Goal: Information Seeking & Learning: Compare options

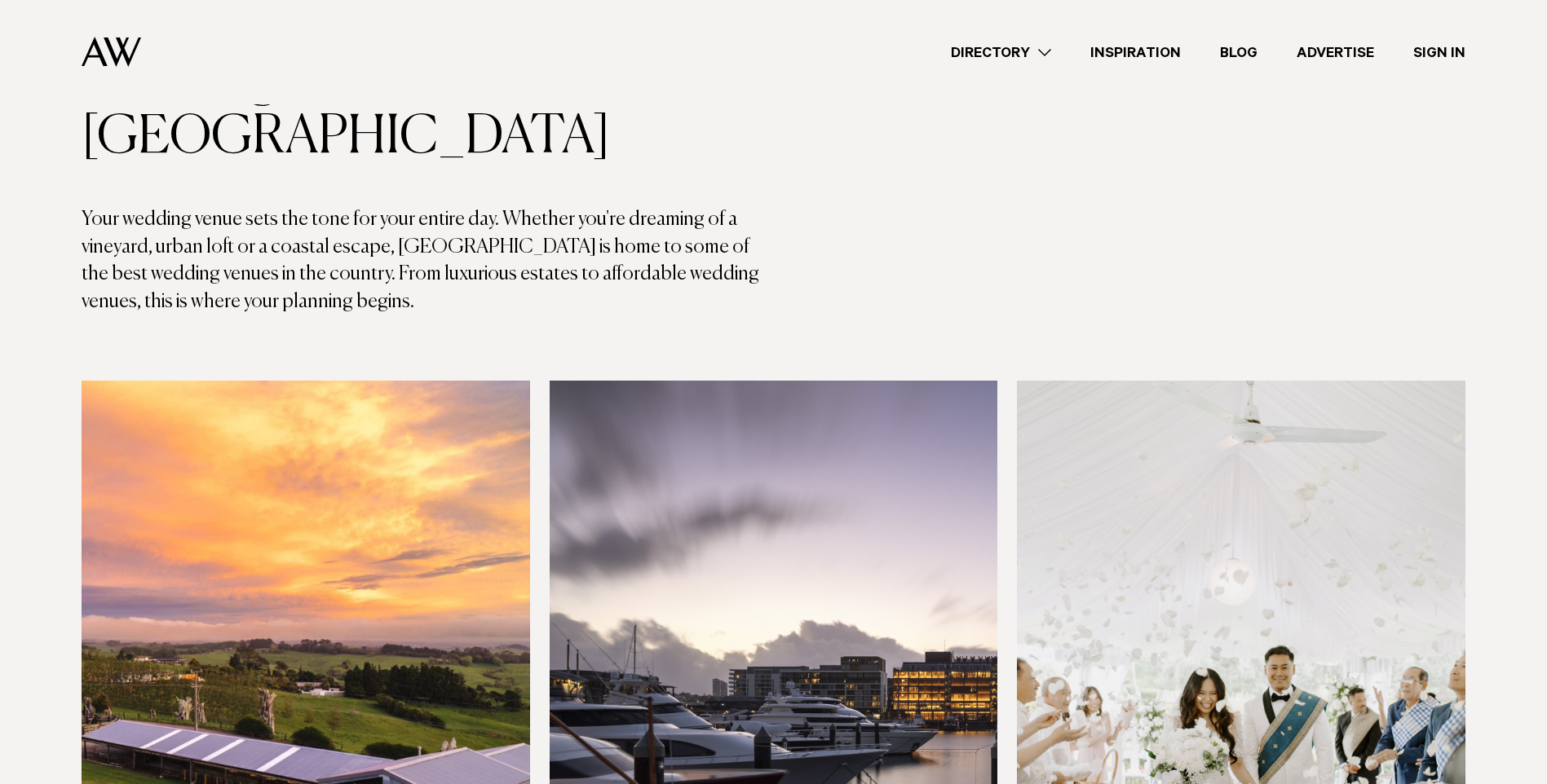
scroll to position [408, 0]
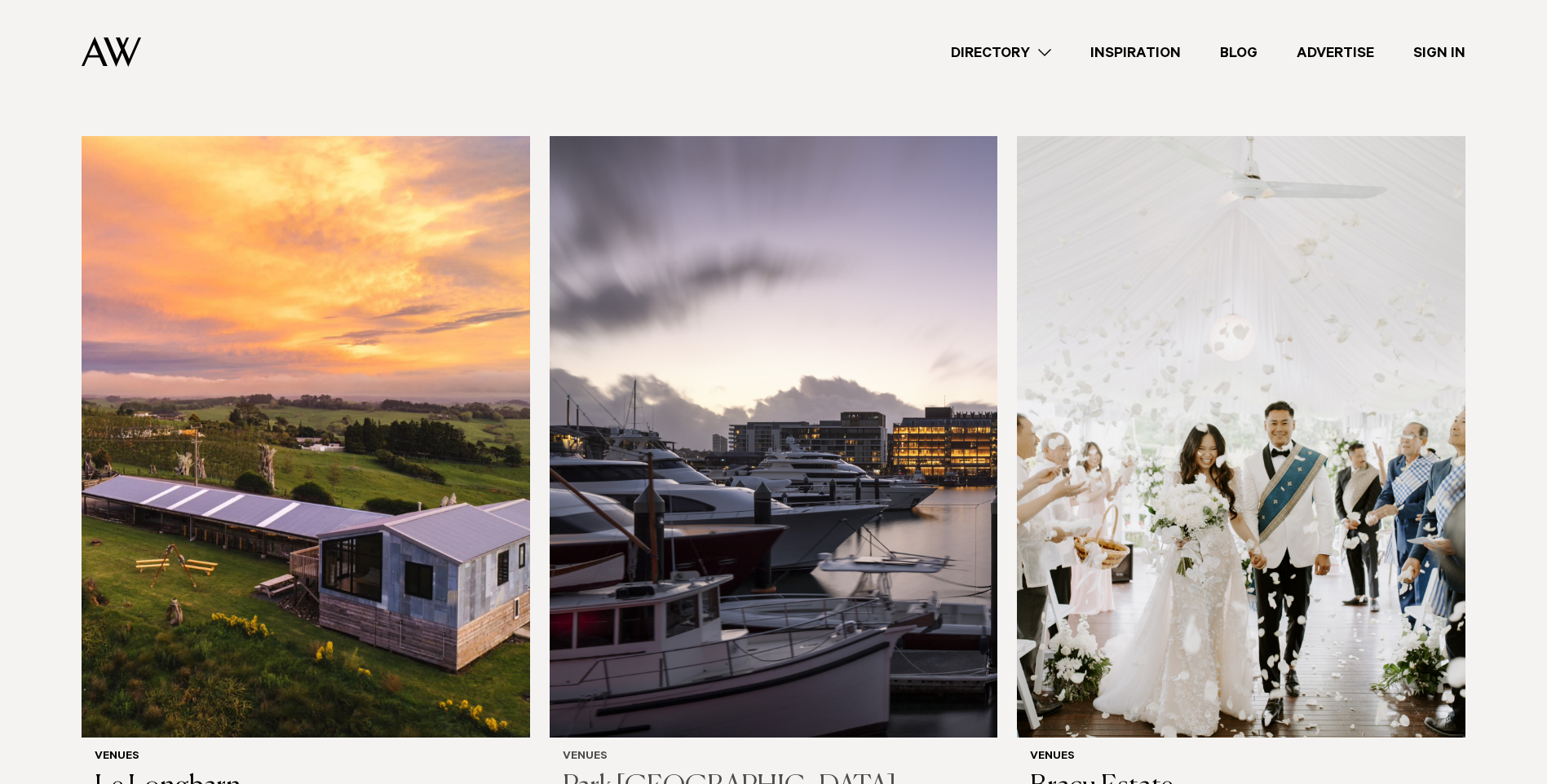
click at [860, 518] on img at bounding box center [774, 436] width 448 height 601
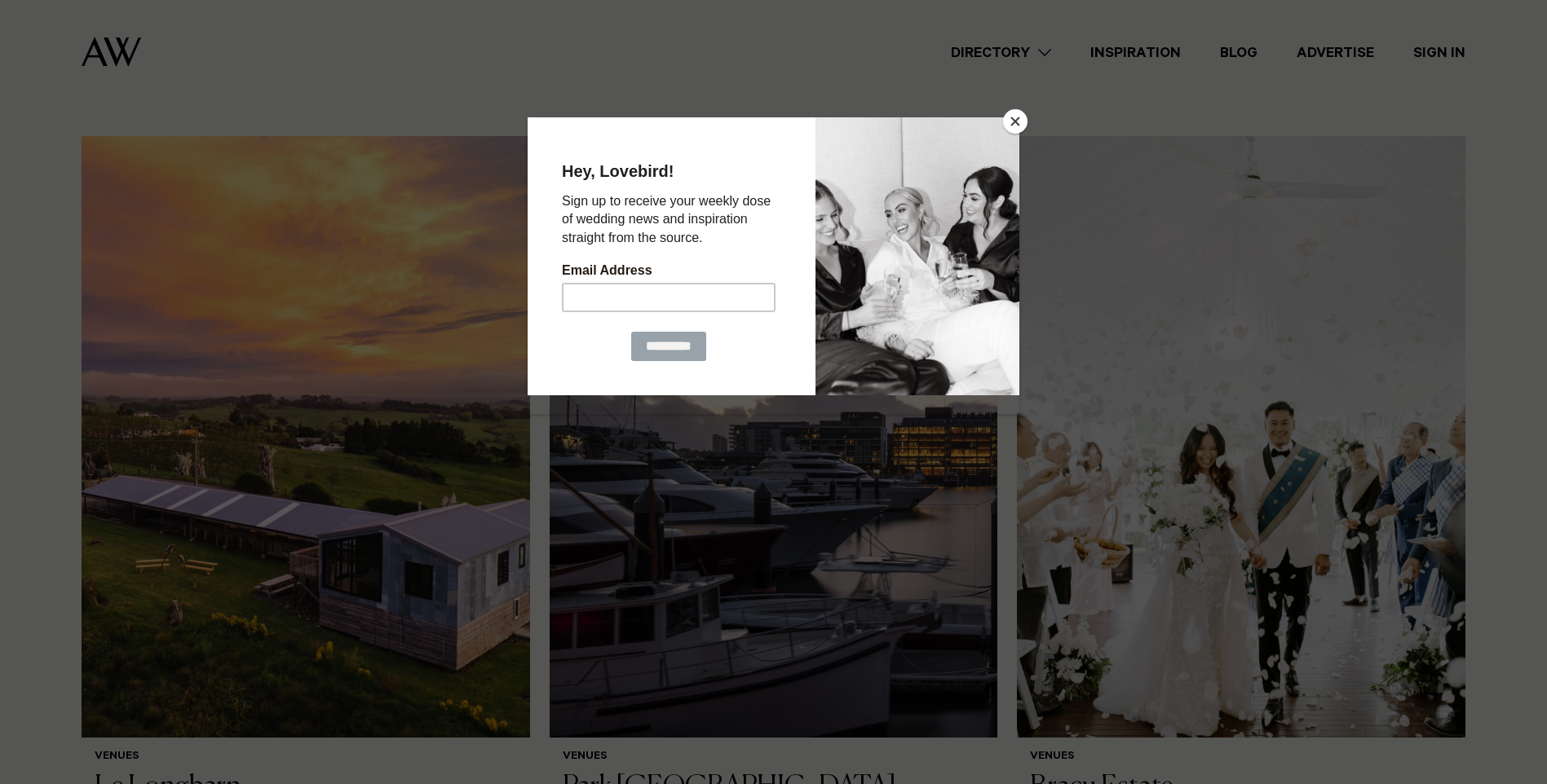
click at [988, 114] on div at bounding box center [774, 392] width 1547 height 784
drag, startPoint x: 1022, startPoint y: 119, endPoint x: 1001, endPoint y: 137, distance: 27.7
click at [1019, 122] on button "Close" at bounding box center [1015, 121] width 25 height 24
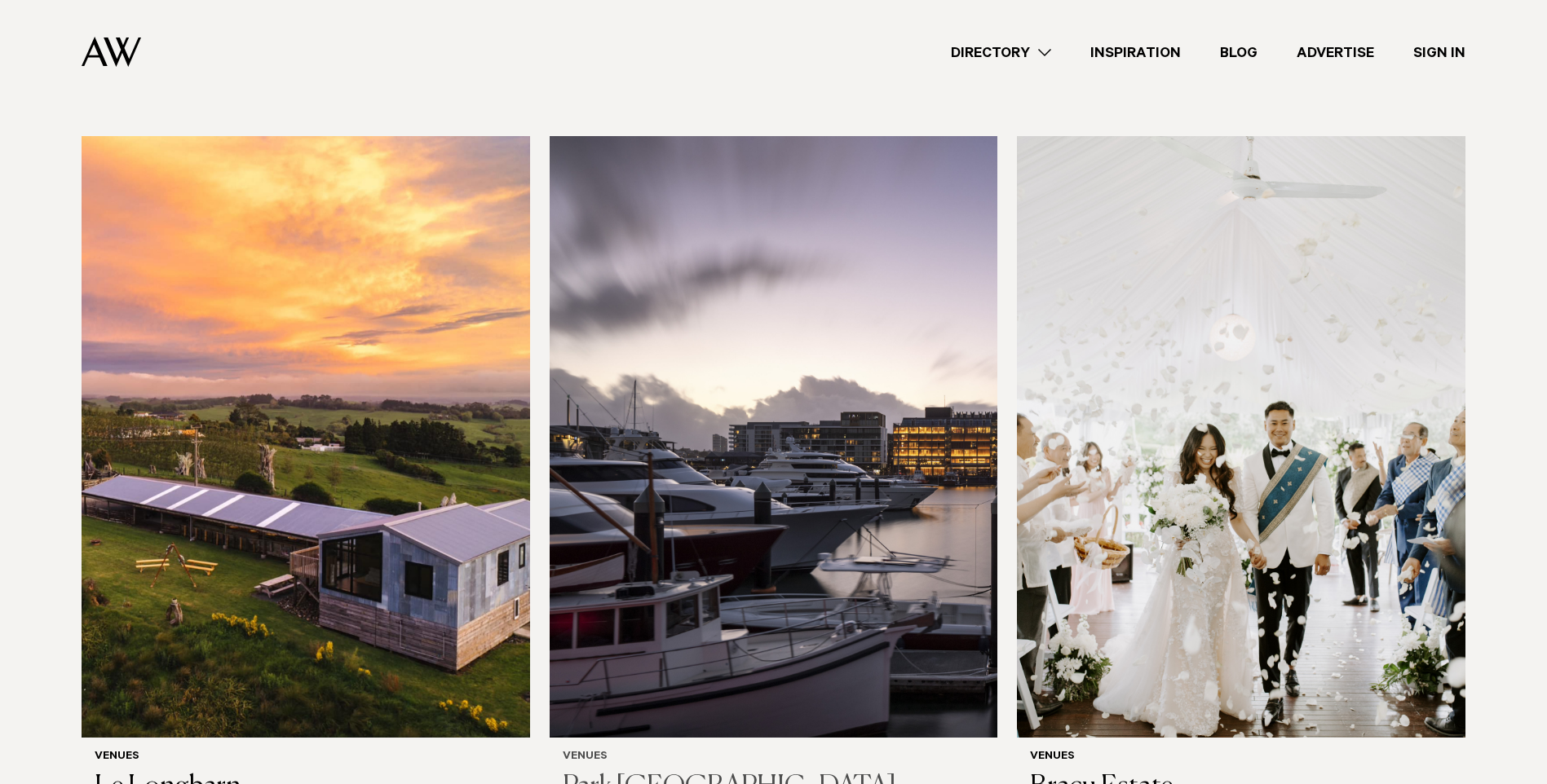
scroll to position [489, 0]
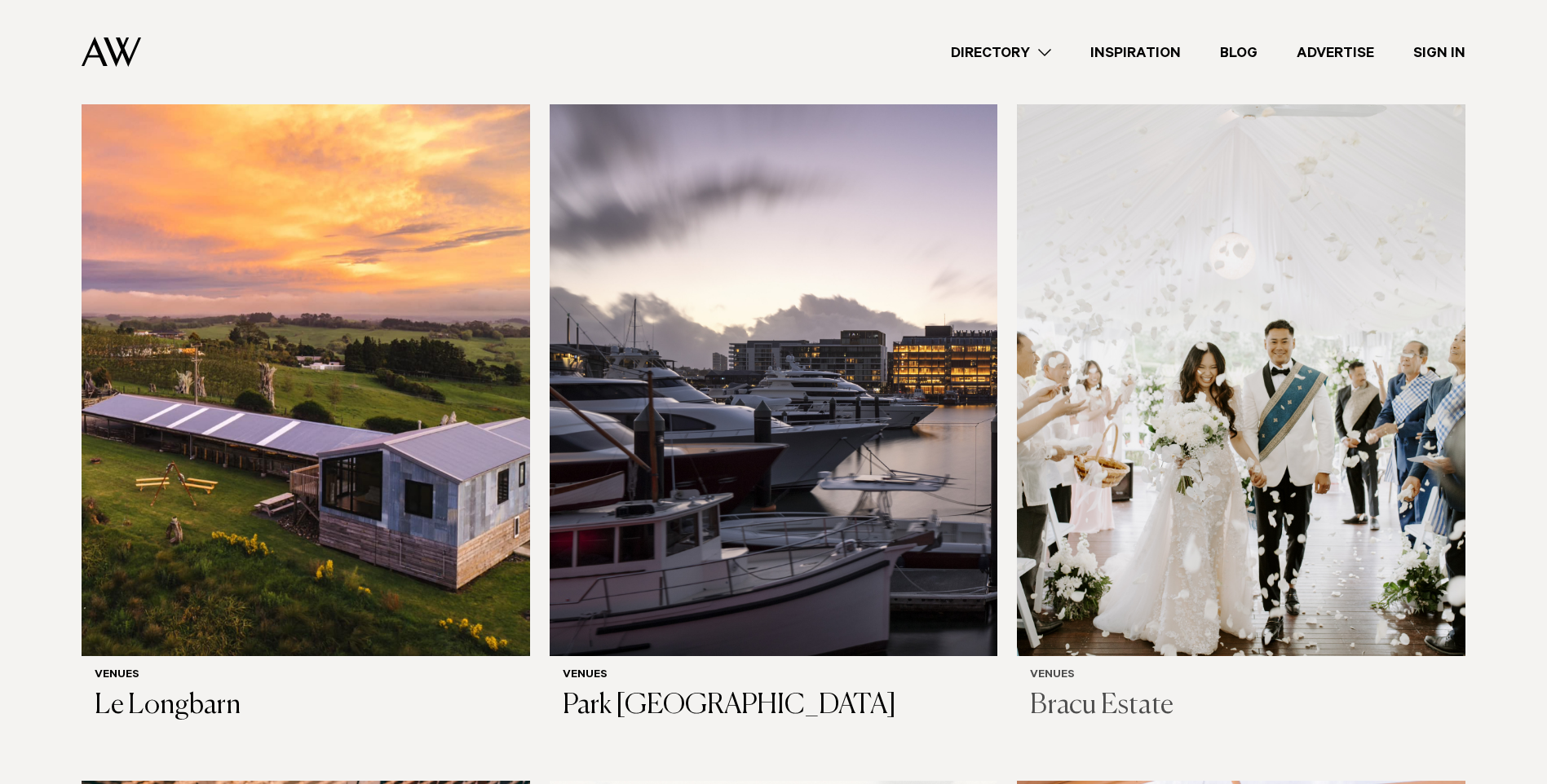
click at [1204, 280] on img at bounding box center [1240, 355] width 448 height 601
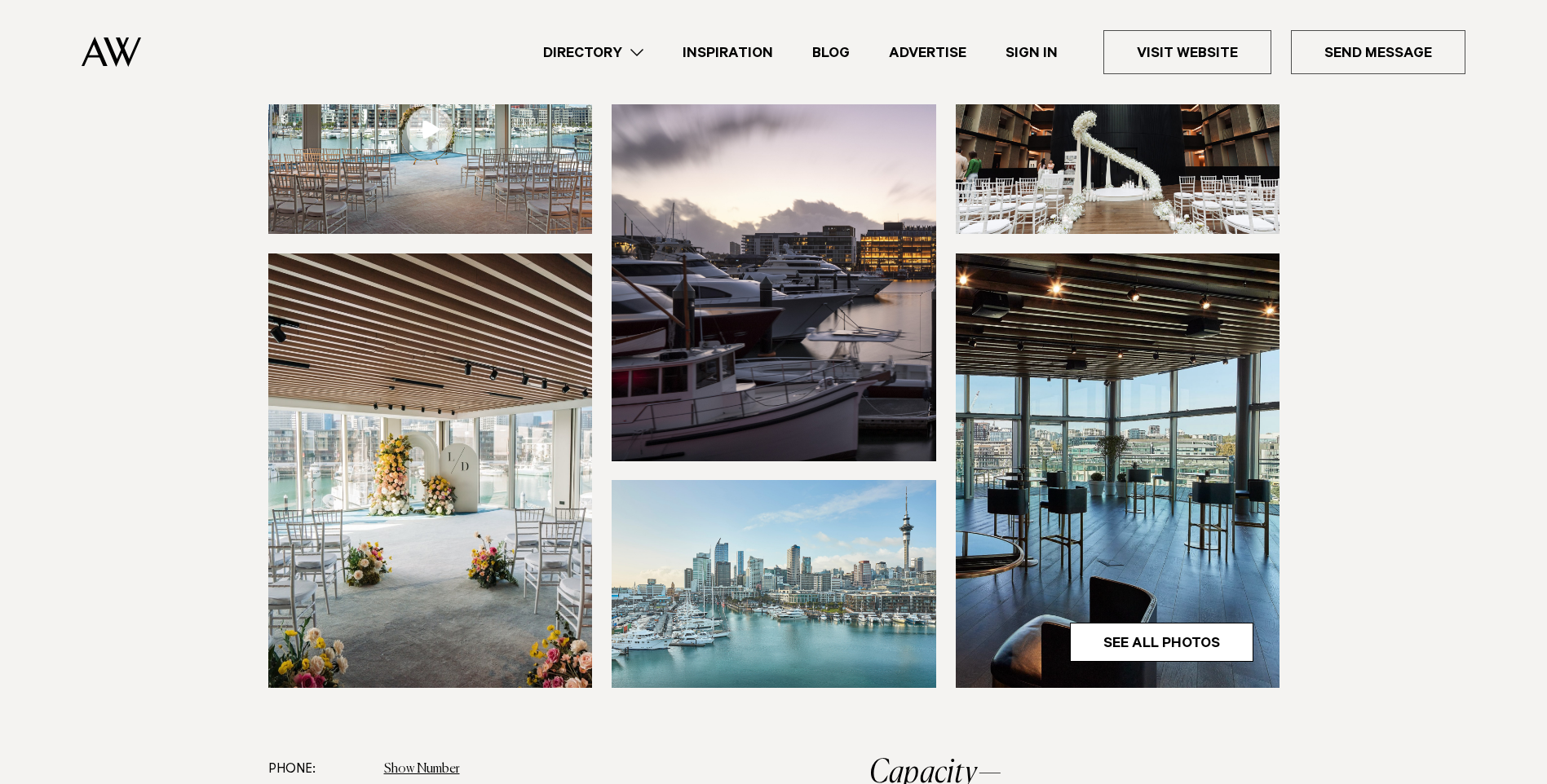
scroll to position [408, 0]
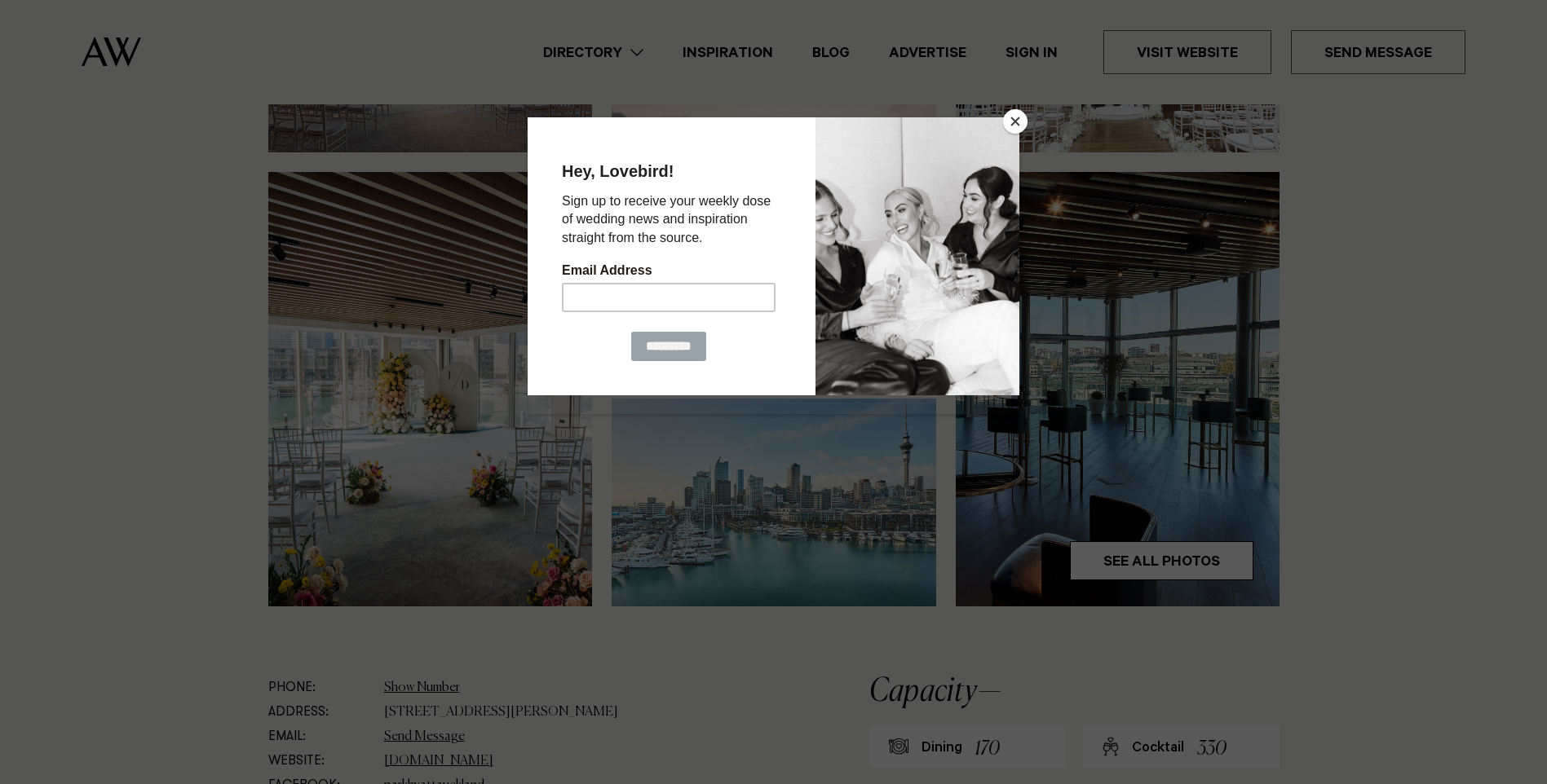
click at [1016, 131] on button "Close" at bounding box center [1015, 121] width 25 height 24
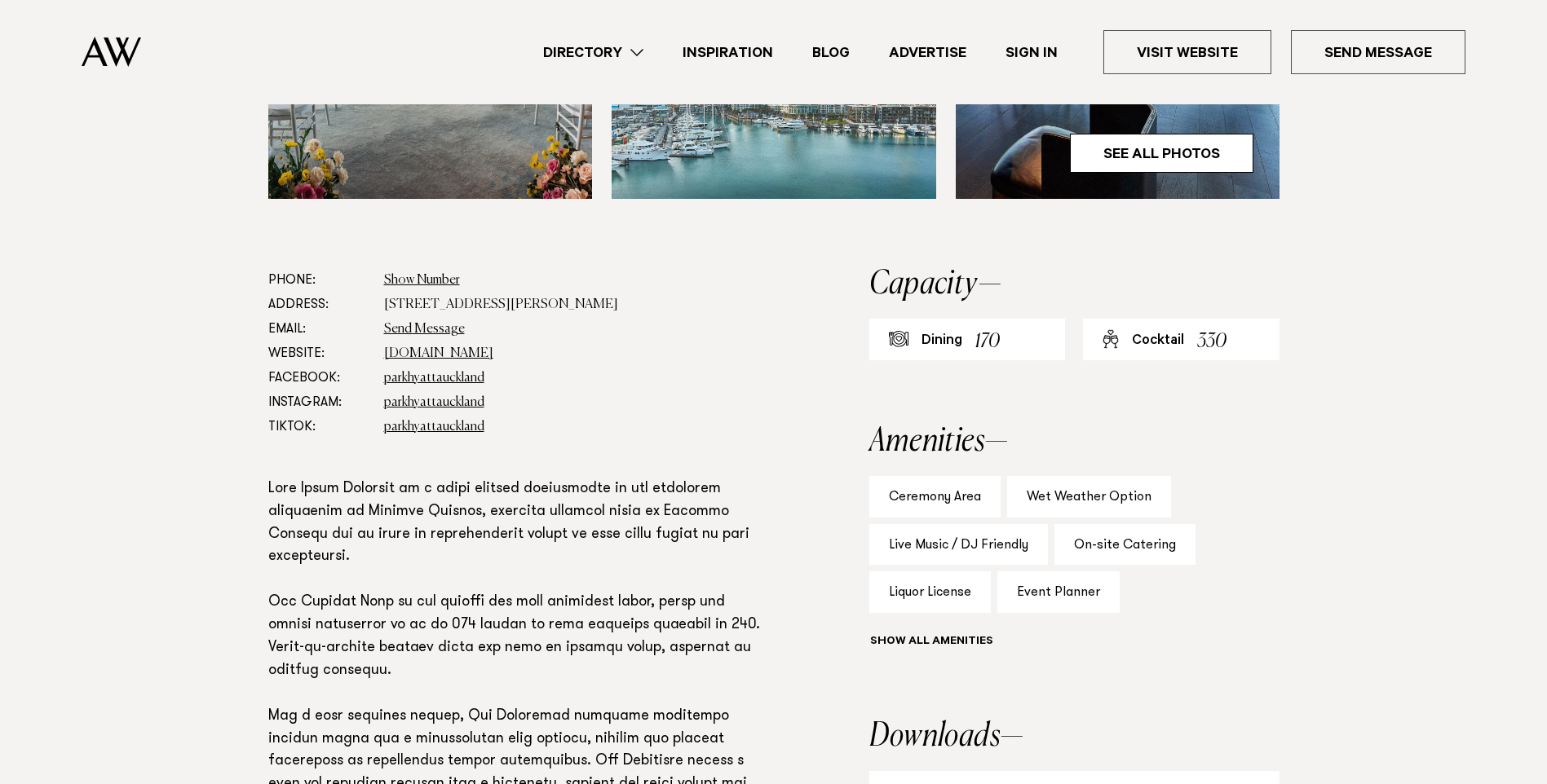
scroll to position [897, 0]
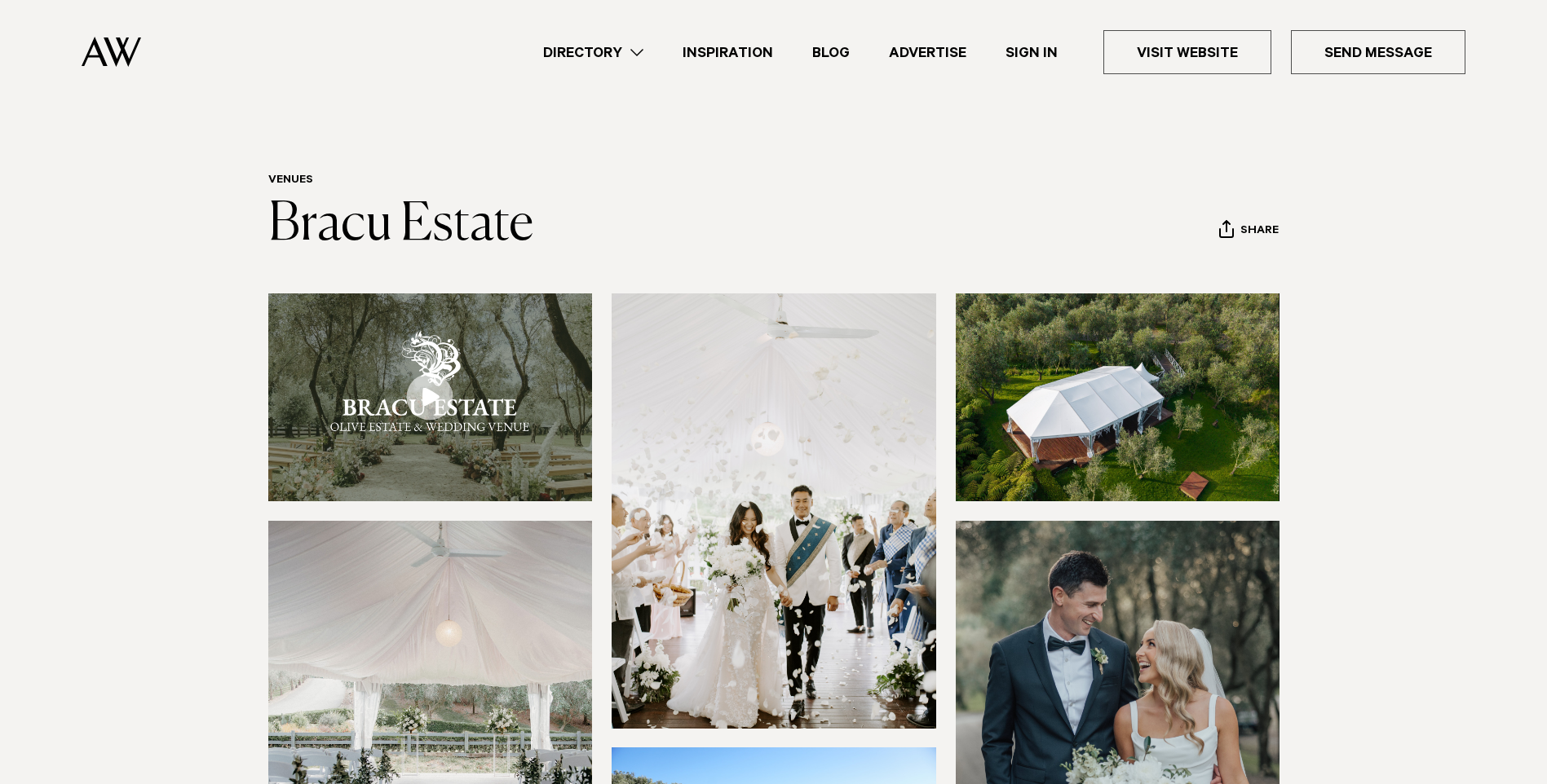
scroll to position [245, 0]
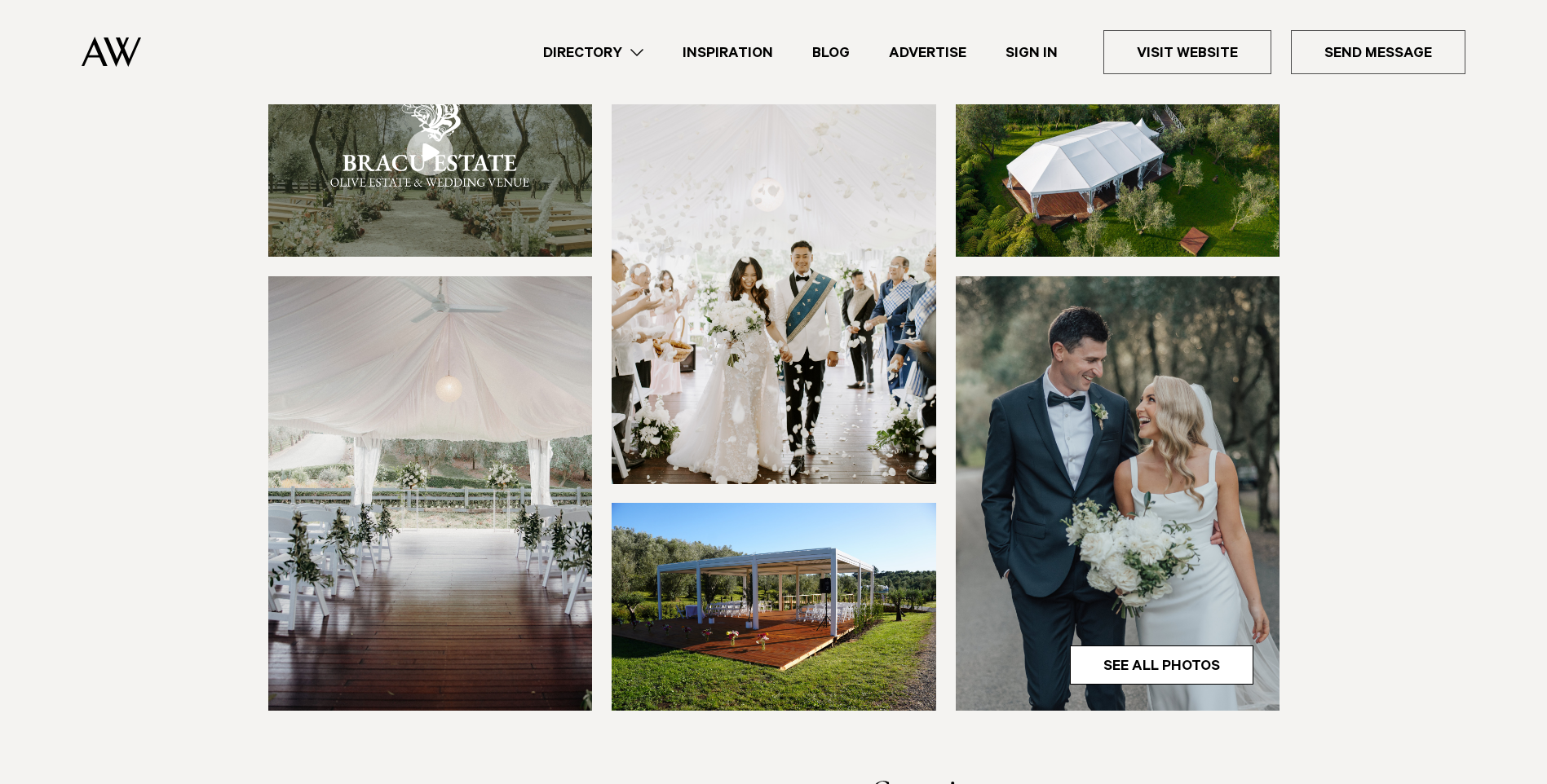
click at [117, 51] on img at bounding box center [111, 51] width 60 height 30
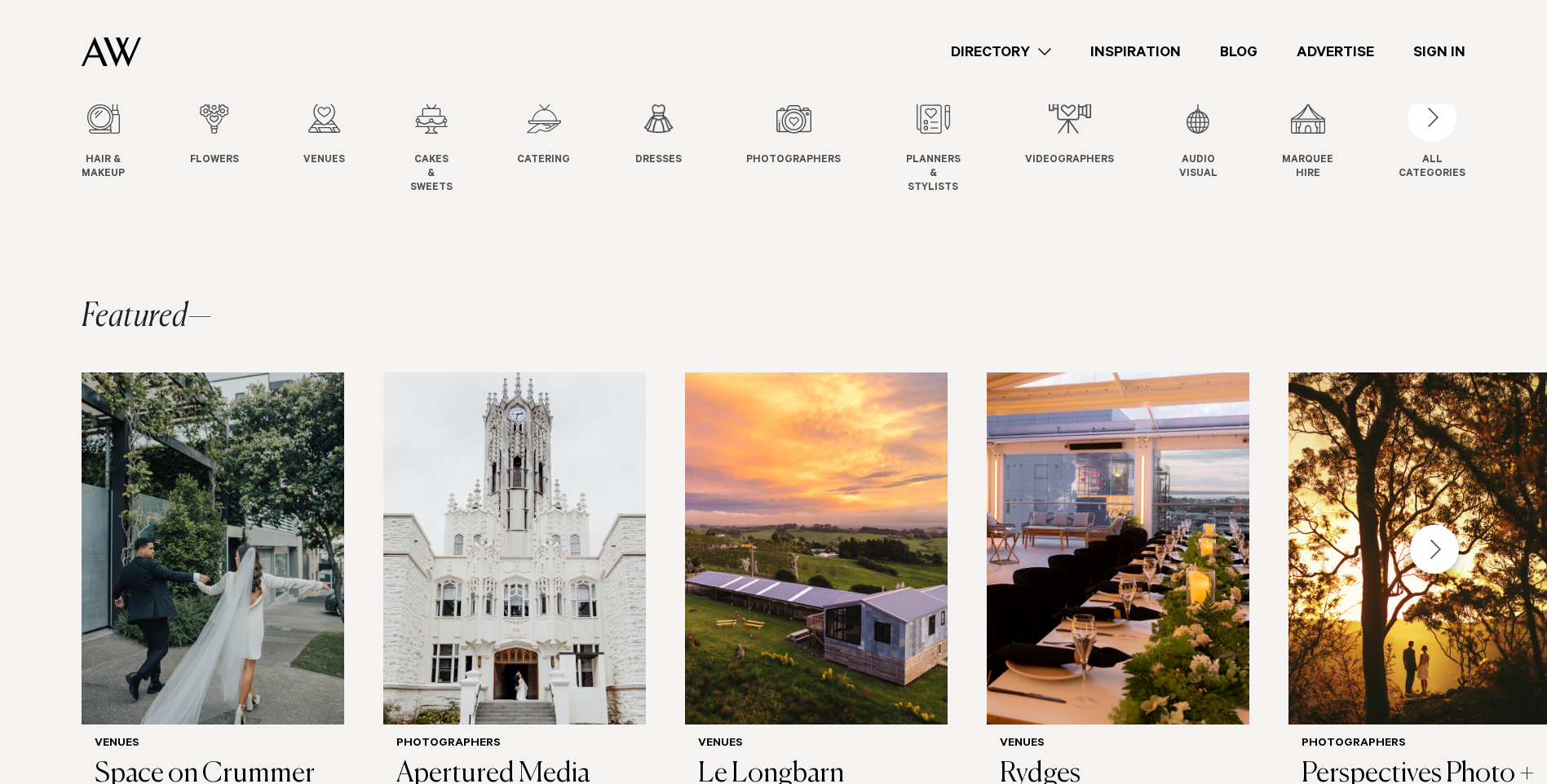
scroll to position [373, 0]
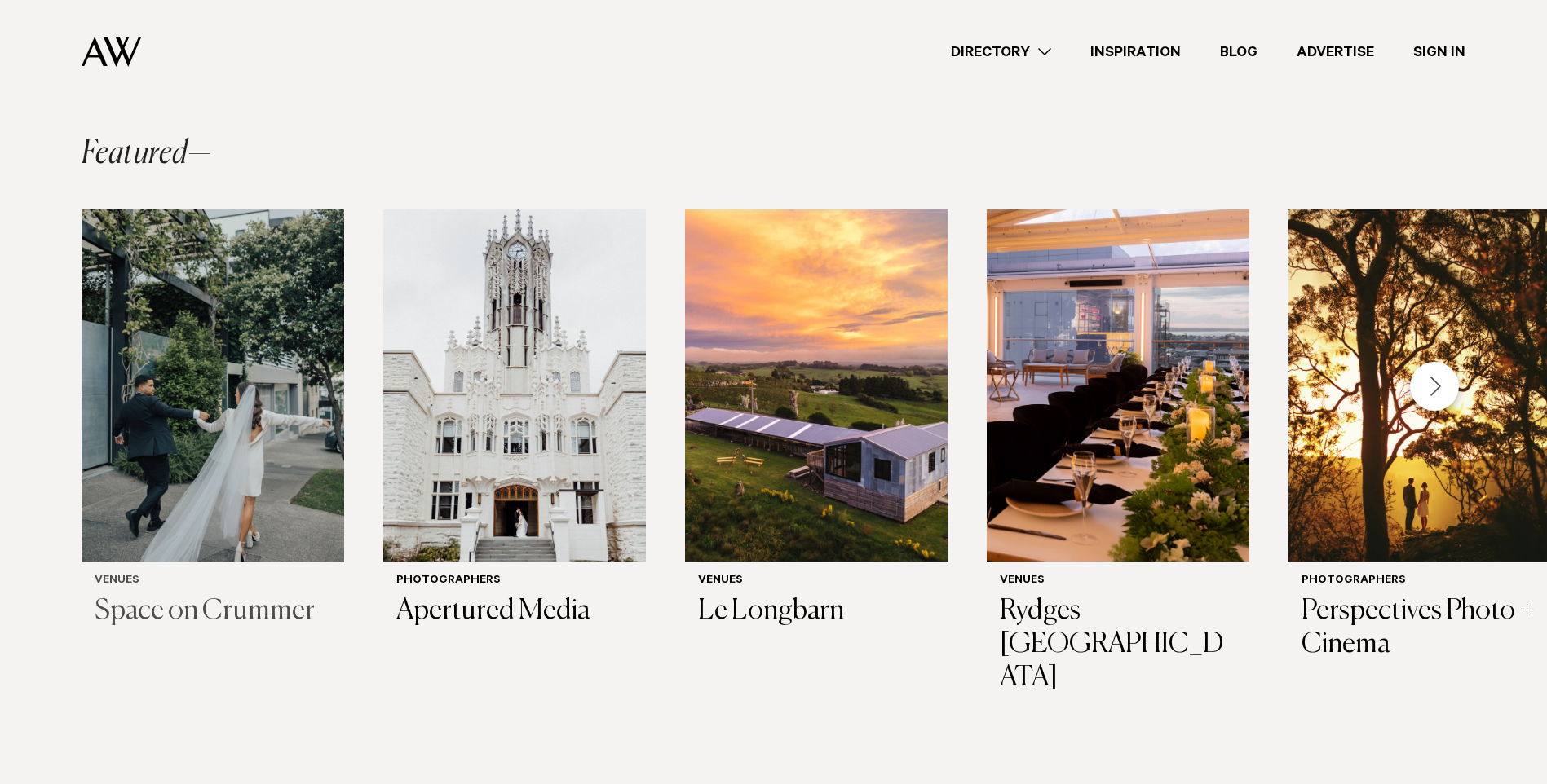
click at [279, 375] on img "1 / 29" at bounding box center [213, 385] width 263 height 352
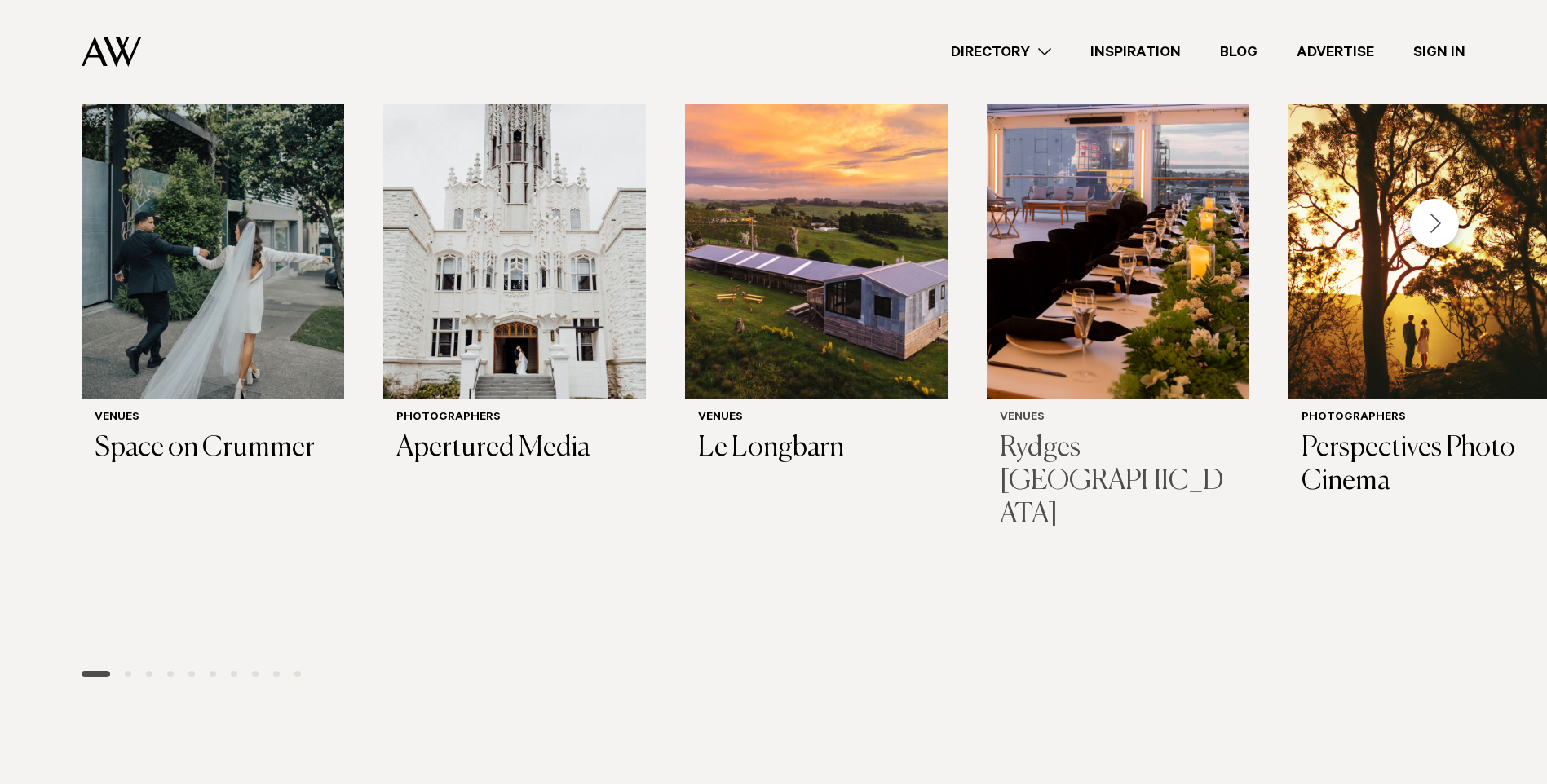
click at [1136, 259] on img "4 / 29" at bounding box center [1118, 221] width 263 height 352
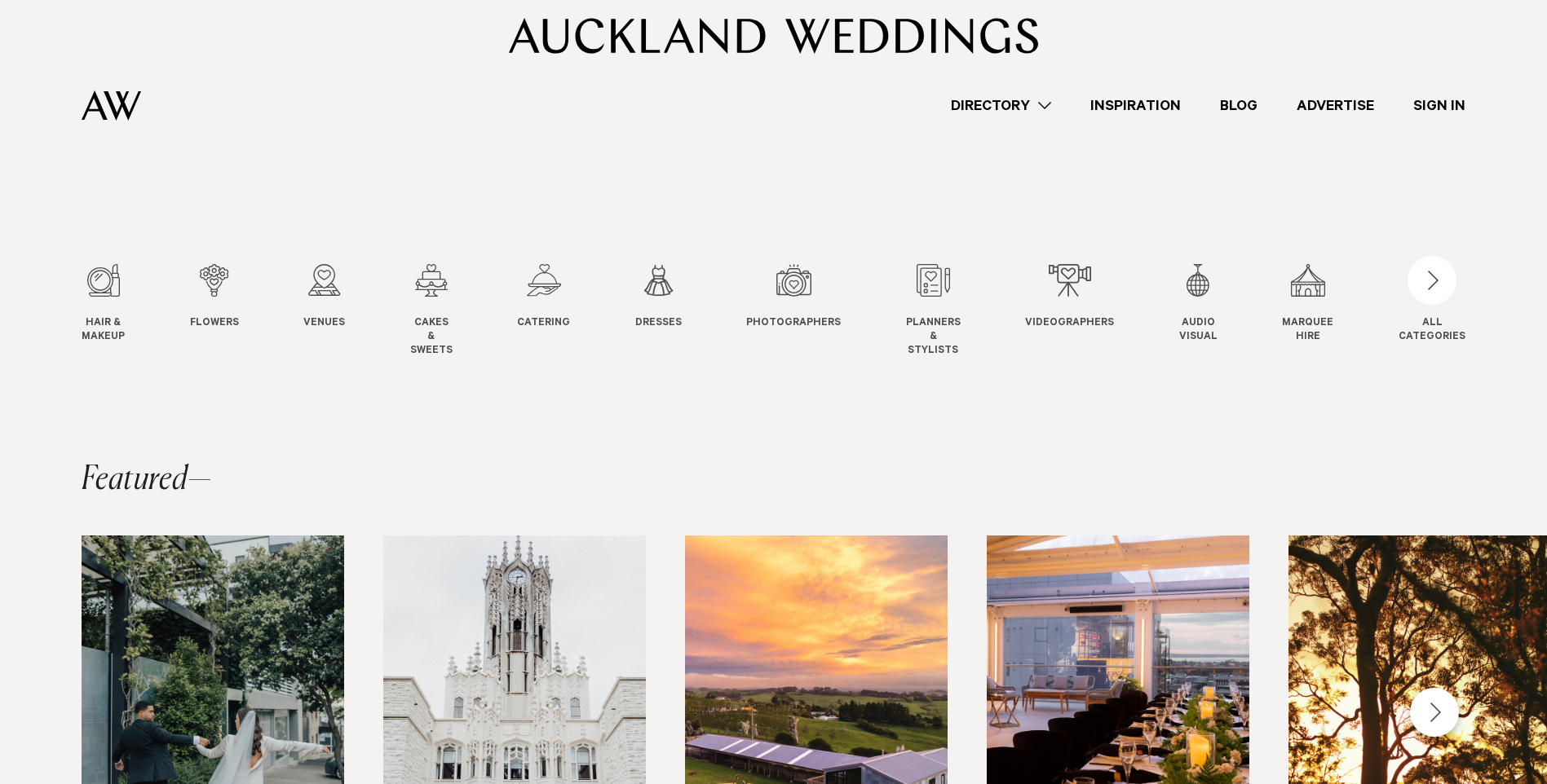
scroll to position [0, 0]
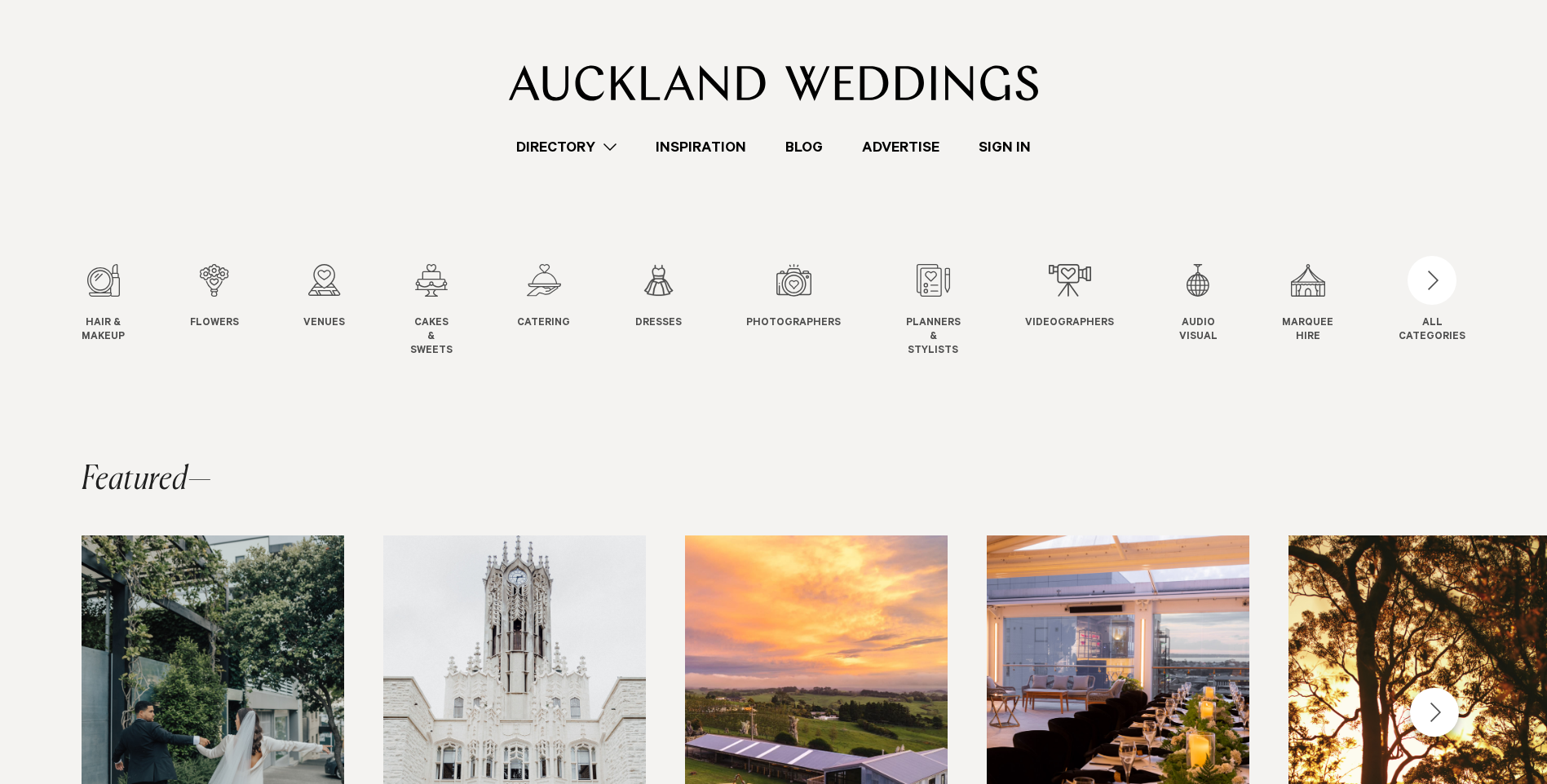
click at [359, 283] on swiper-slide "Venues Venues" at bounding box center [340, 311] width 75 height 94
click at [329, 284] on div "3 / 12" at bounding box center [324, 279] width 41 height 32
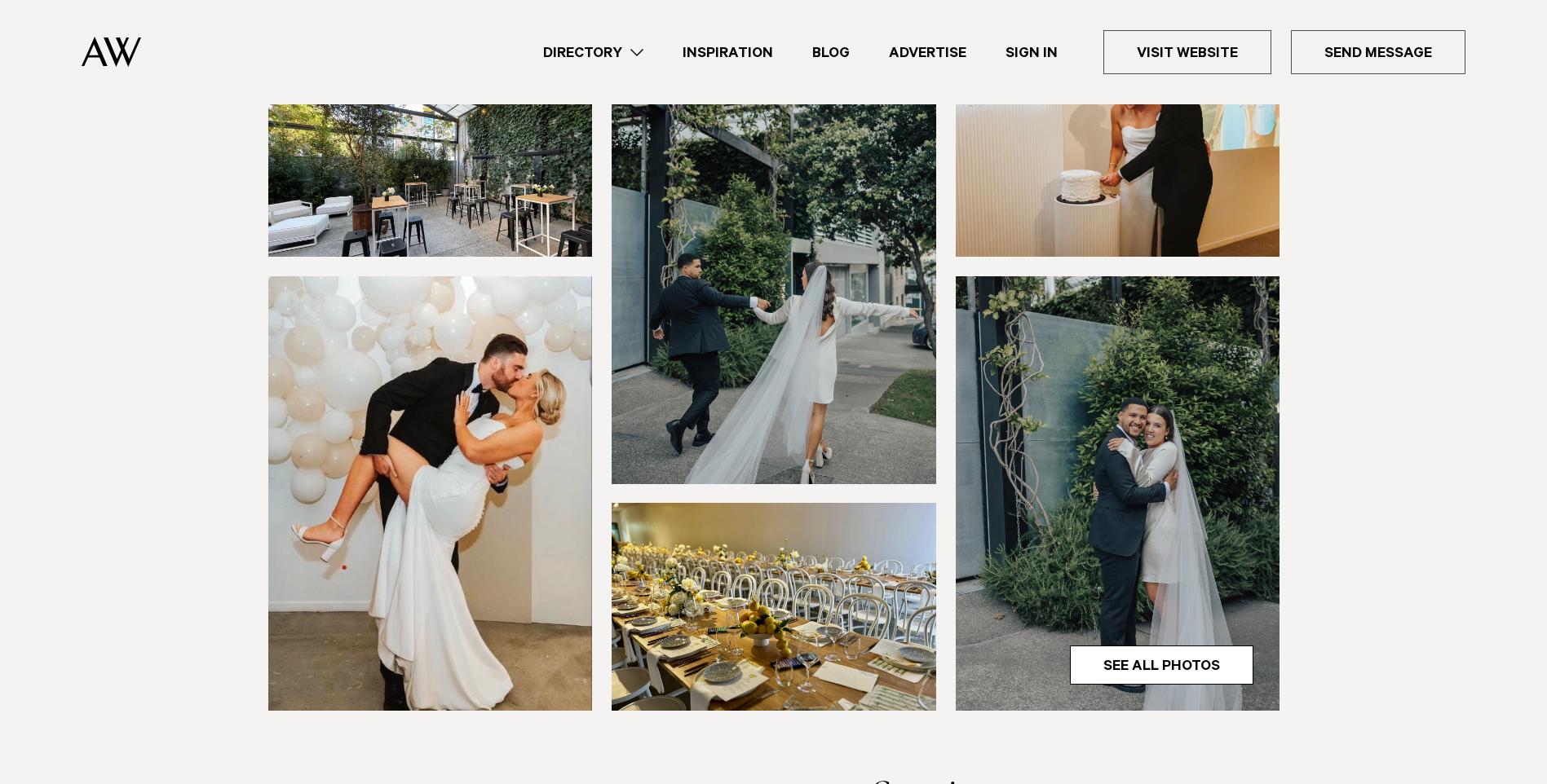
scroll to position [489, 0]
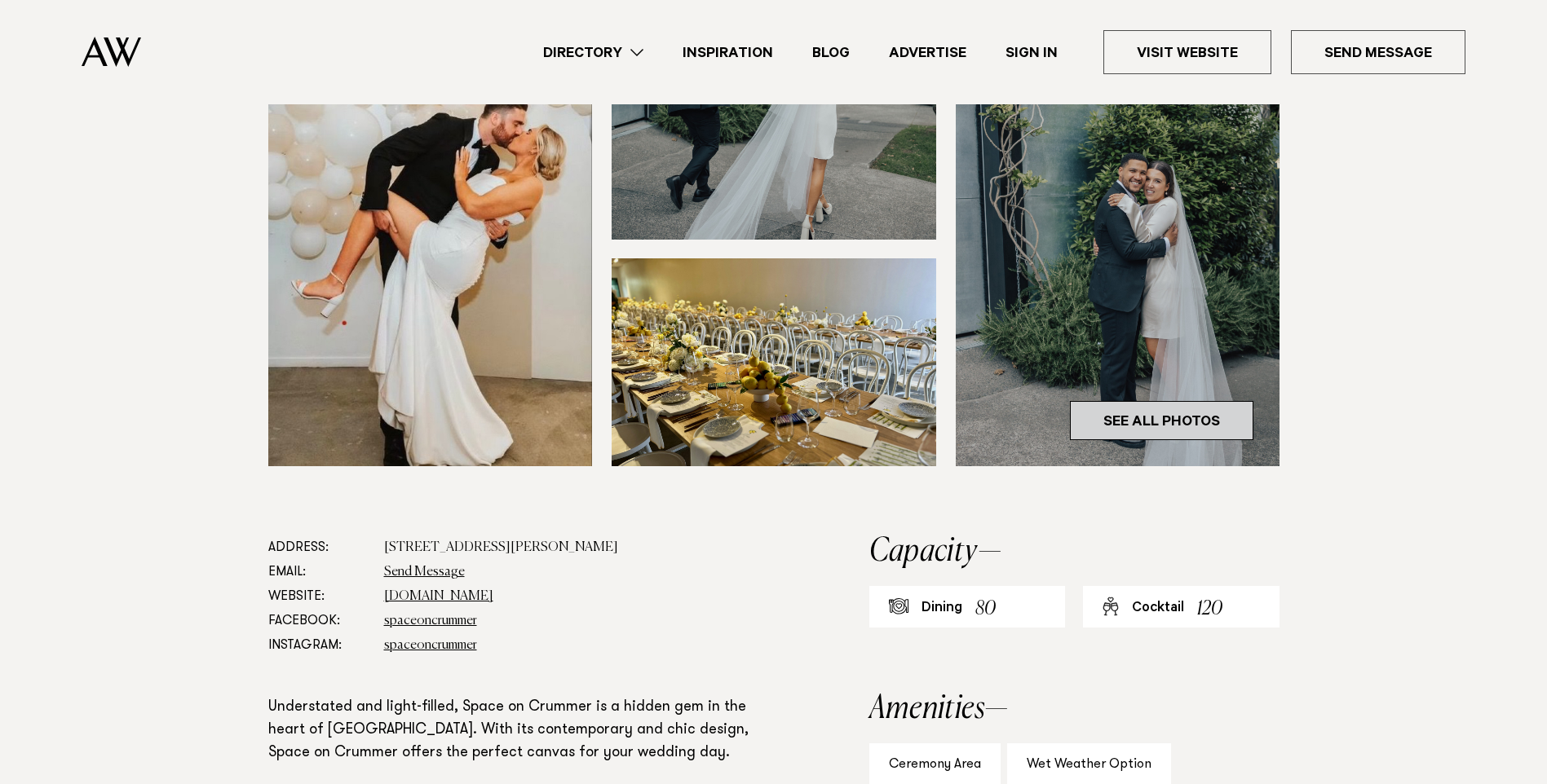
click at [1186, 426] on link "See All Photos" at bounding box center [1161, 420] width 183 height 39
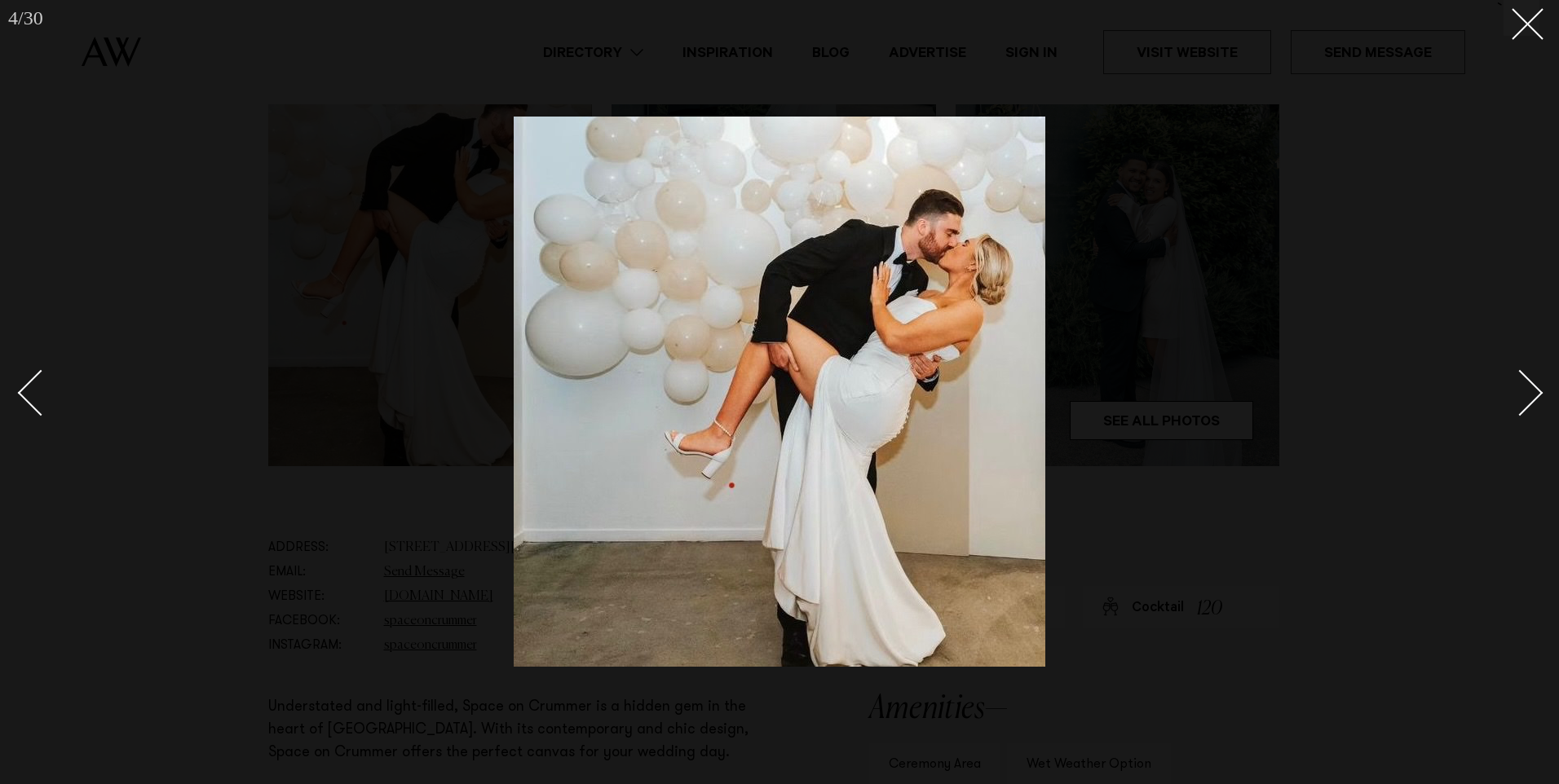
click at [1497, 26] on div "`" at bounding box center [1518, 18] width 43 height 36
click at [1524, 22] on icon at bounding box center [1522, 18] width 20 height 20
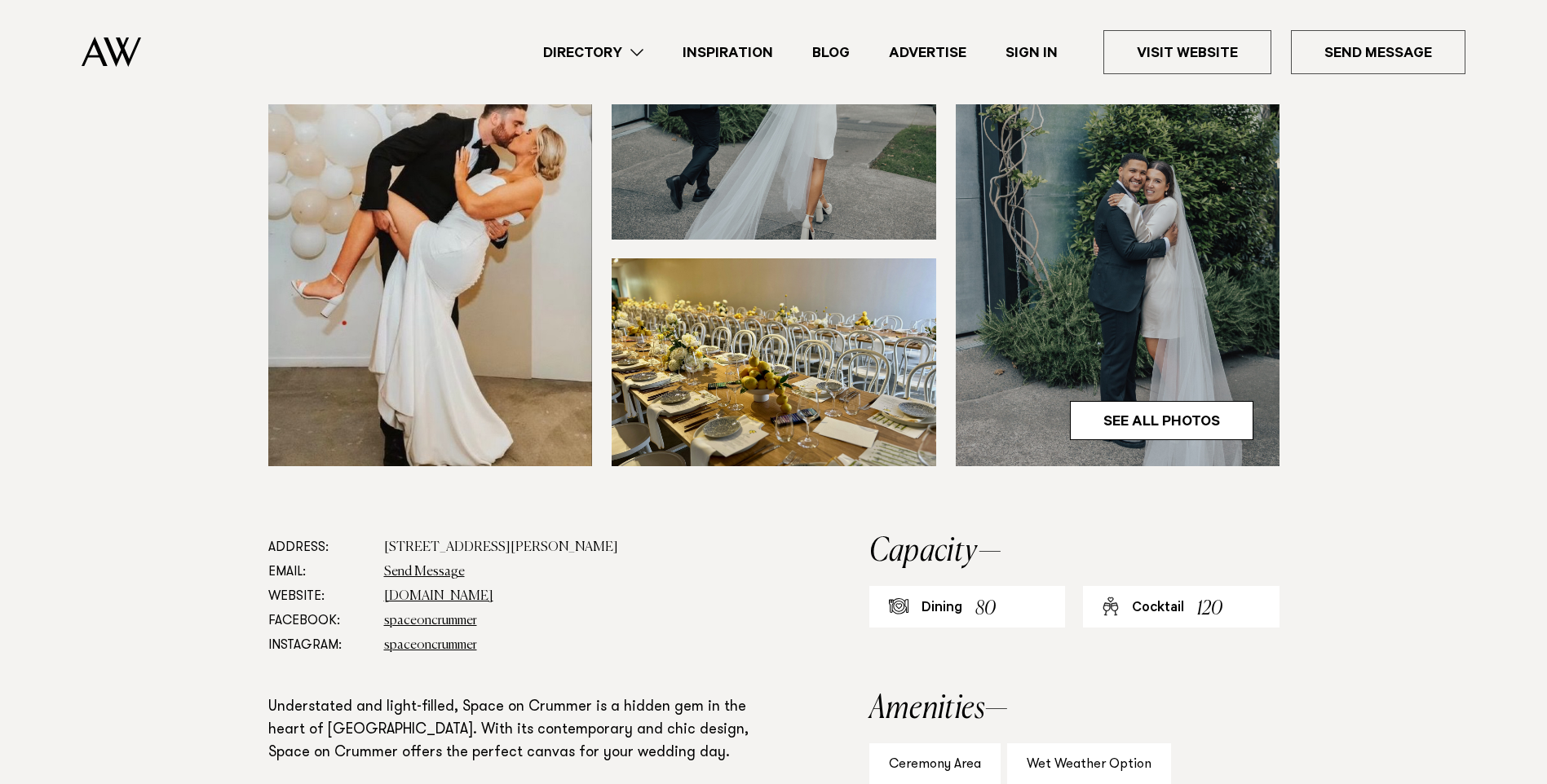
scroll to position [652, 0]
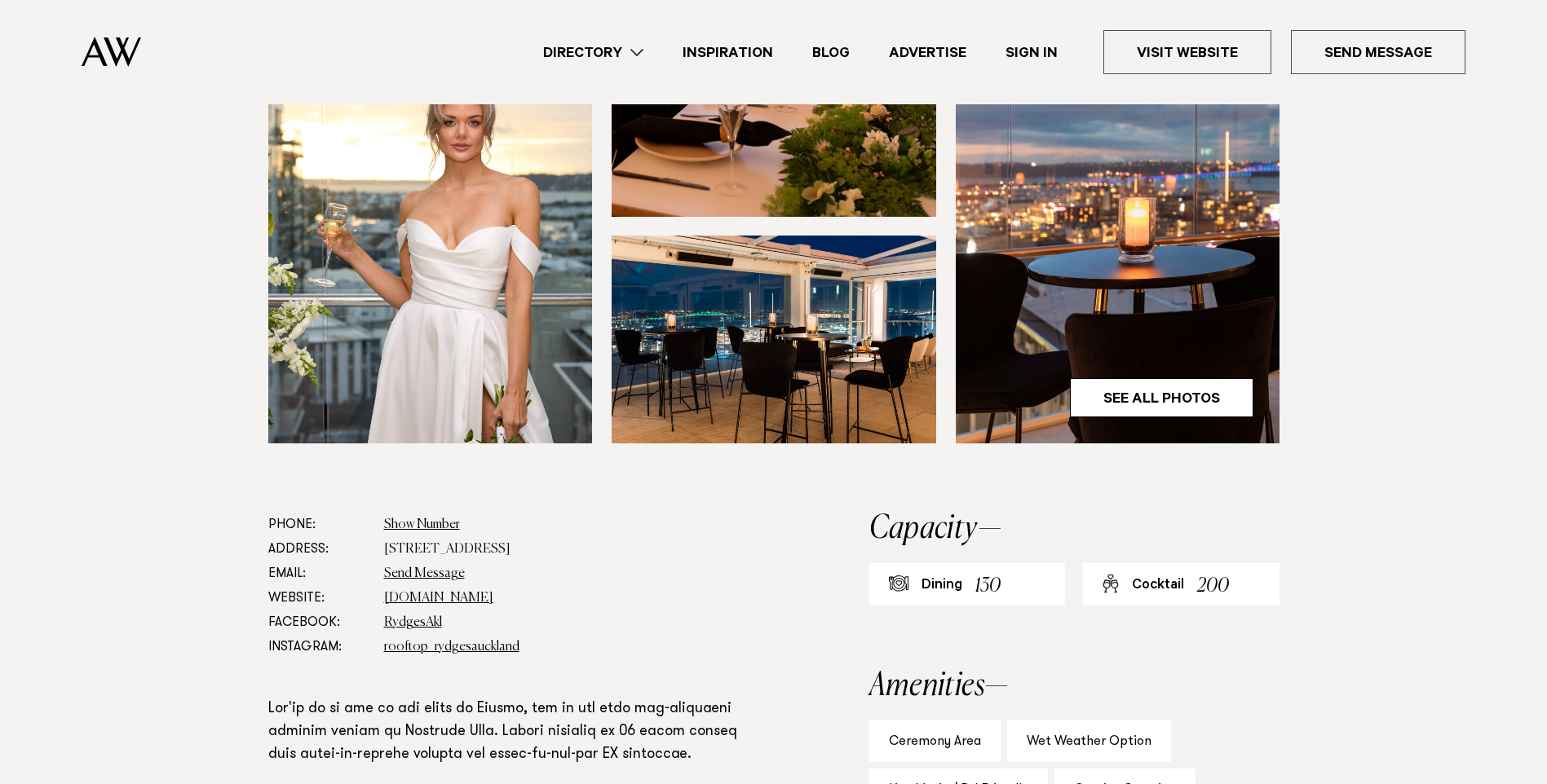
scroll to position [652, 0]
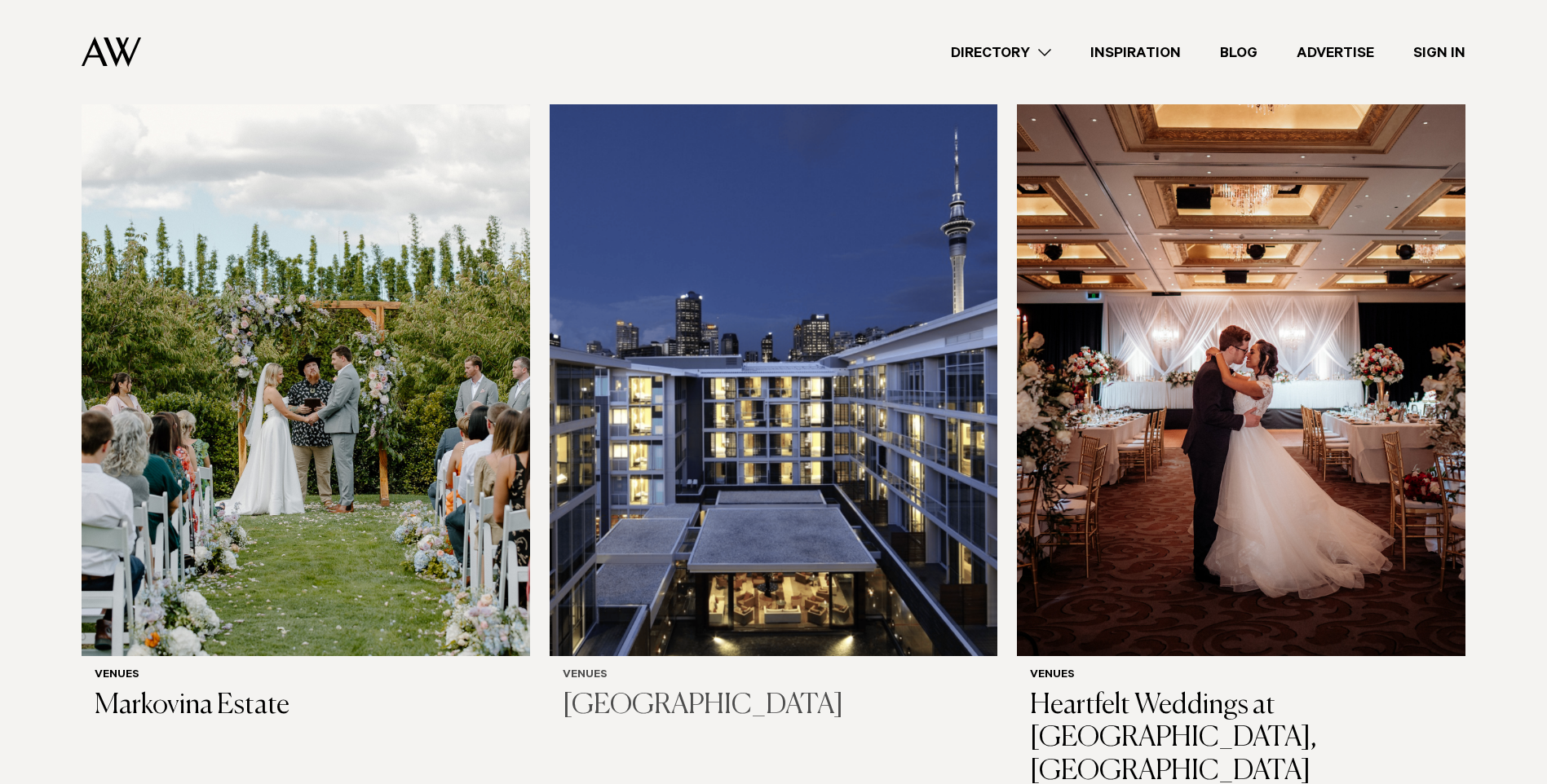
scroll to position [570, 0]
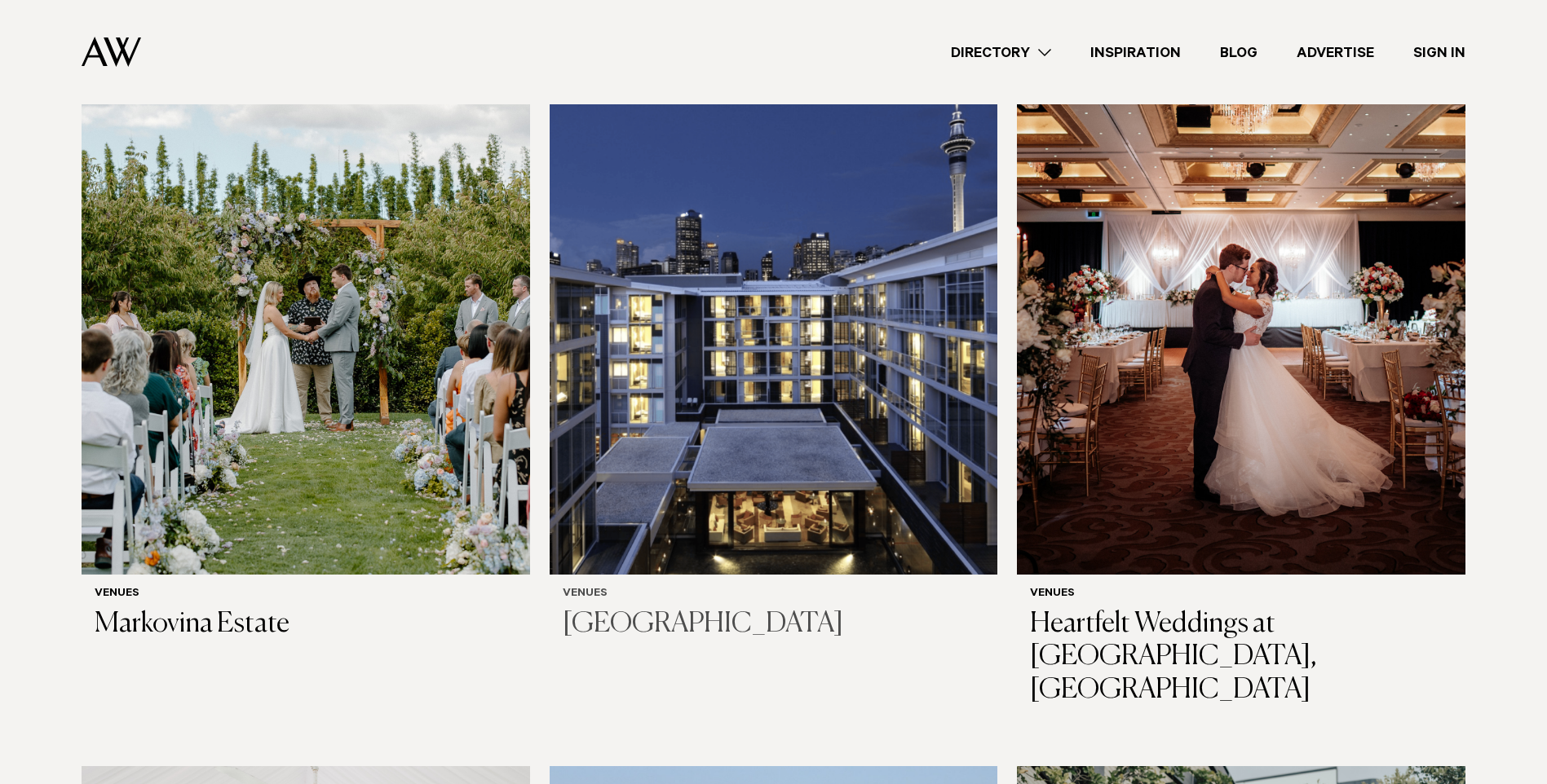
click at [787, 393] on img at bounding box center [774, 273] width 448 height 601
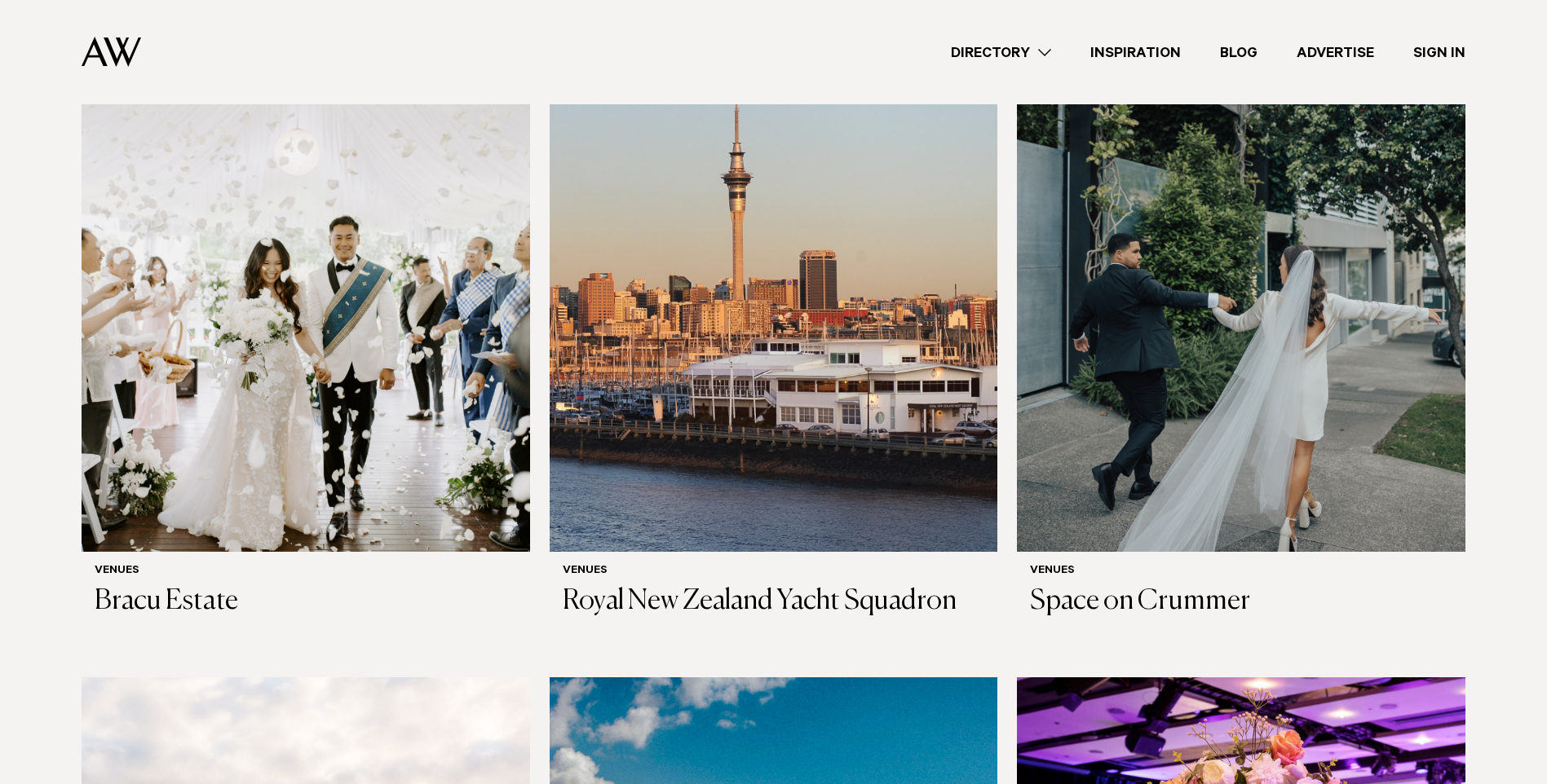
scroll to position [1467, 0]
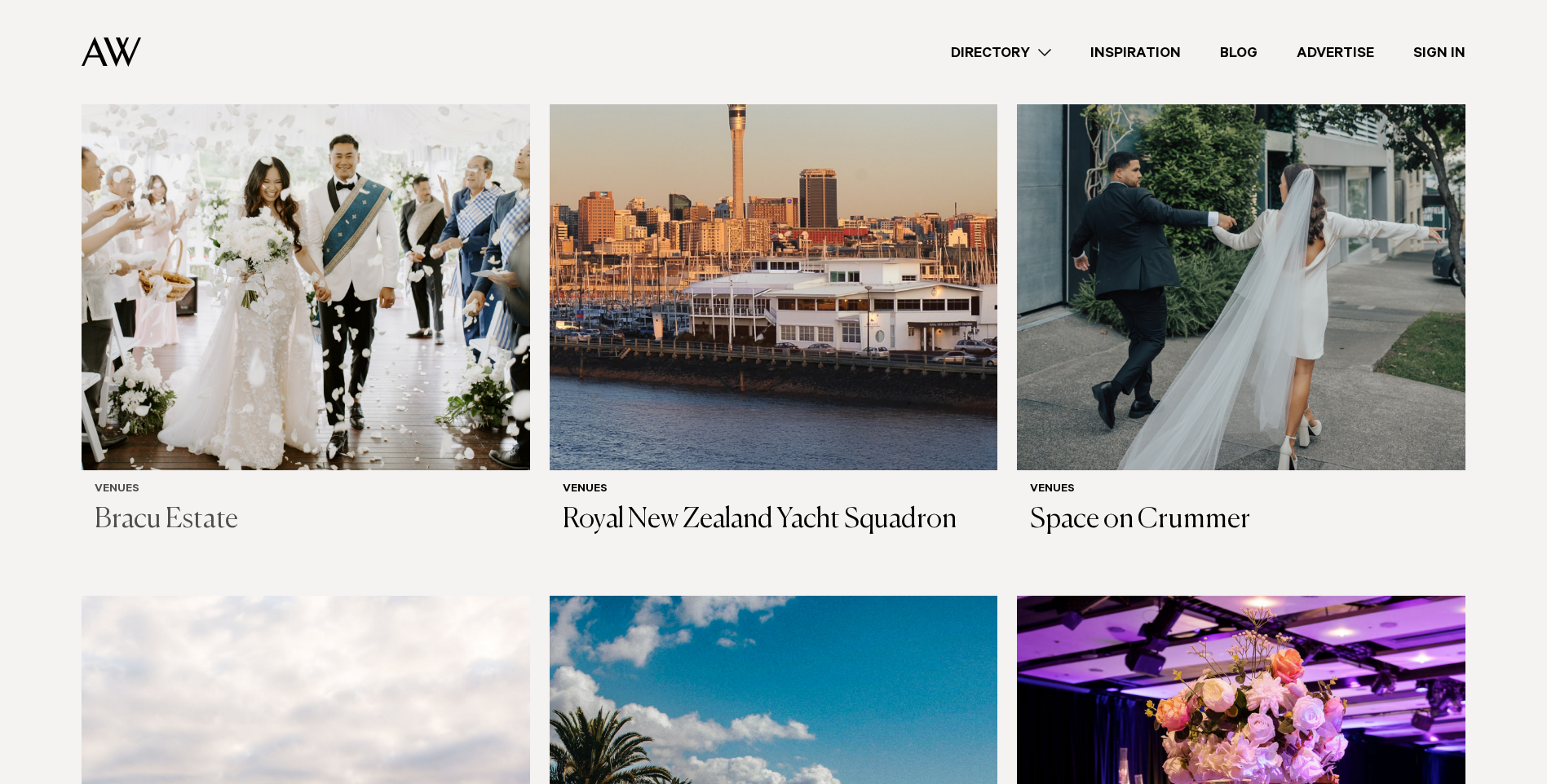
click at [336, 271] on img at bounding box center [305, 170] width 448 height 601
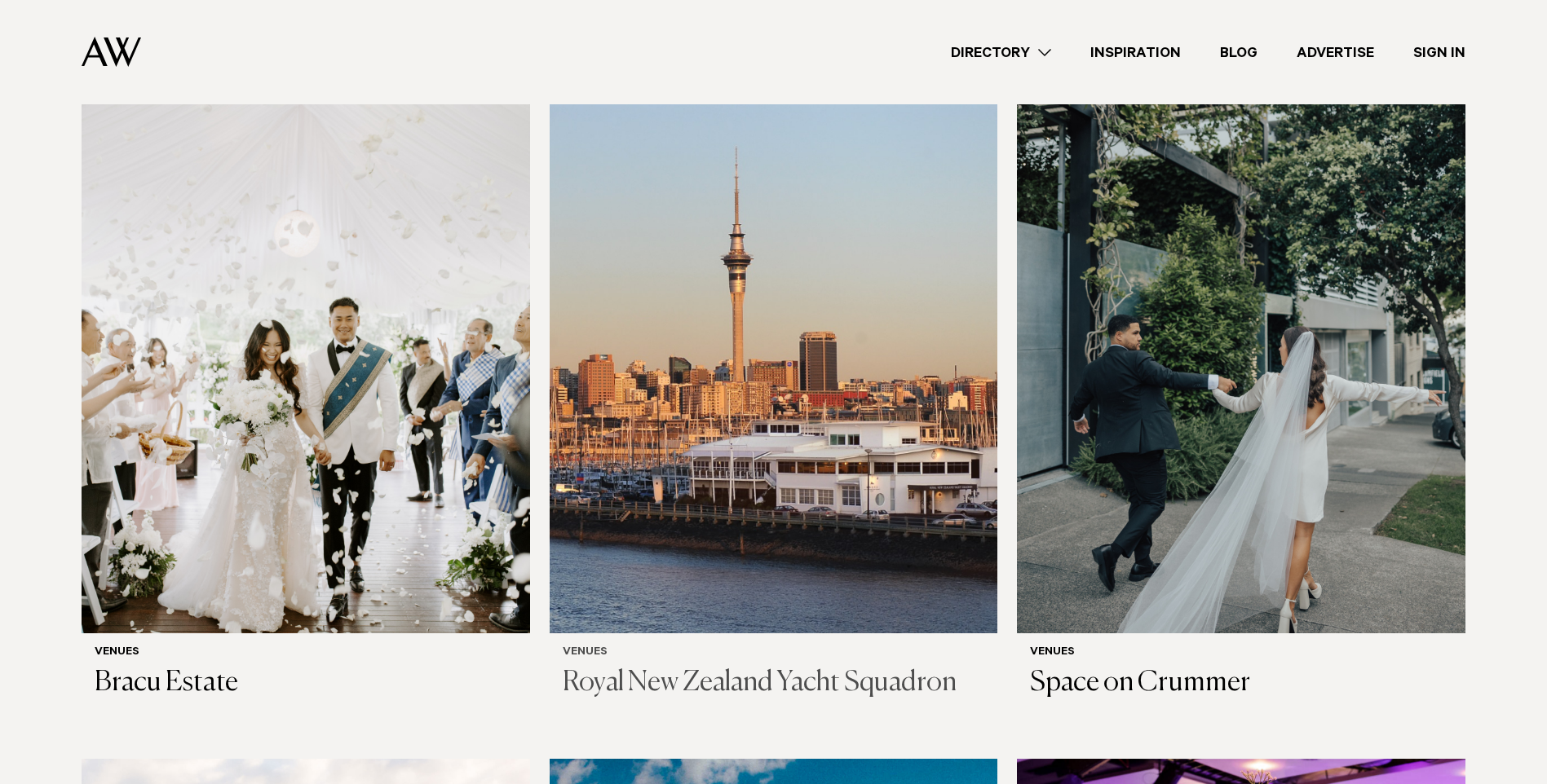
click at [732, 361] on img at bounding box center [774, 332] width 448 height 601
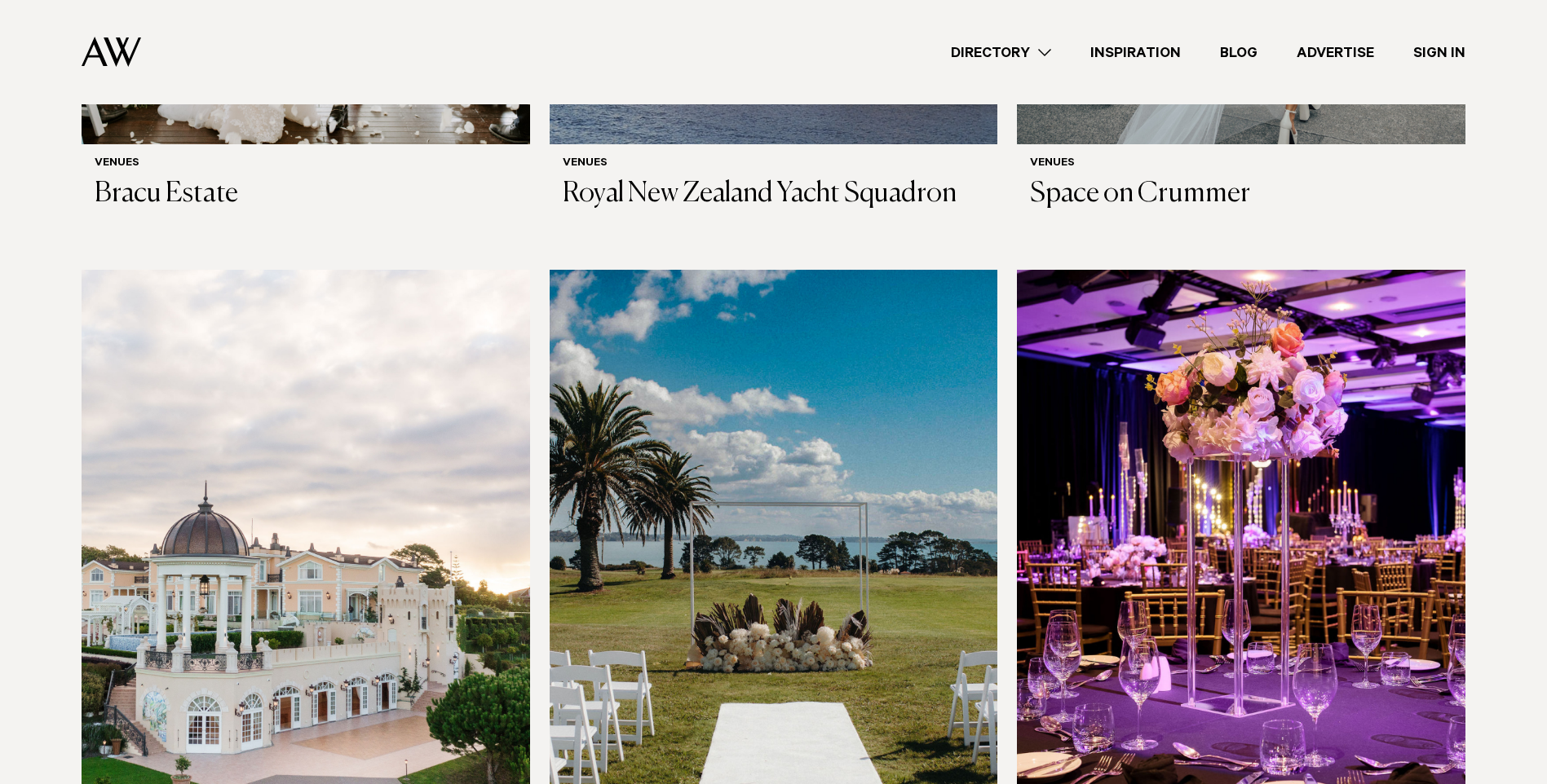
scroll to position [2037, 0]
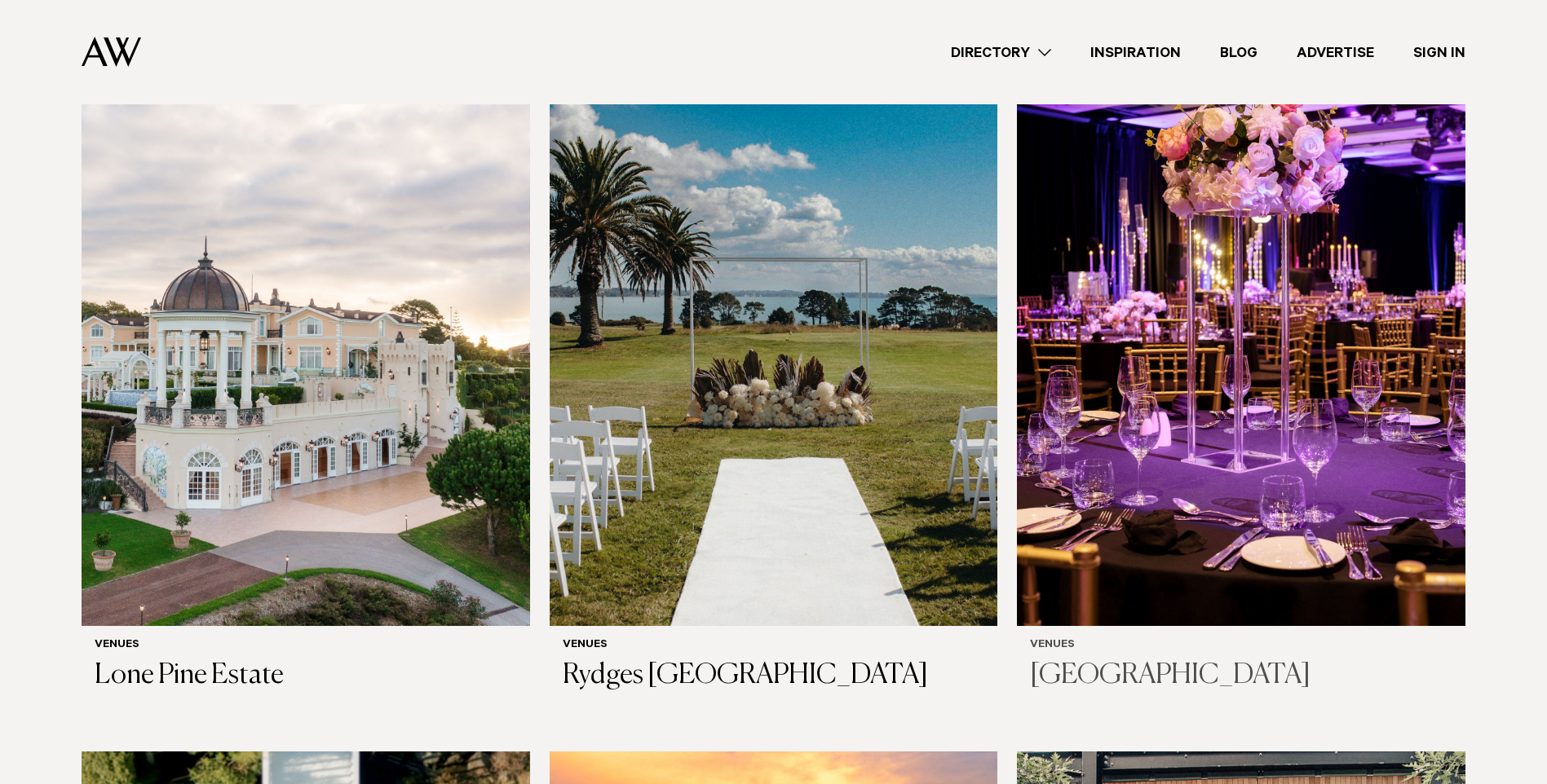
click at [1238, 386] on img at bounding box center [1240, 325] width 448 height 601
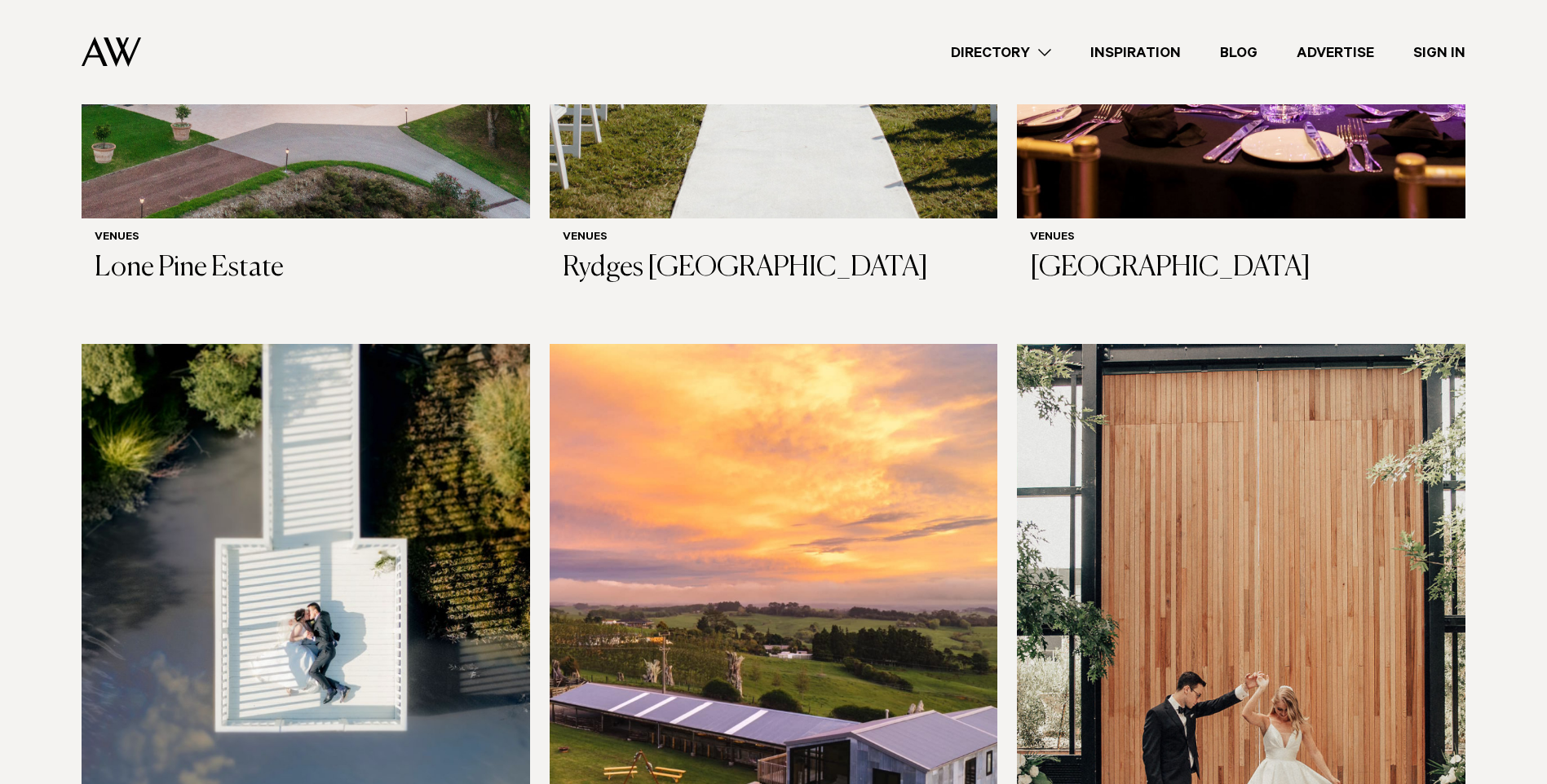
scroll to position [2690, 0]
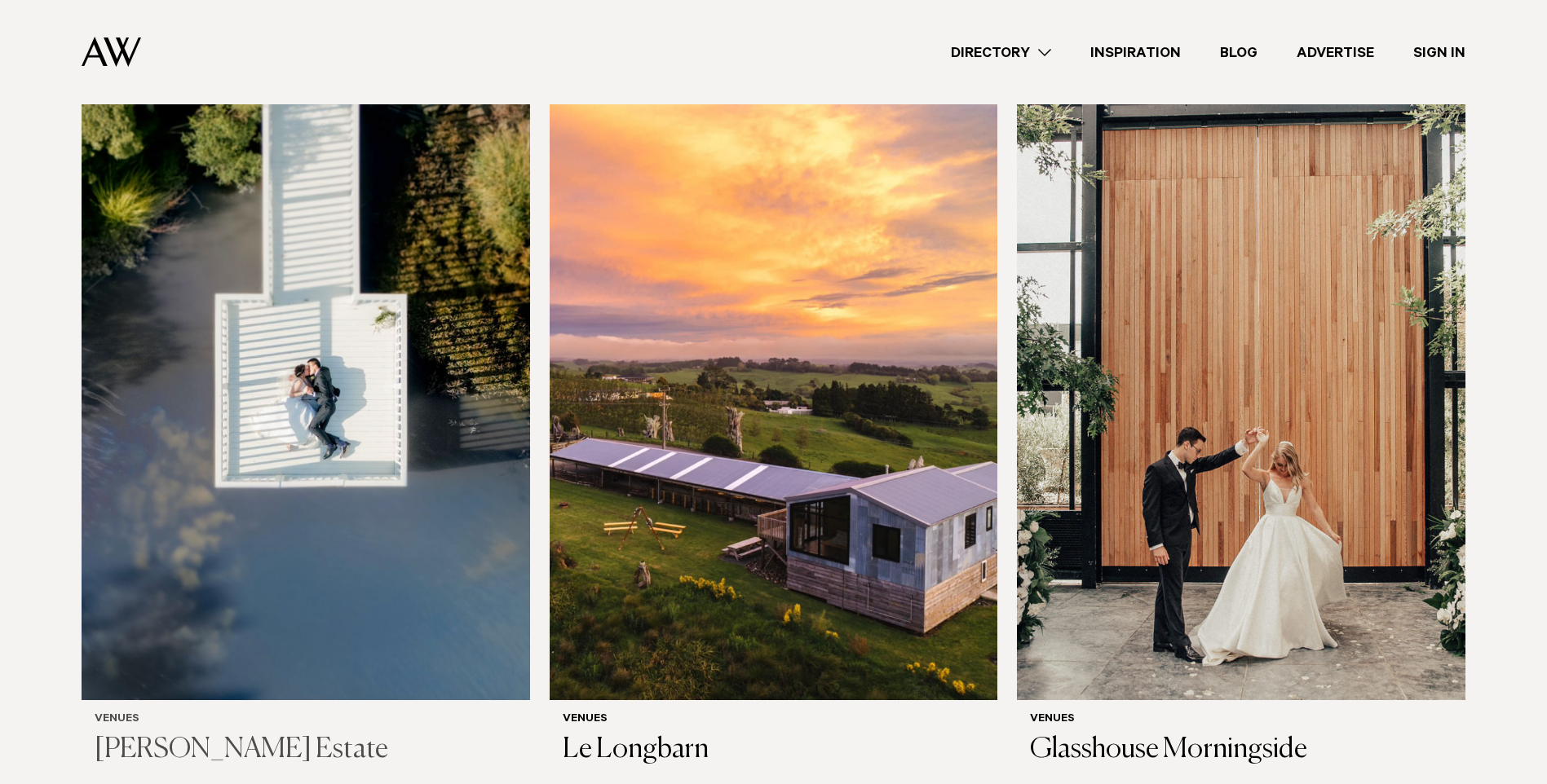
click at [311, 461] on img at bounding box center [305, 399] width 448 height 601
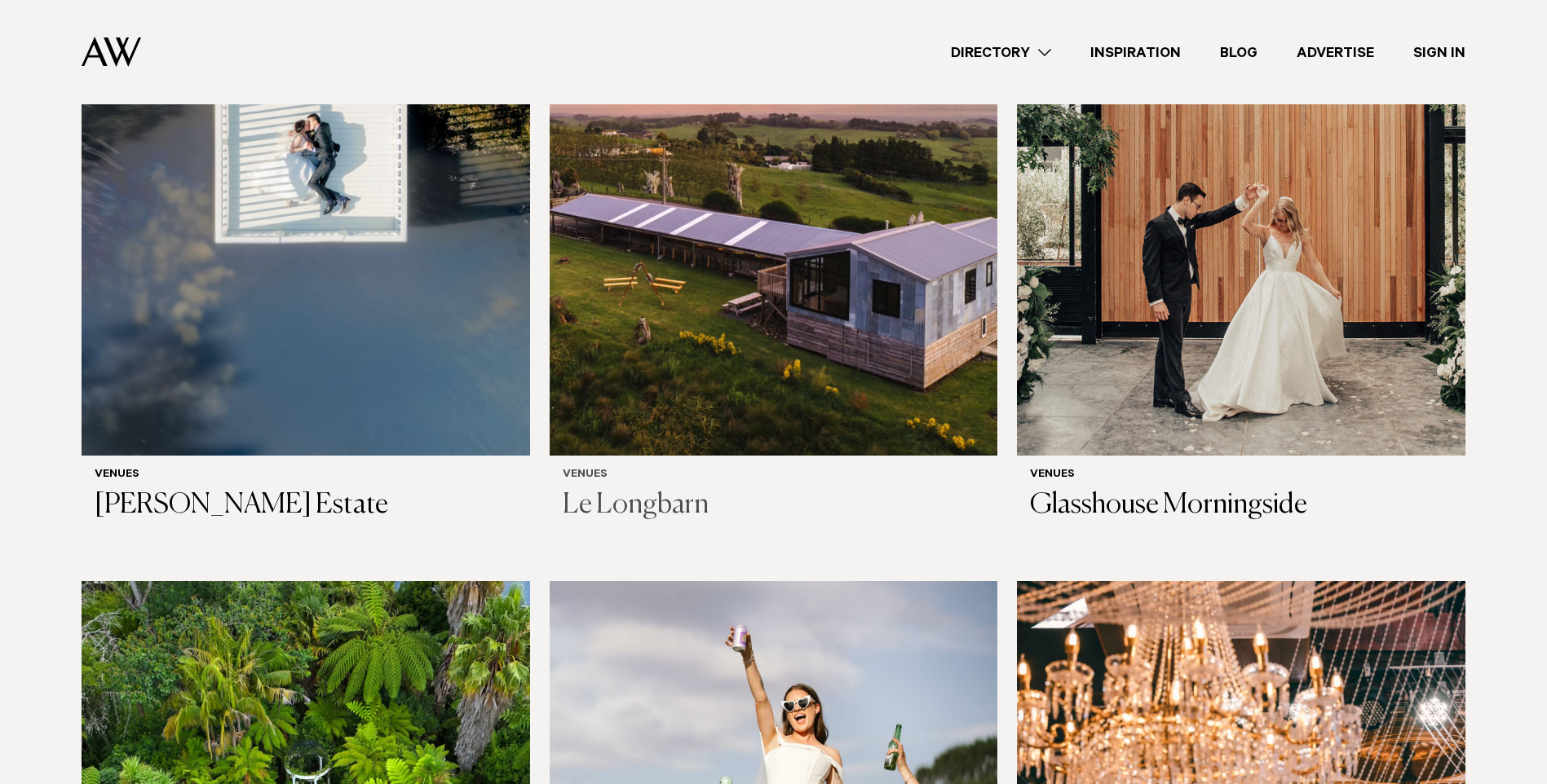
click at [699, 201] on img at bounding box center [774, 155] width 448 height 601
click at [1068, 351] on img at bounding box center [1240, 155] width 448 height 601
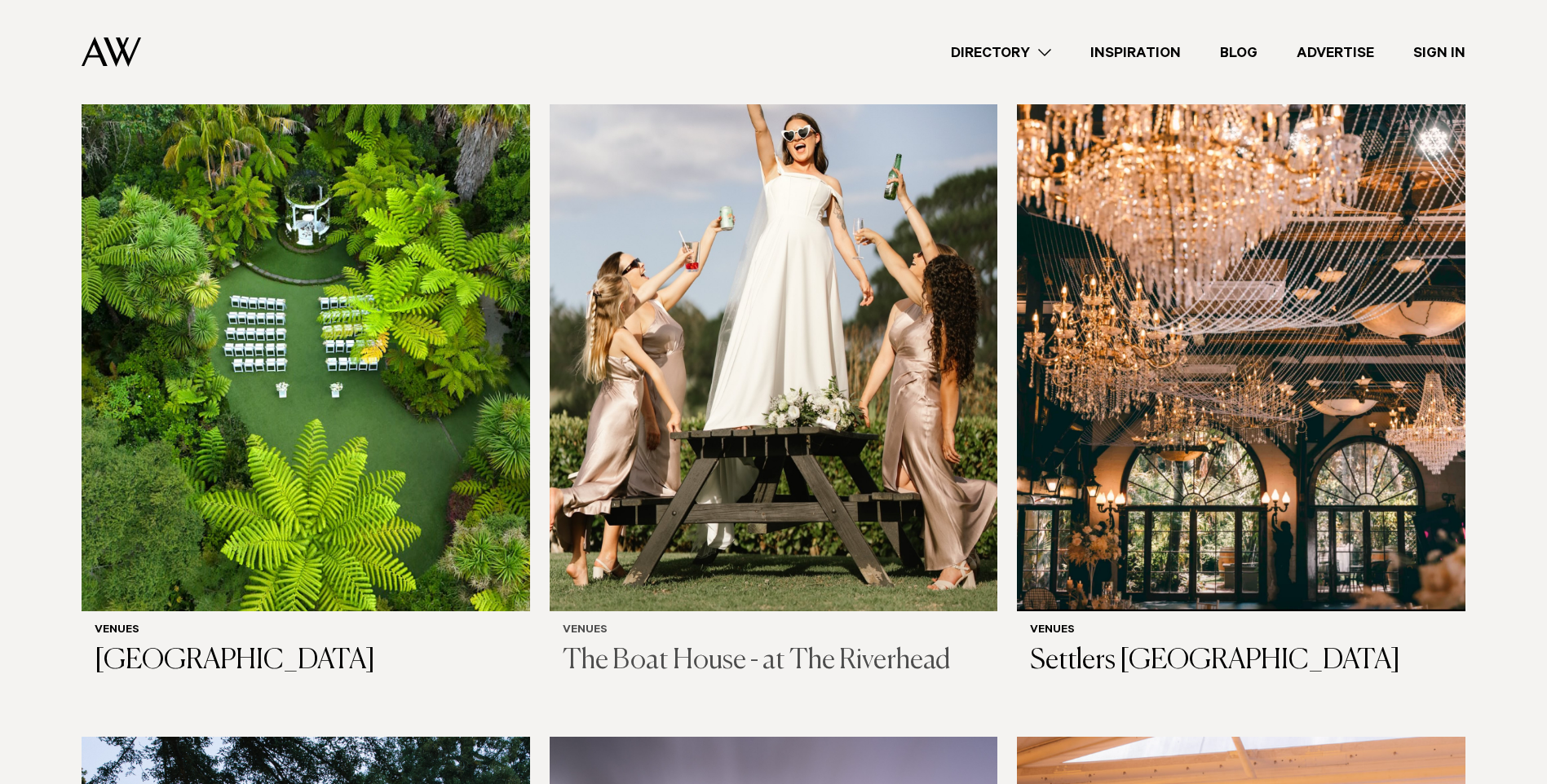
scroll to position [3423, 0]
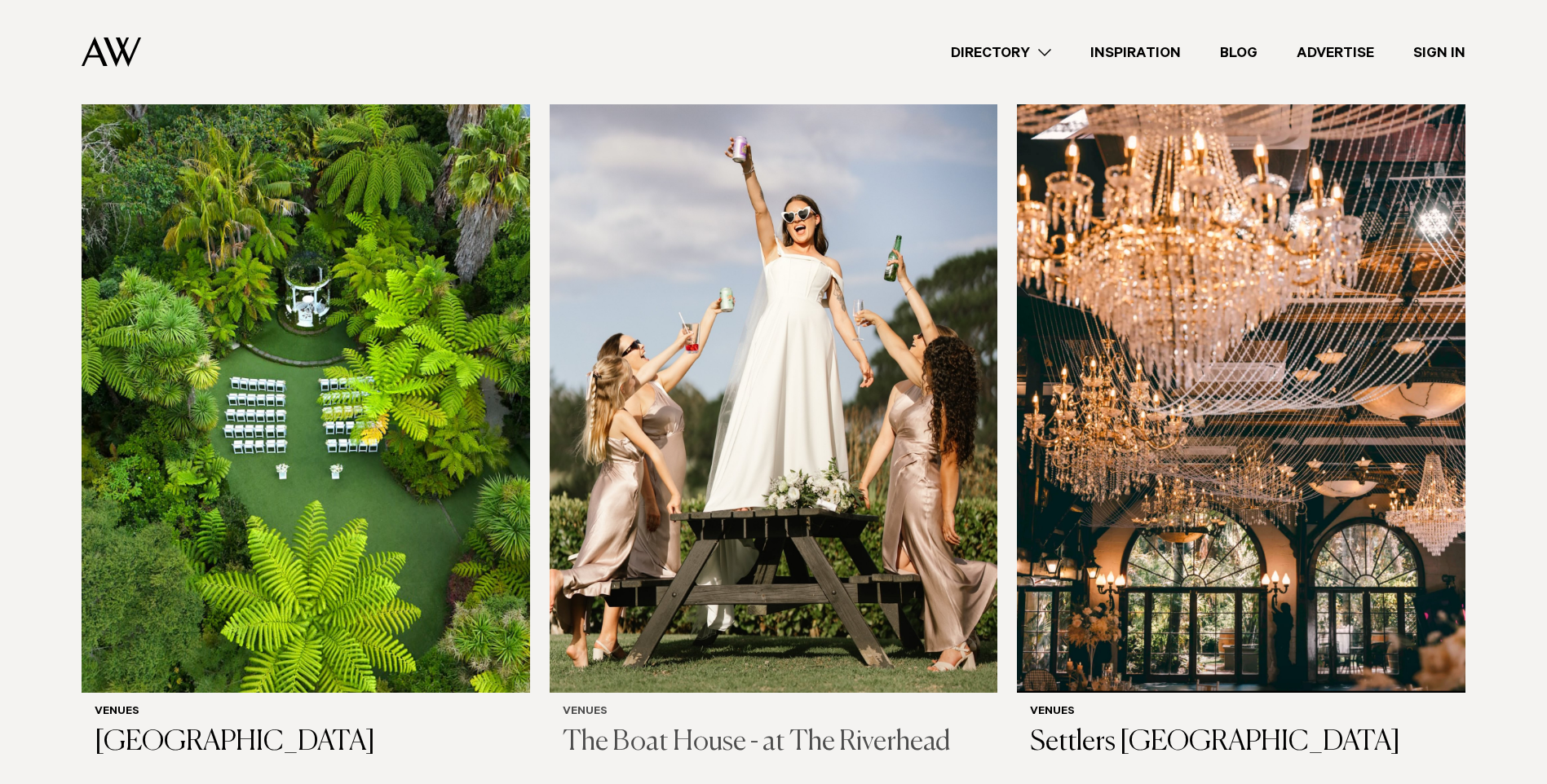
click at [784, 467] on img at bounding box center [774, 392] width 448 height 601
click at [426, 573] on img at bounding box center [305, 392] width 448 height 601
click at [1187, 445] on img at bounding box center [1240, 392] width 448 height 601
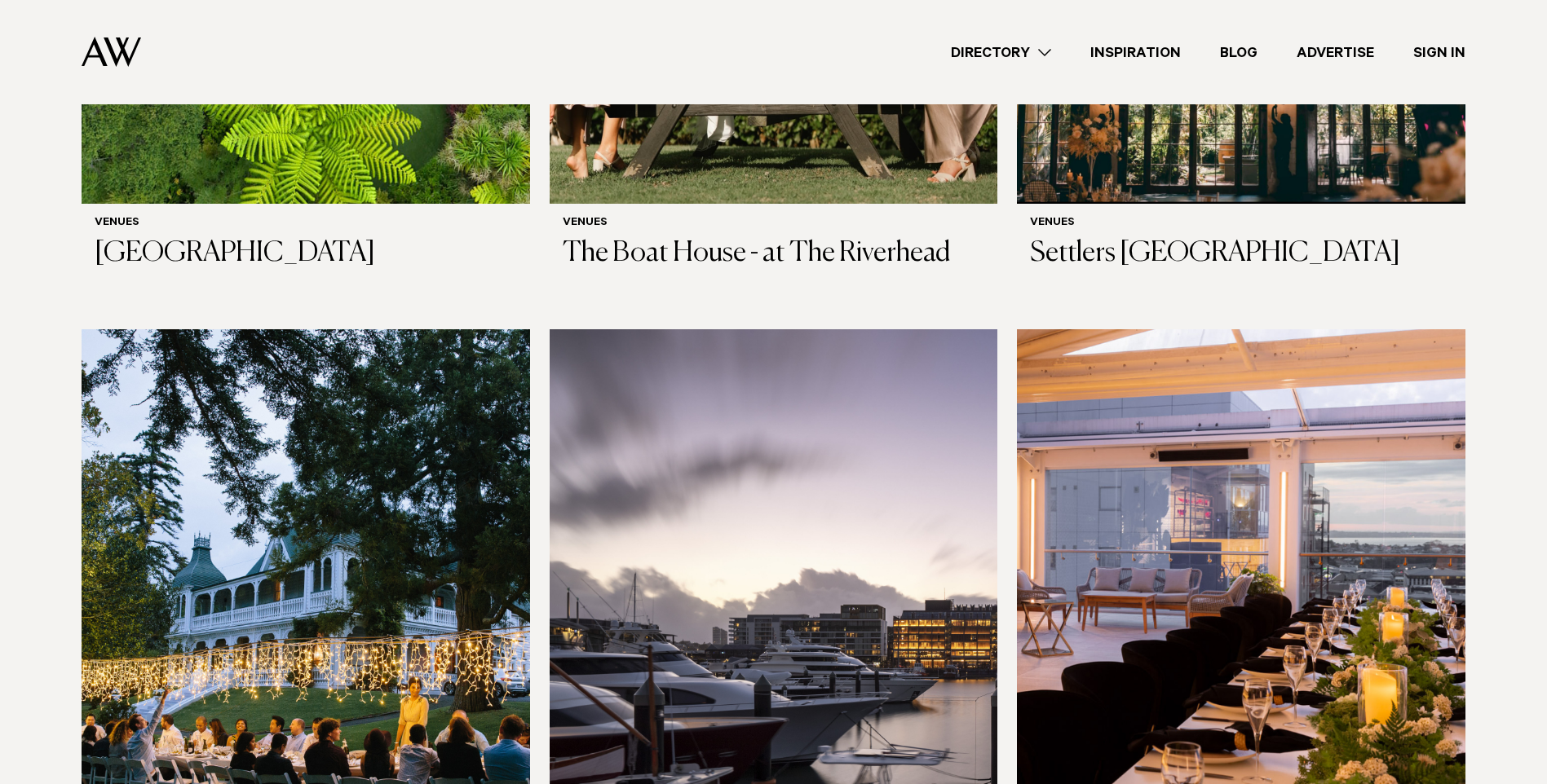
scroll to position [4157, 0]
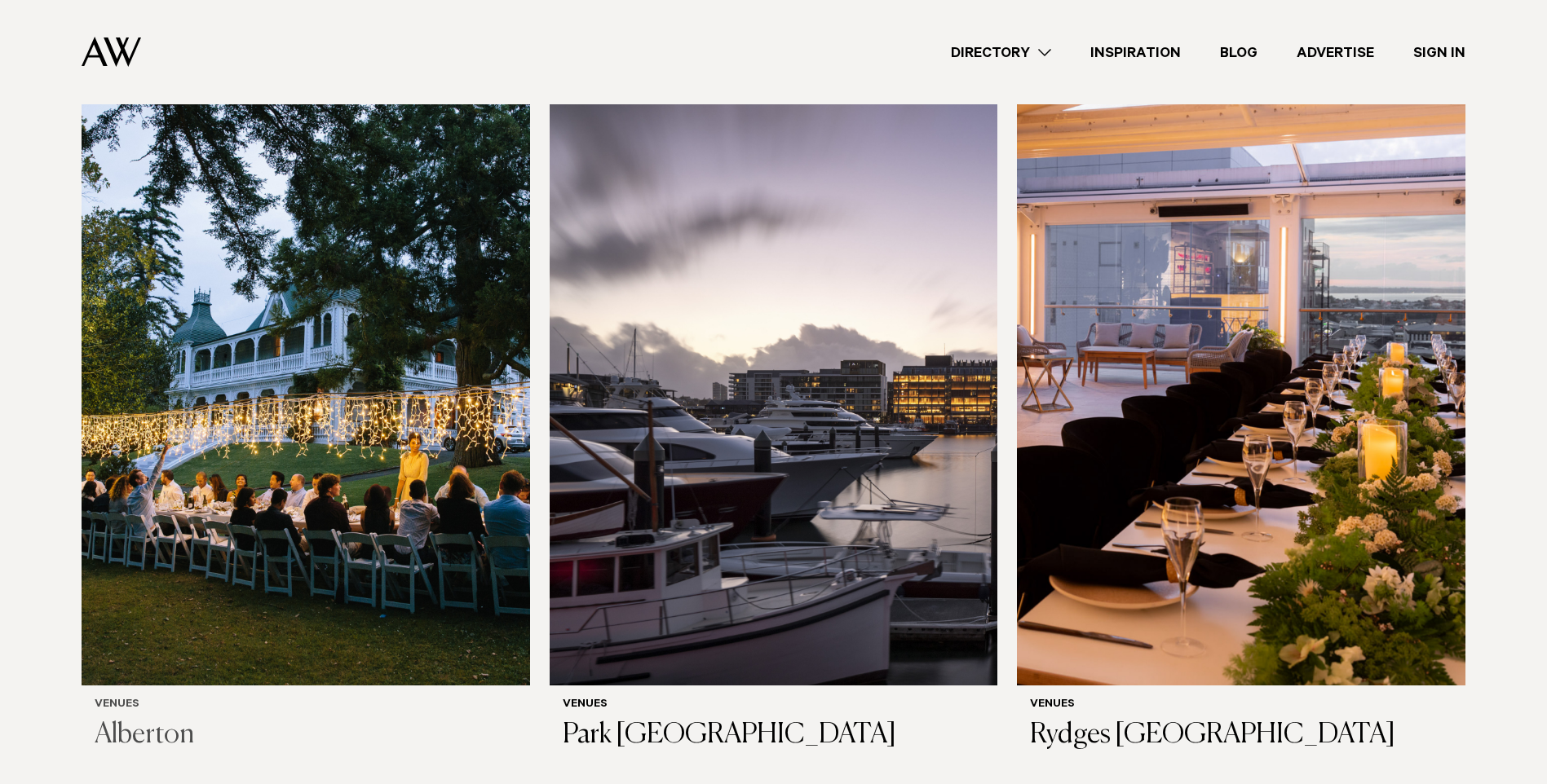
click at [317, 319] on img at bounding box center [305, 384] width 448 height 601
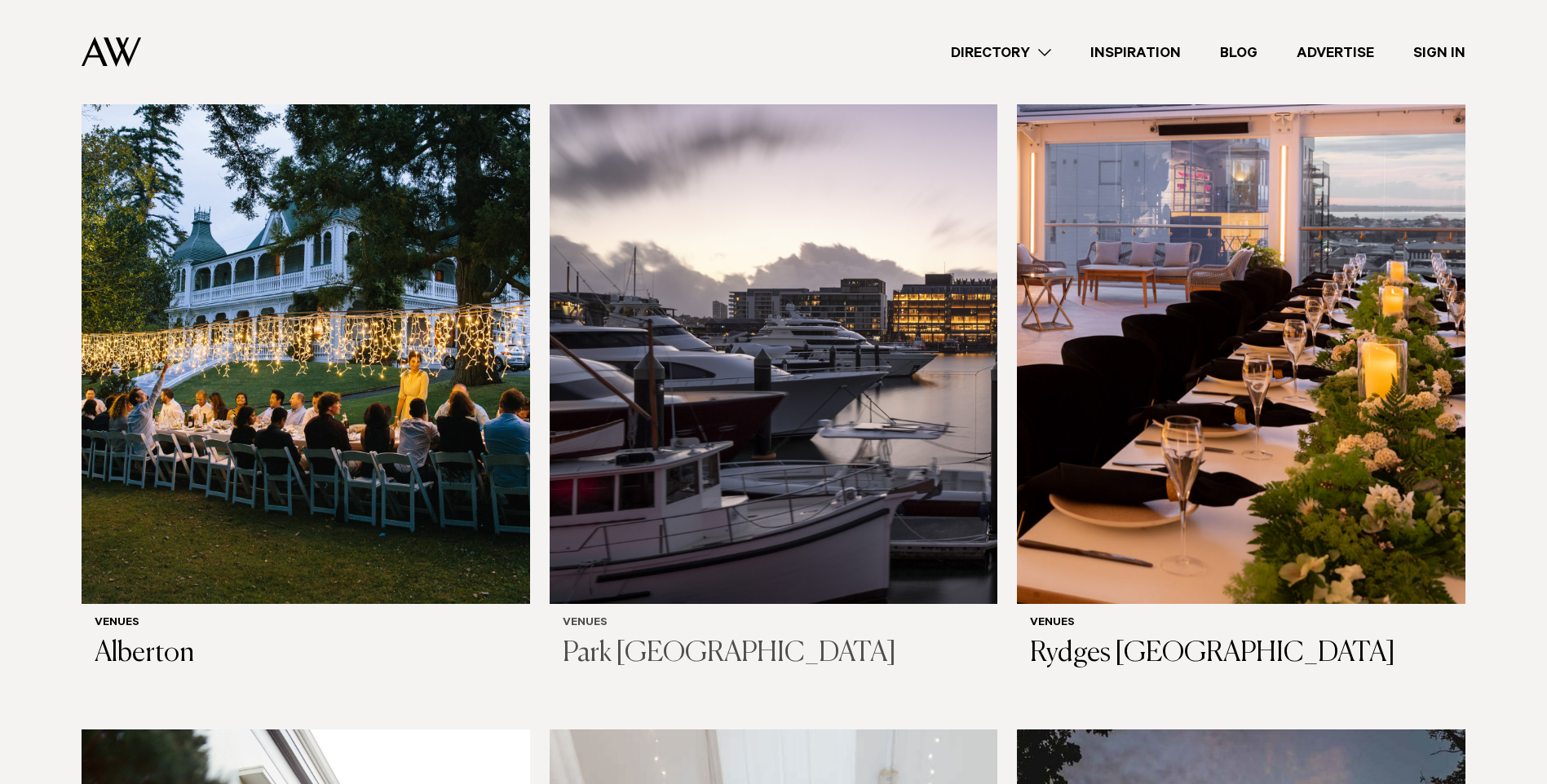
click at [858, 247] on img at bounding box center [774, 303] width 448 height 601
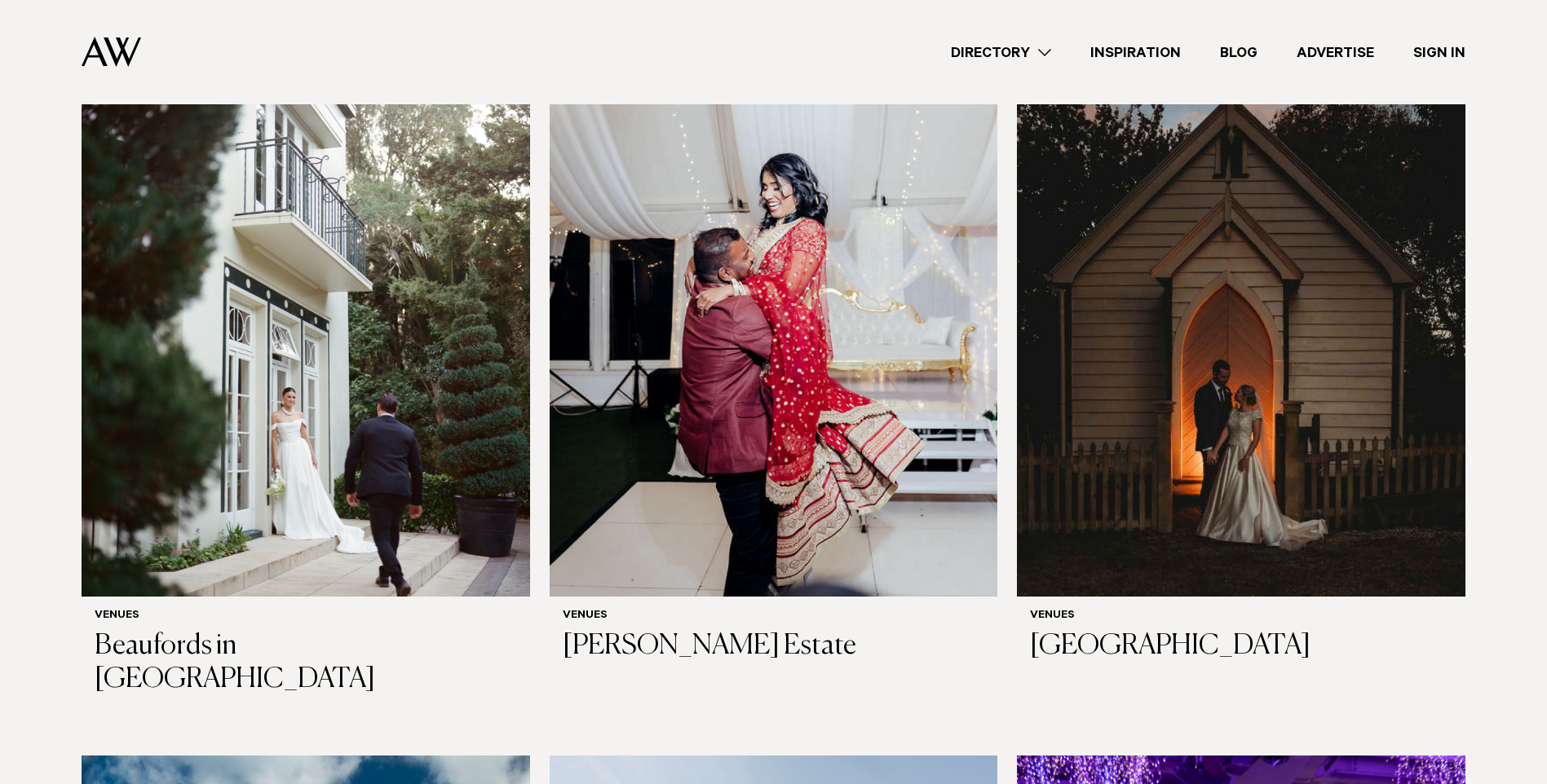
scroll to position [5135, 0]
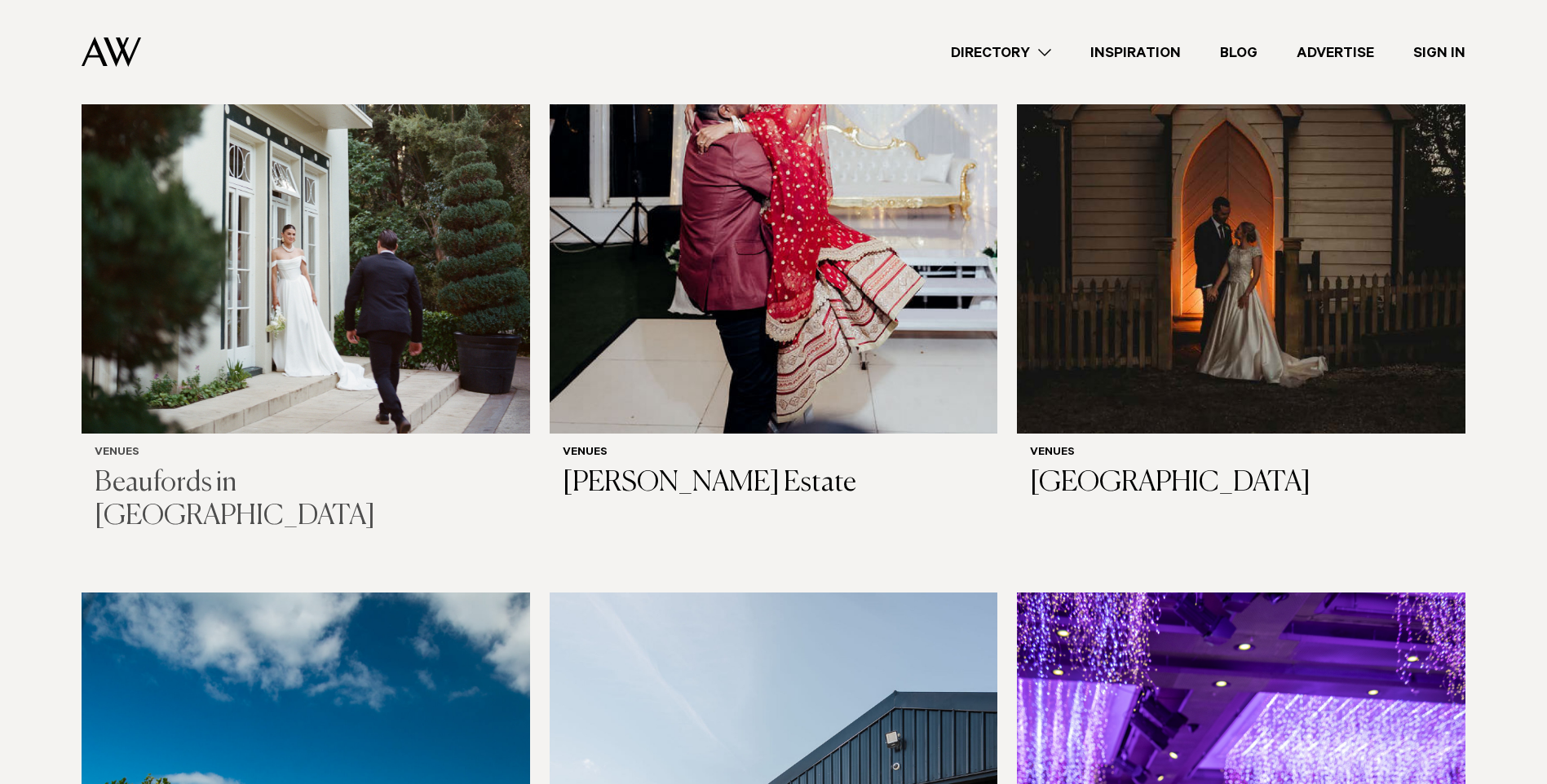
click at [176, 177] on img at bounding box center [305, 133] width 448 height 601
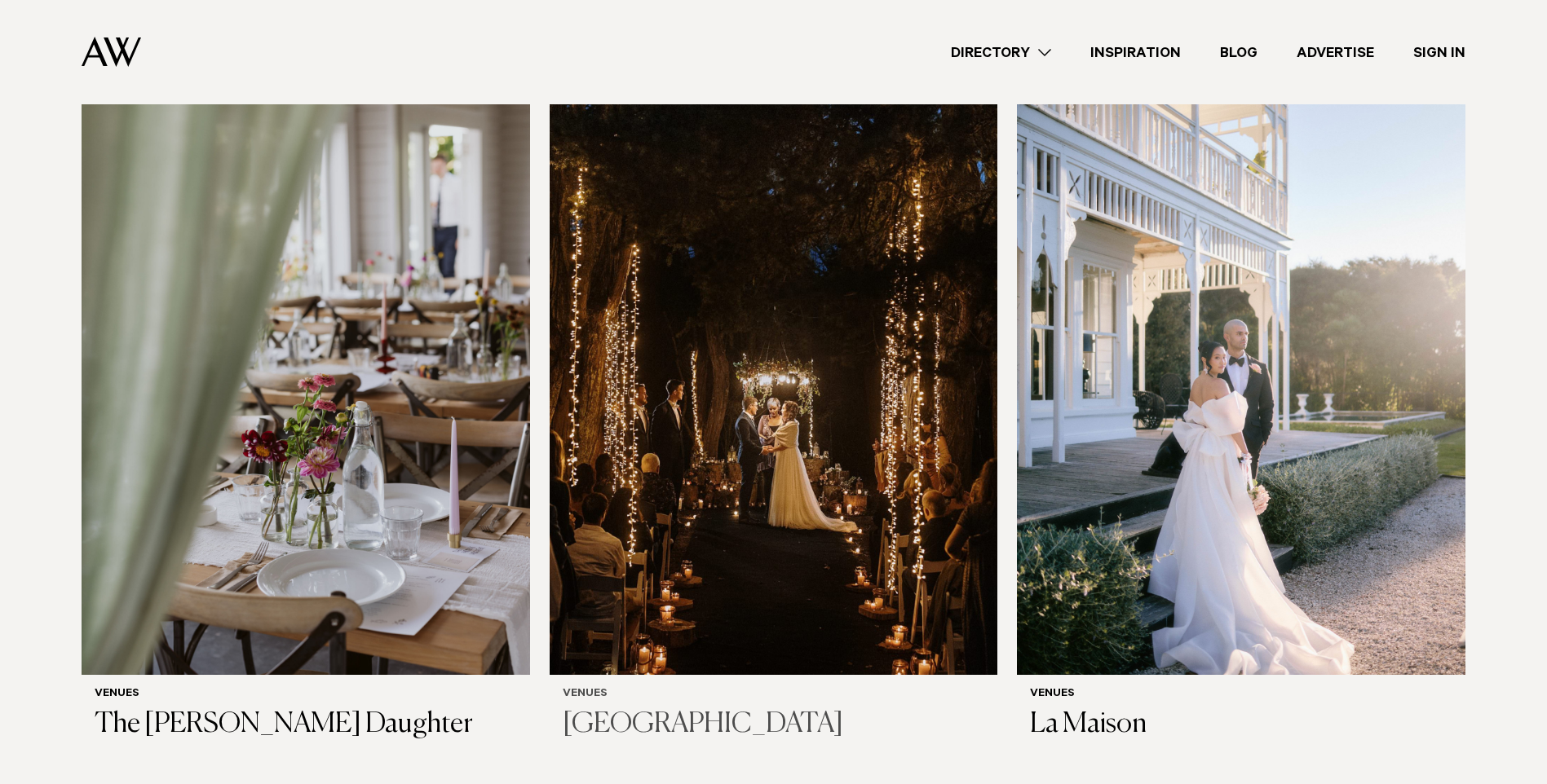
scroll to position [8640, 0]
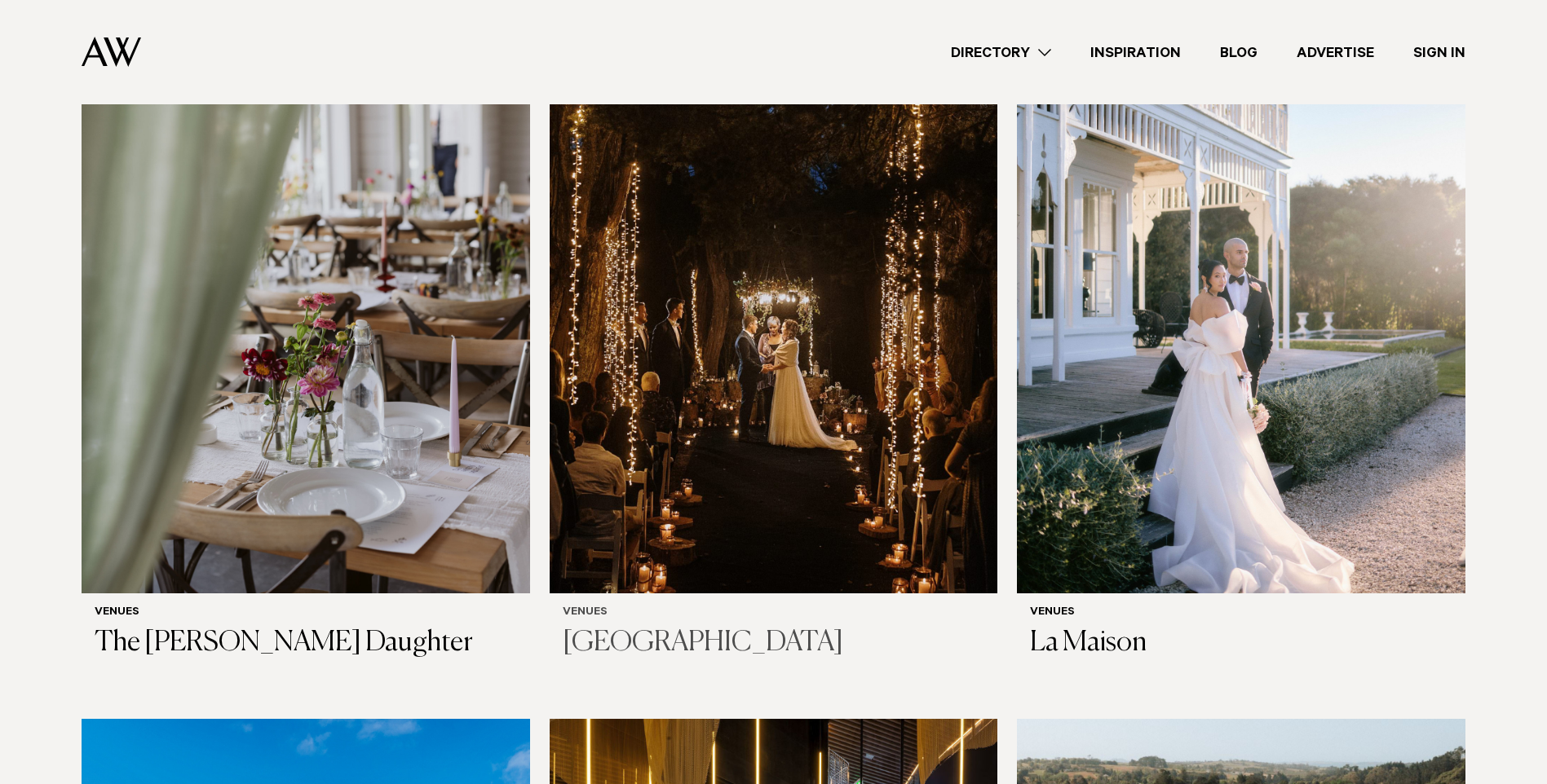
click at [774, 288] on img at bounding box center [774, 293] width 448 height 601
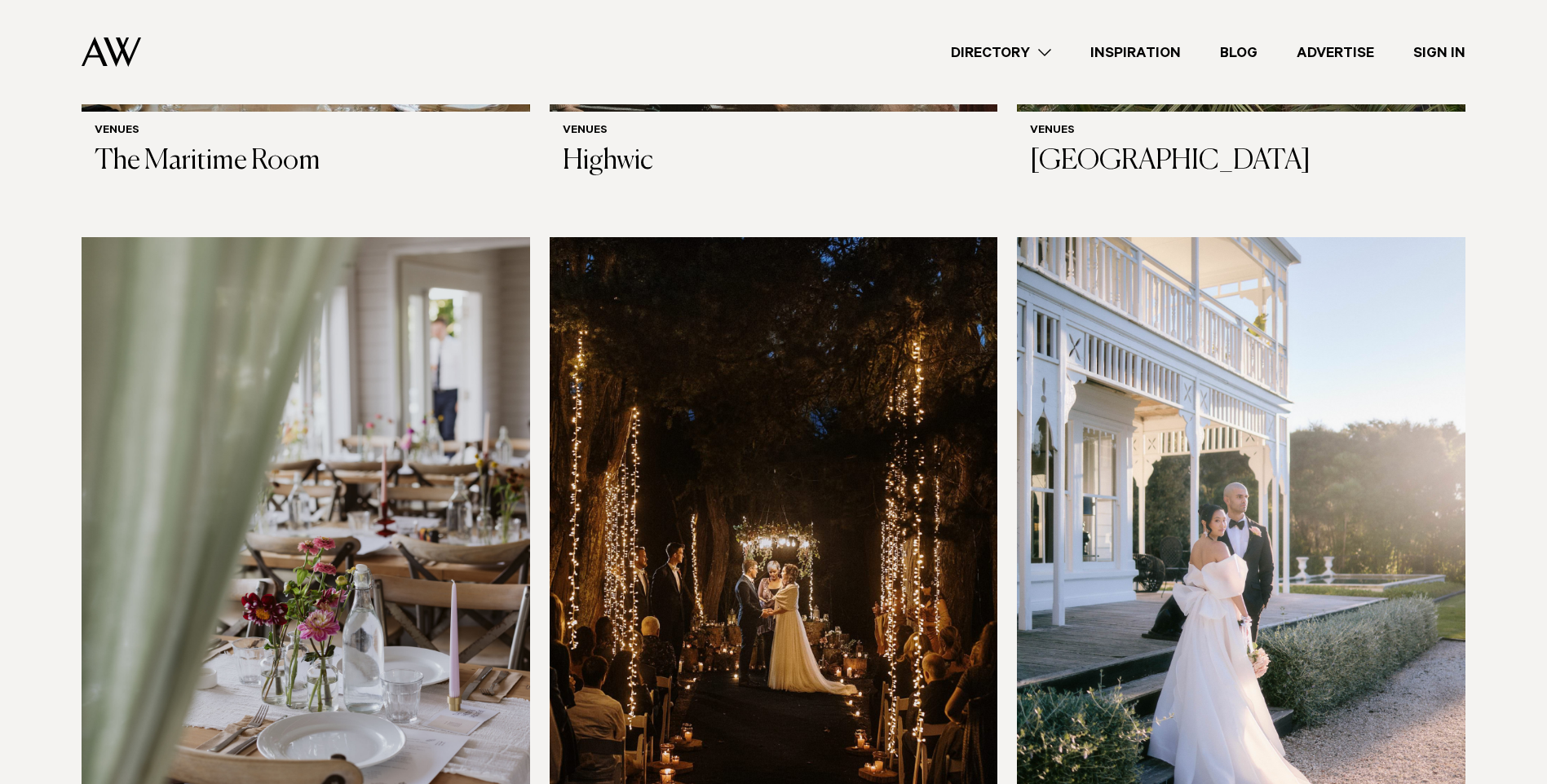
click at [1283, 555] on img at bounding box center [1240, 537] width 448 height 601
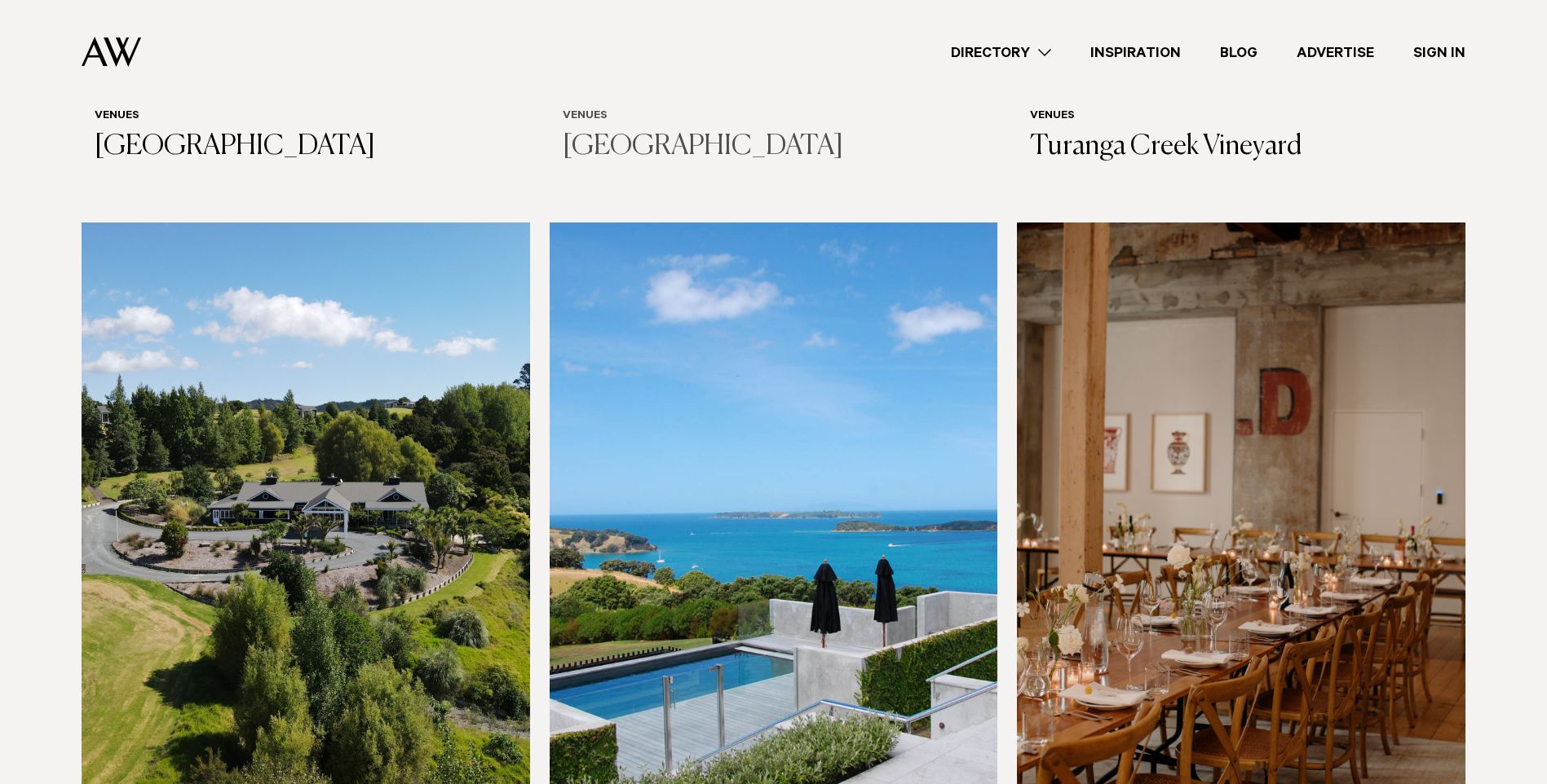
scroll to position [9943, 0]
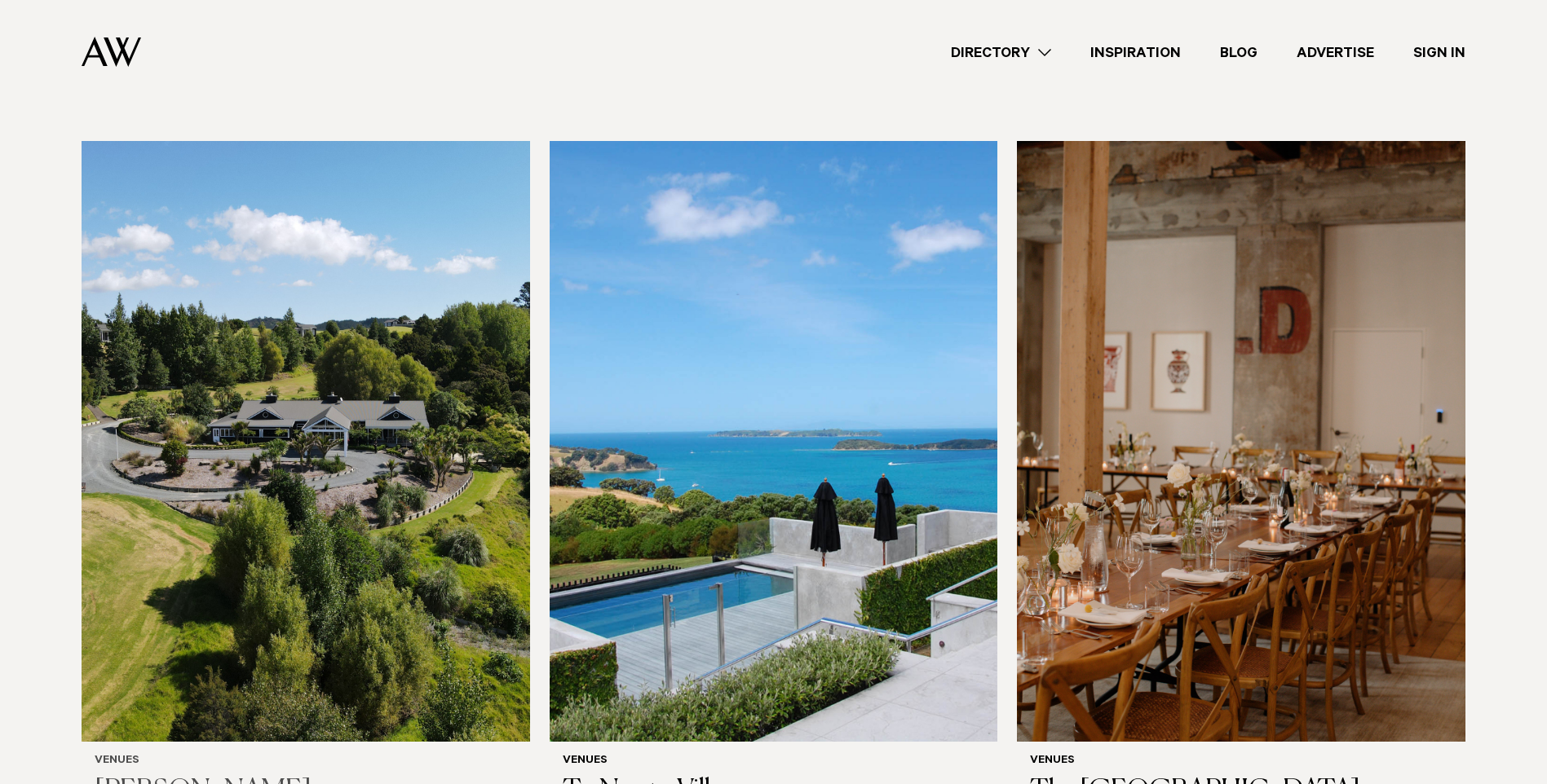
click at [322, 400] on img at bounding box center [305, 441] width 448 height 601
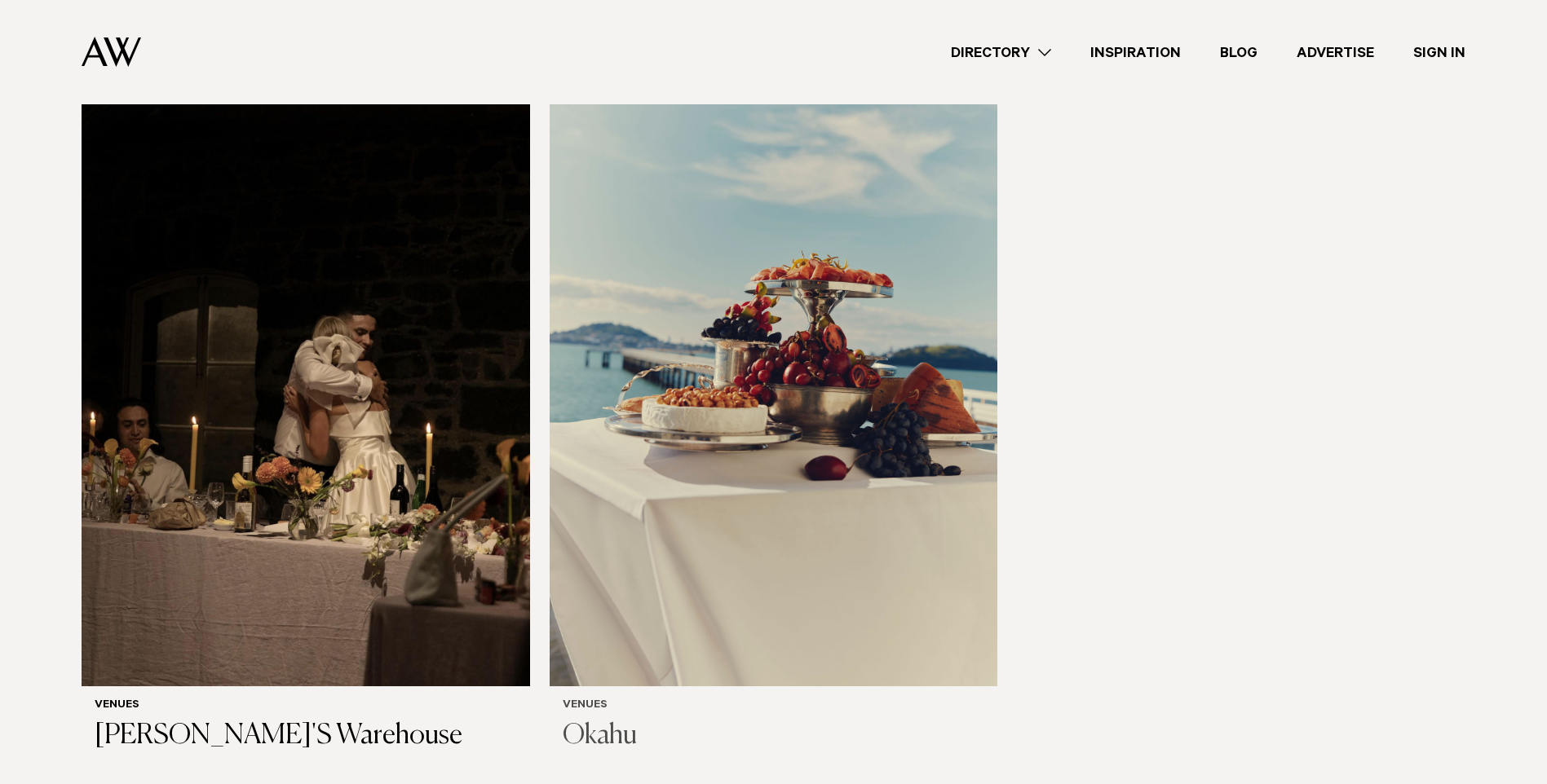
scroll to position [10922, 0]
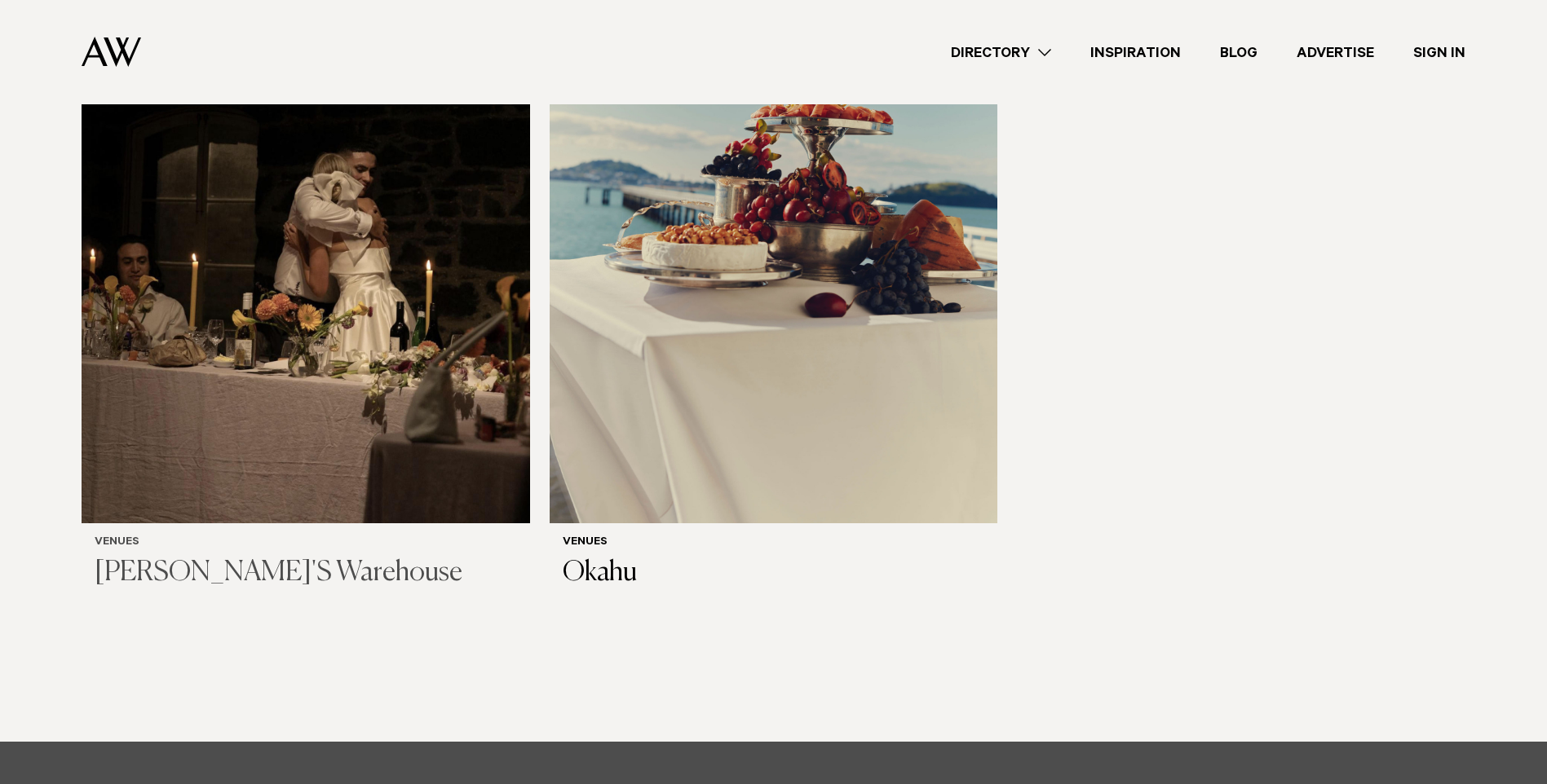
click at [333, 249] on img at bounding box center [305, 222] width 448 height 601
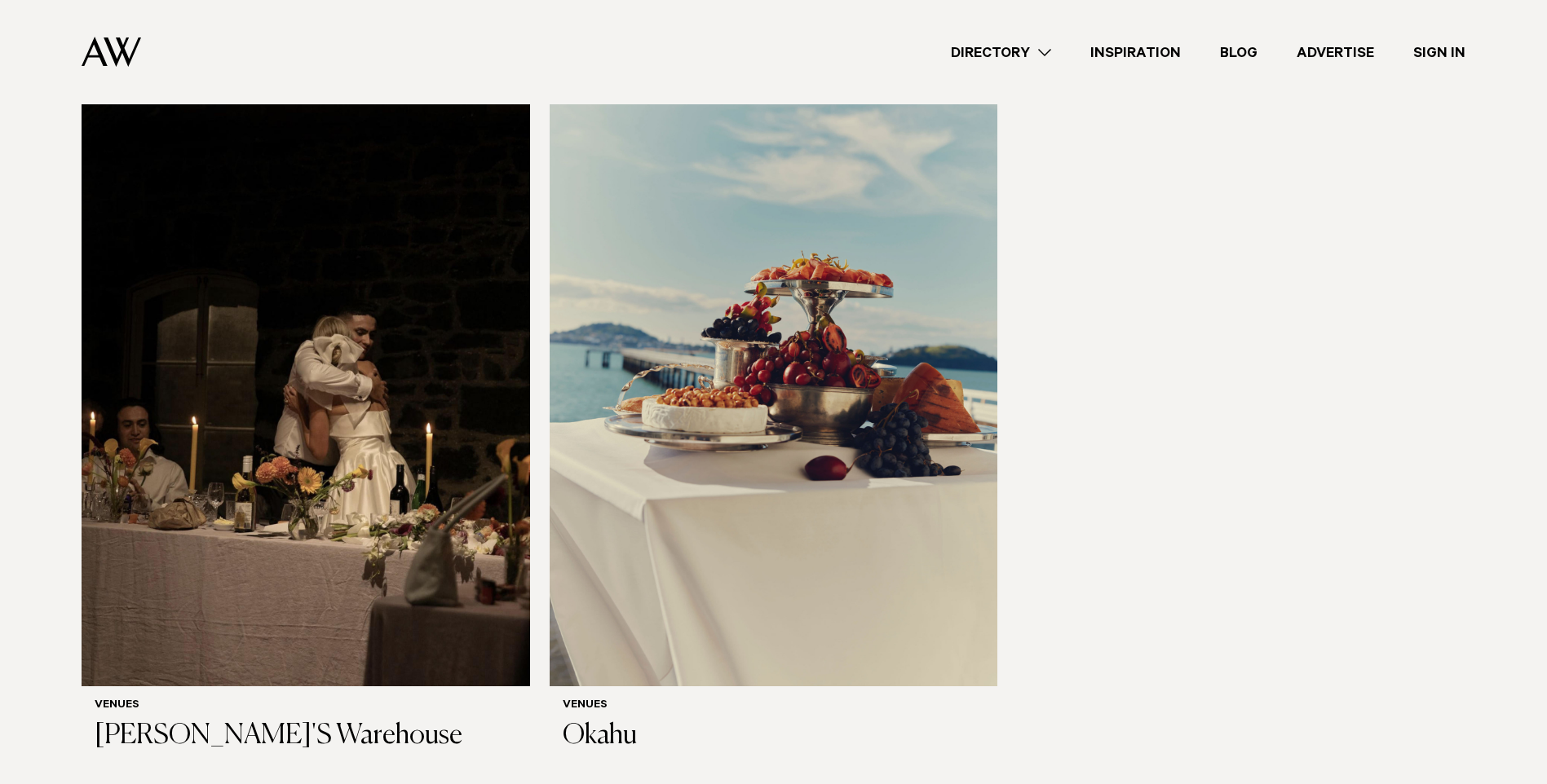
scroll to position [10677, 0]
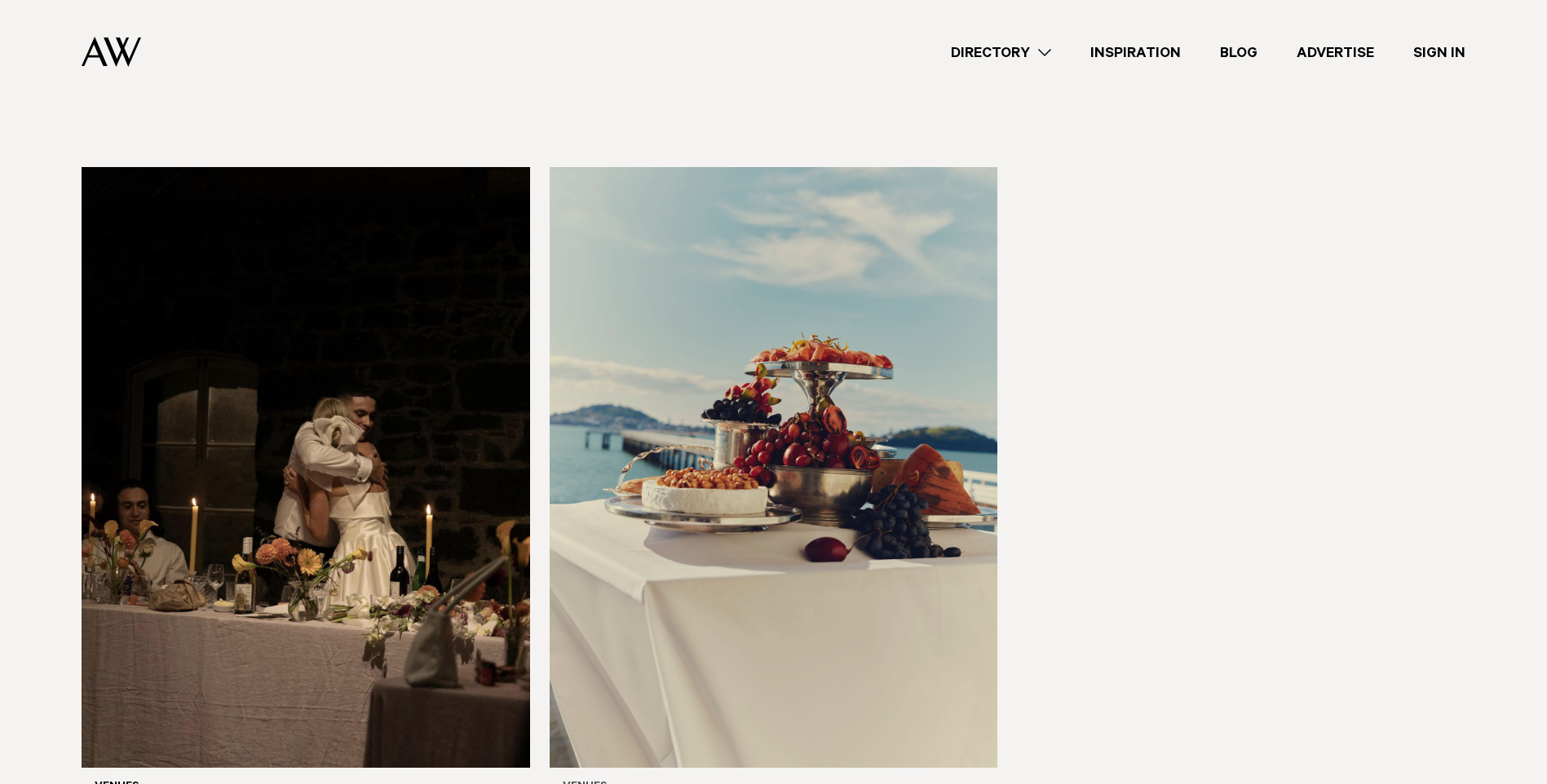
click at [637, 443] on img at bounding box center [774, 466] width 448 height 601
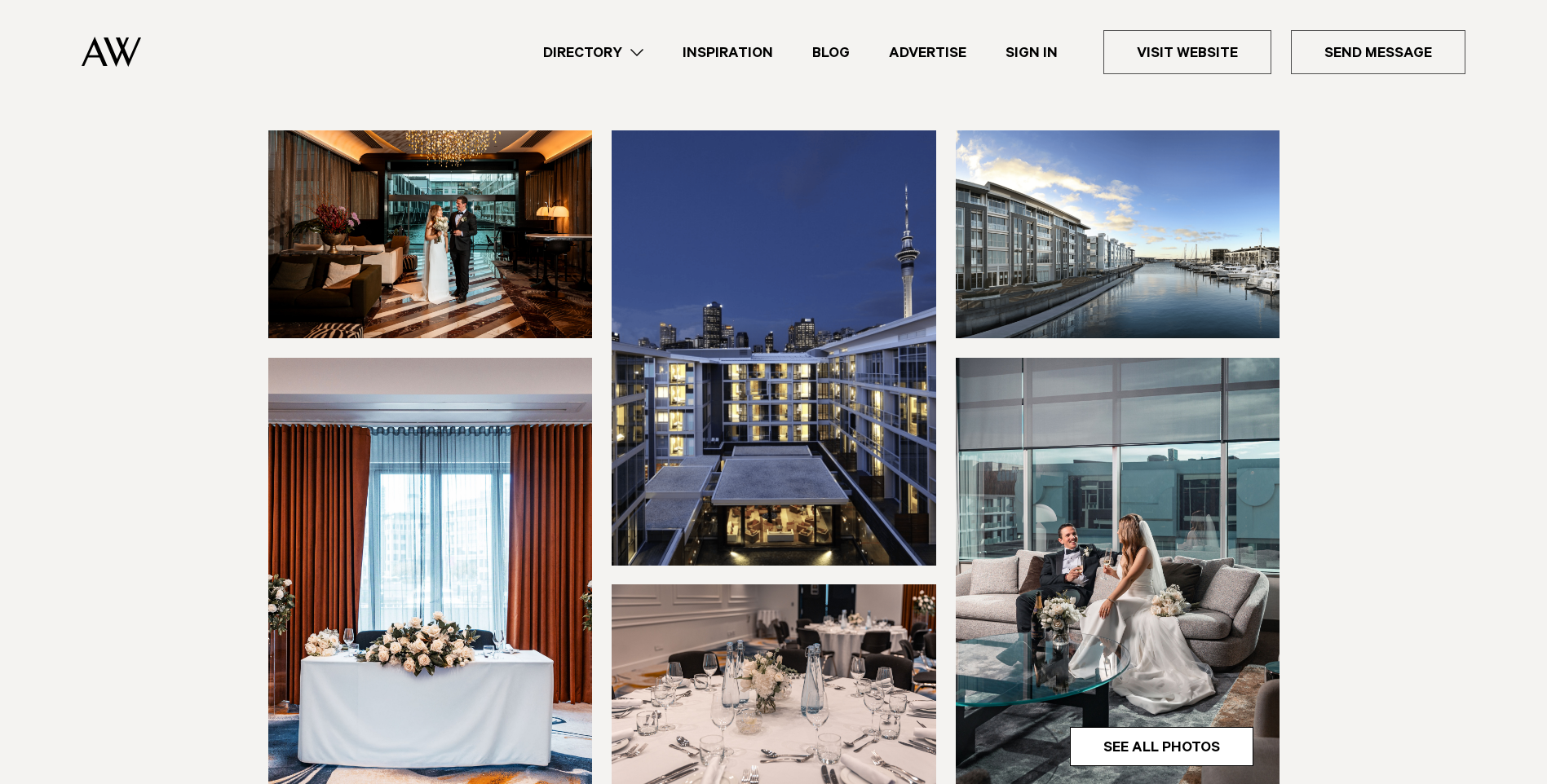
scroll to position [489, 0]
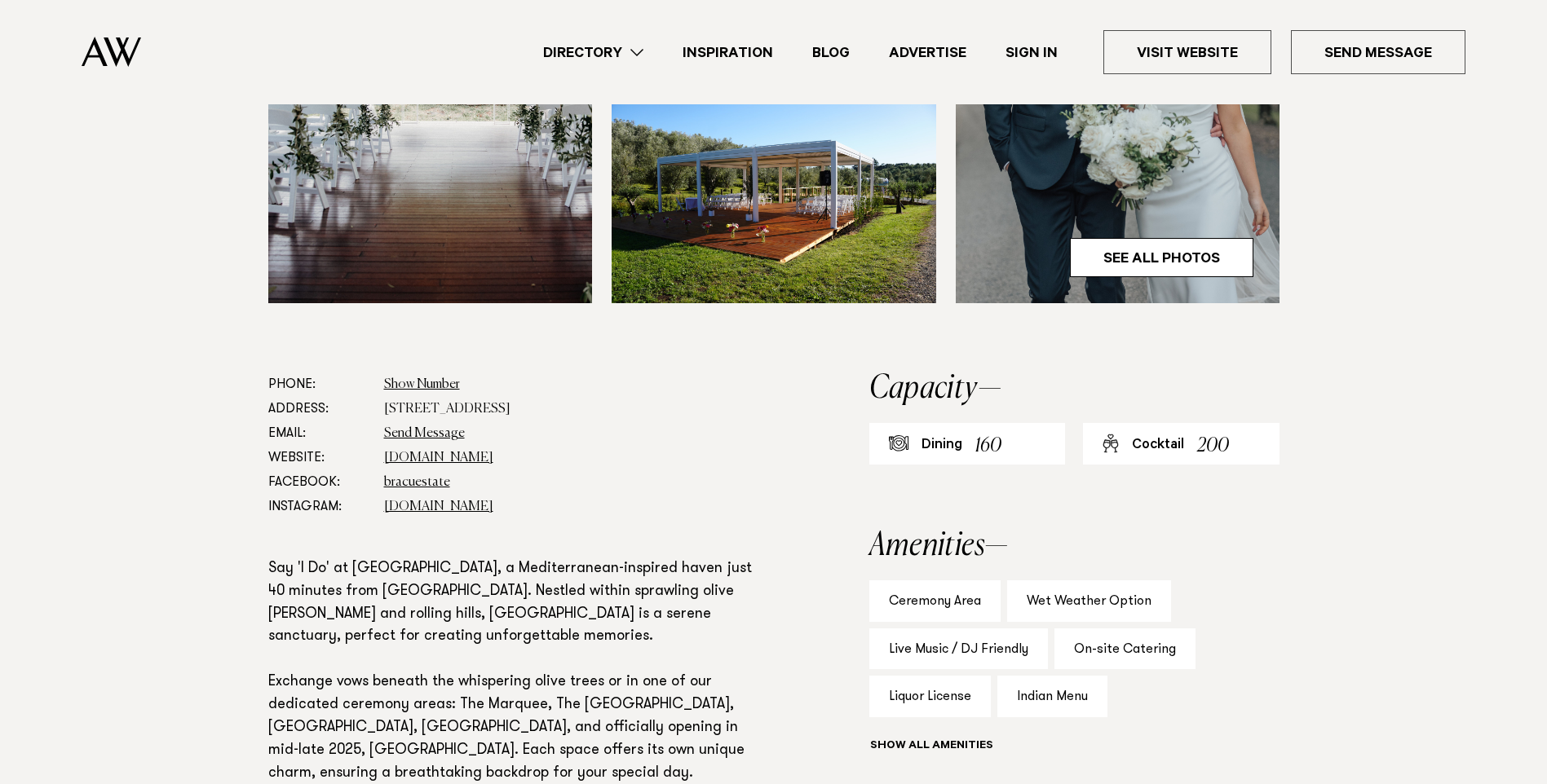
scroll to position [978, 0]
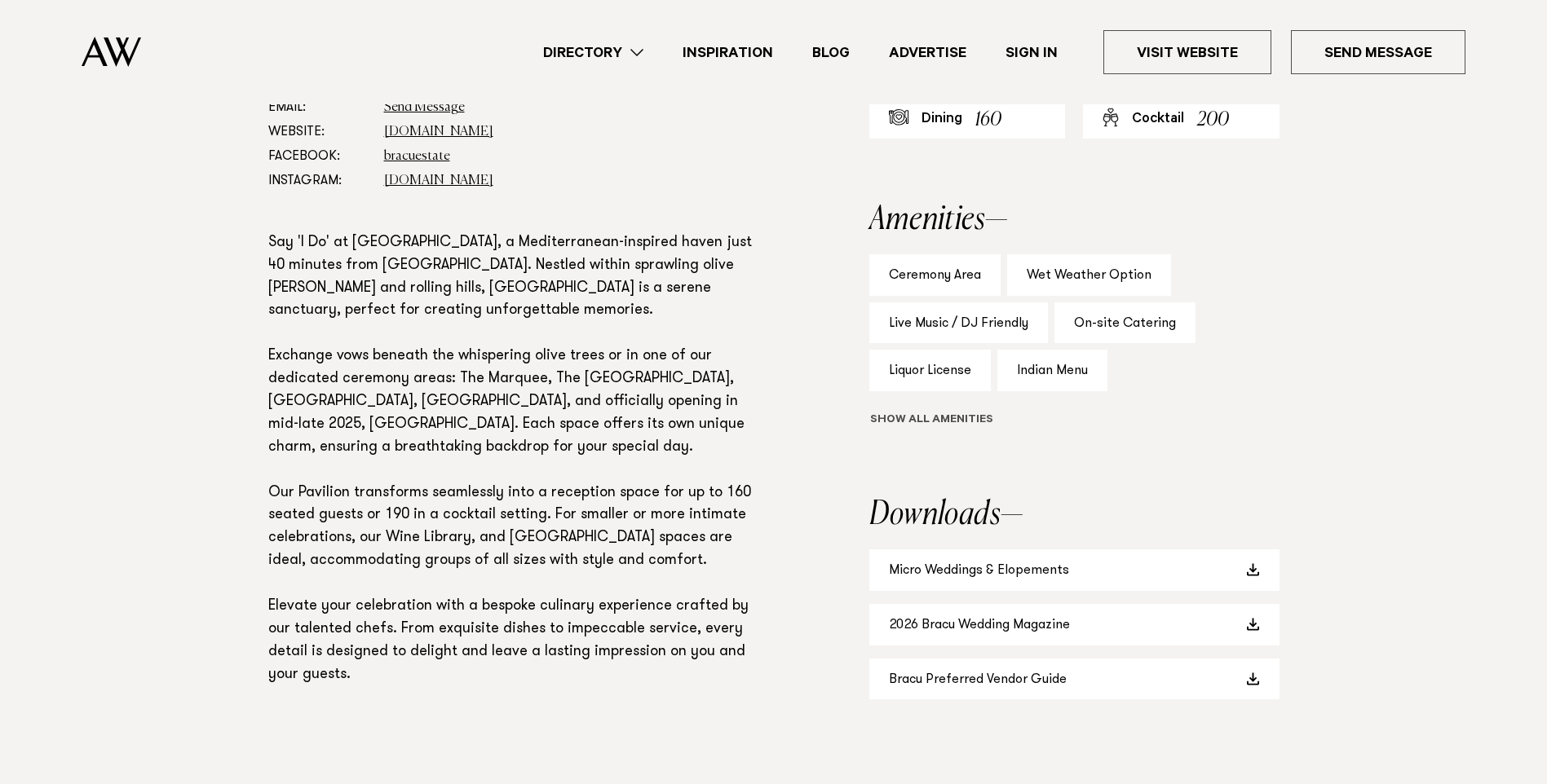
click at [964, 418] on button "Show all" at bounding box center [962, 420] width 184 height 17
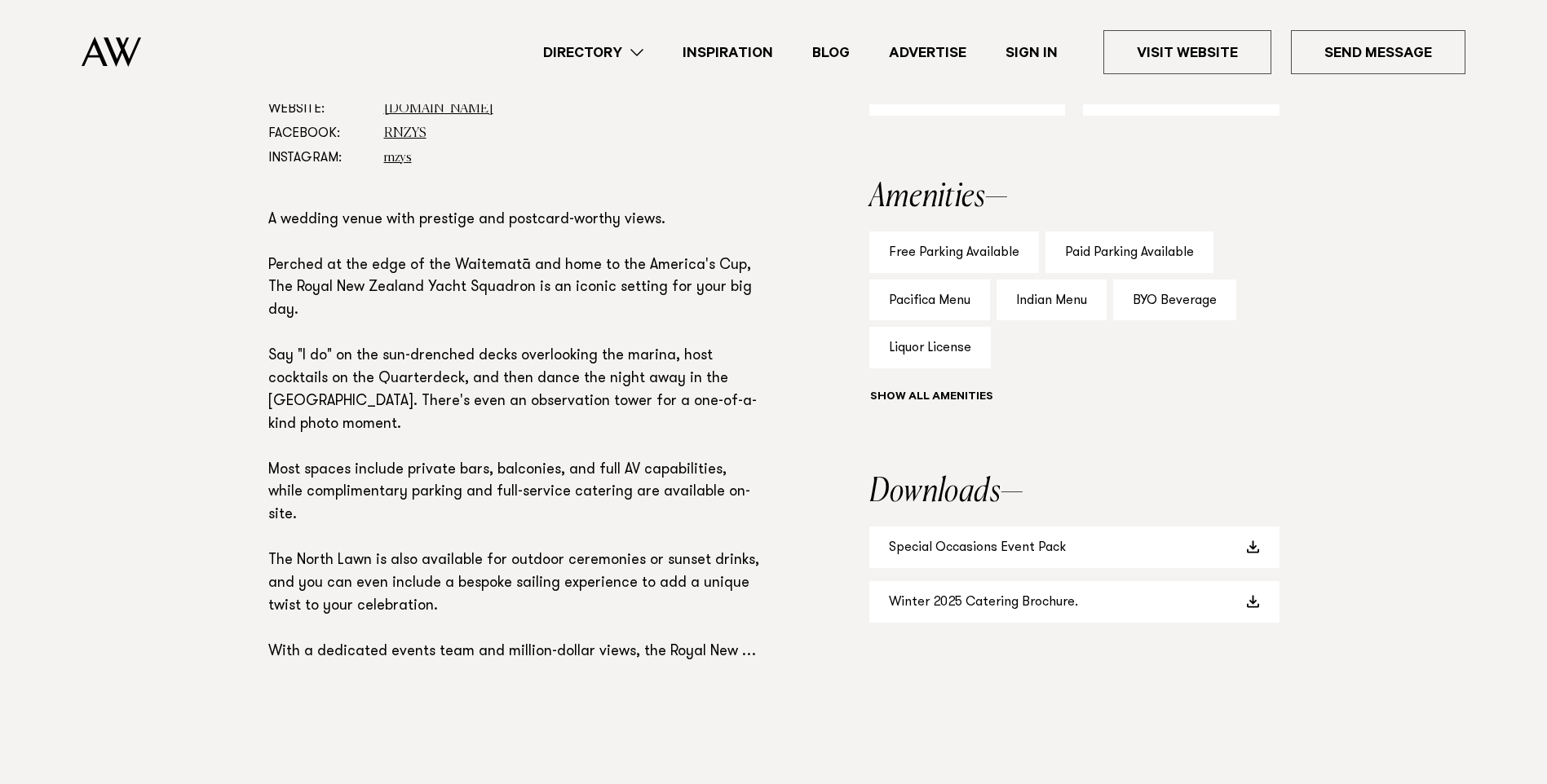
scroll to position [1141, 0]
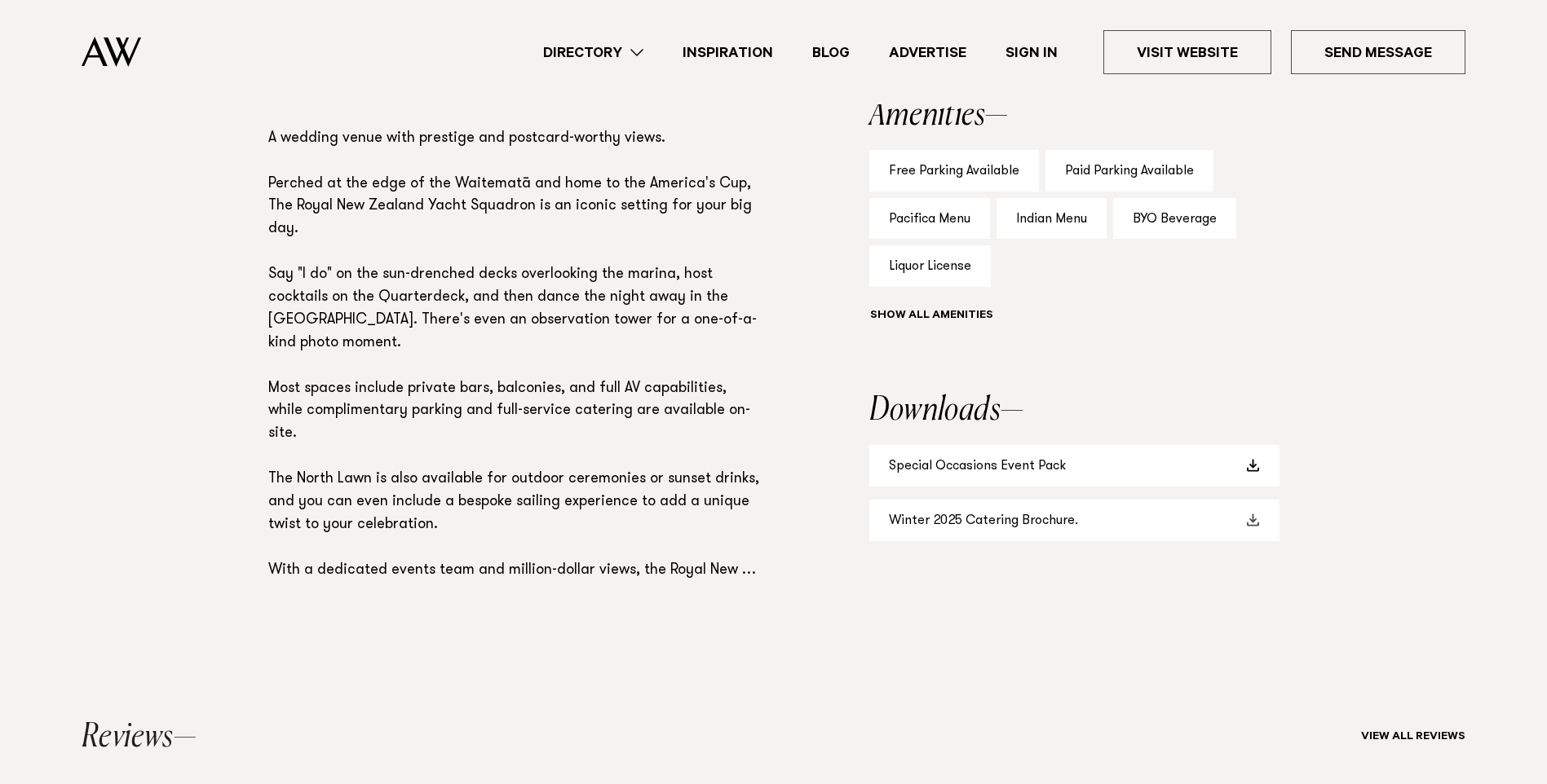
click at [1075, 520] on link "Winter 2025 Catering Brochure." at bounding box center [1074, 520] width 410 height 41
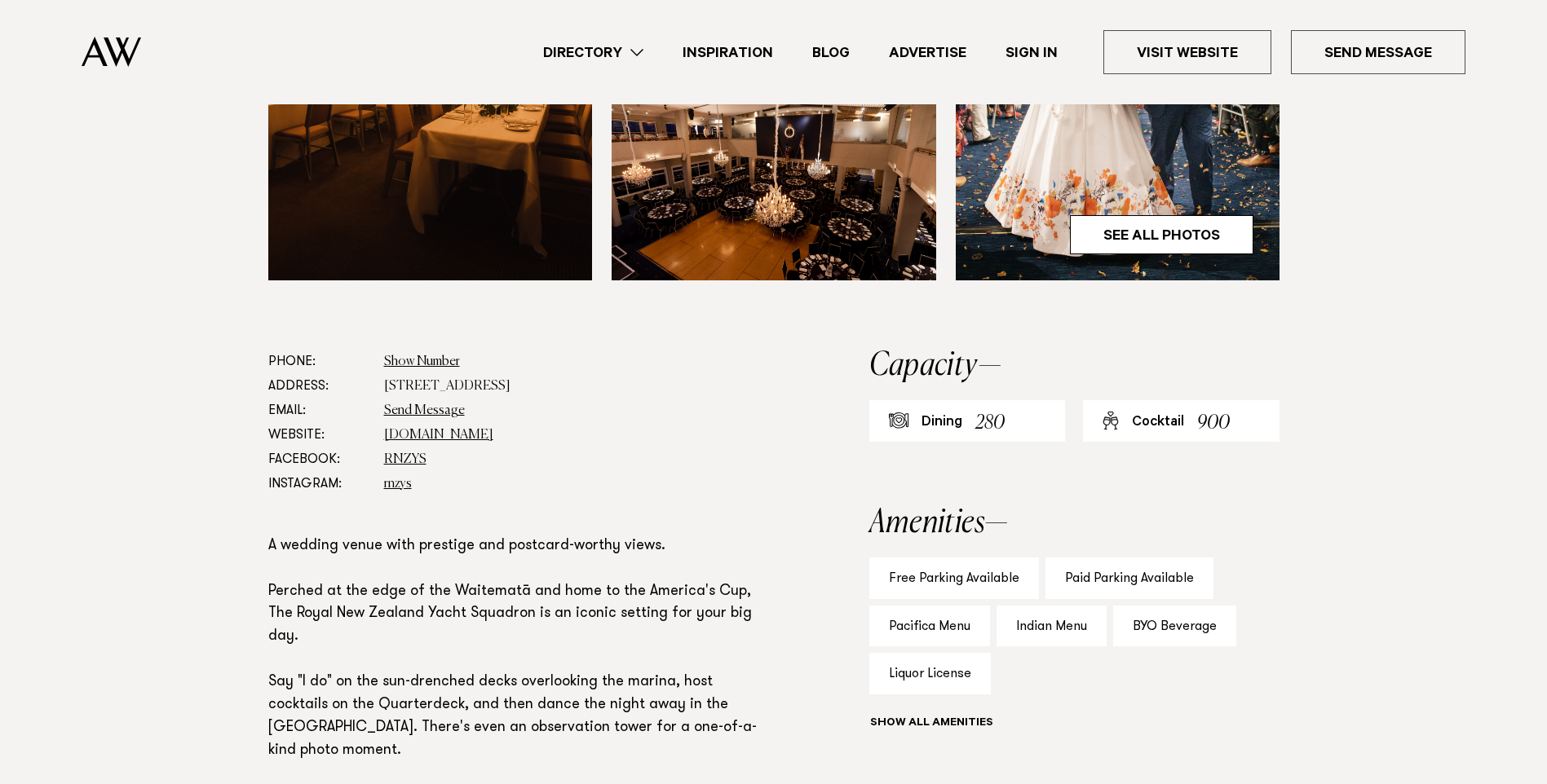
scroll to position [489, 0]
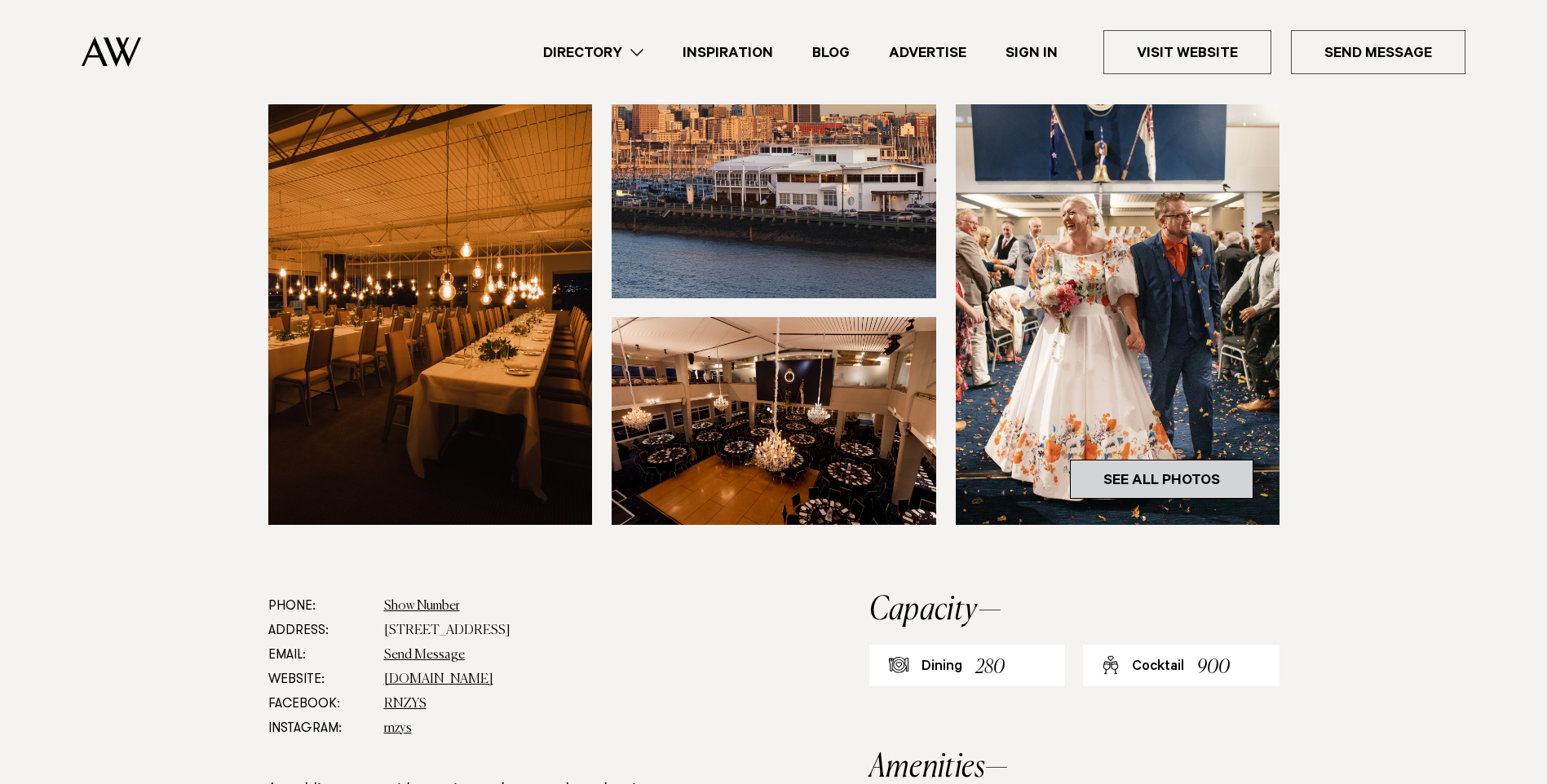
click at [1129, 484] on link "See All Photos" at bounding box center [1161, 479] width 183 height 39
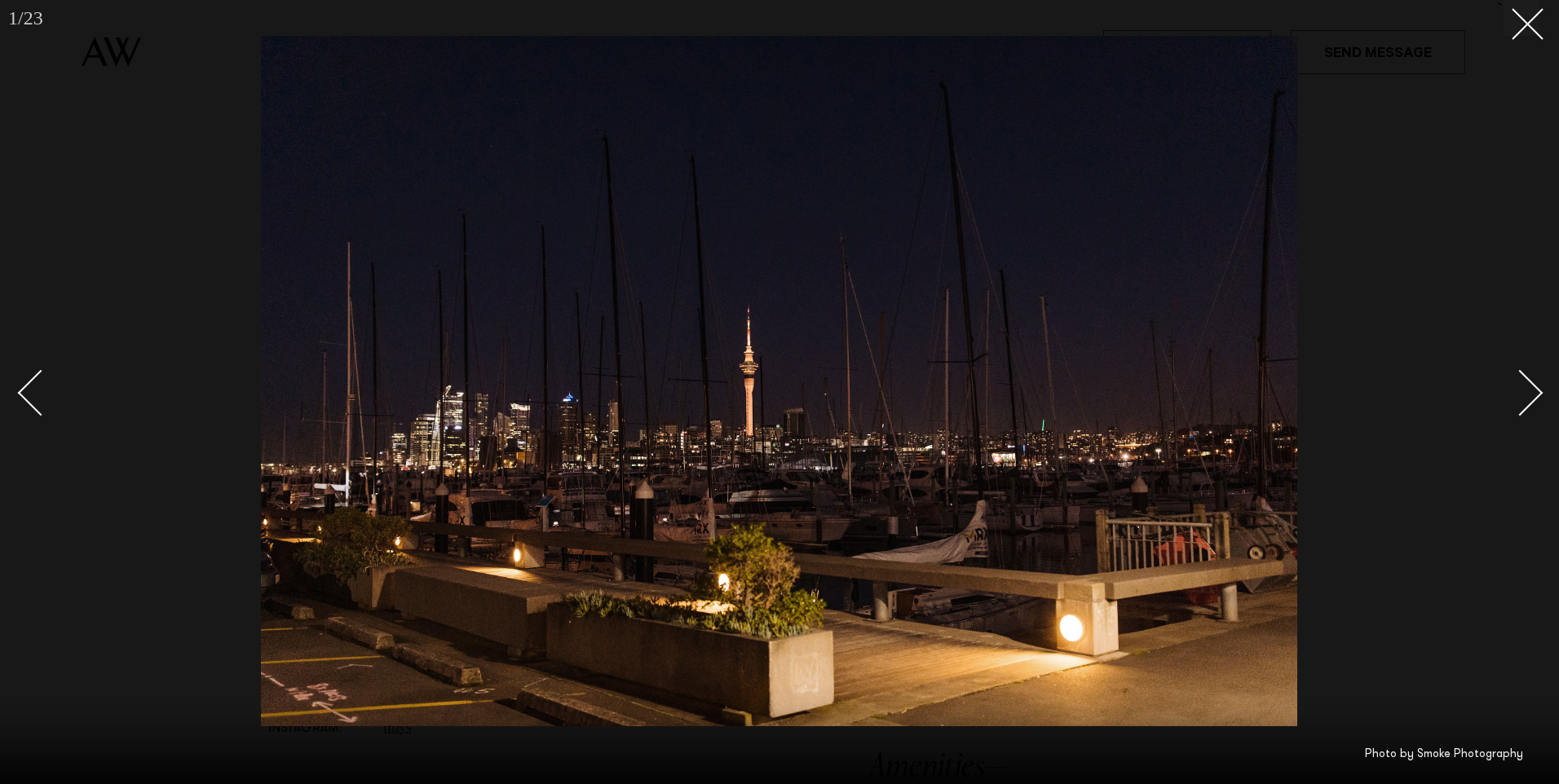
click at [1527, 380] on div "Next slide" at bounding box center [1520, 393] width 46 height 46
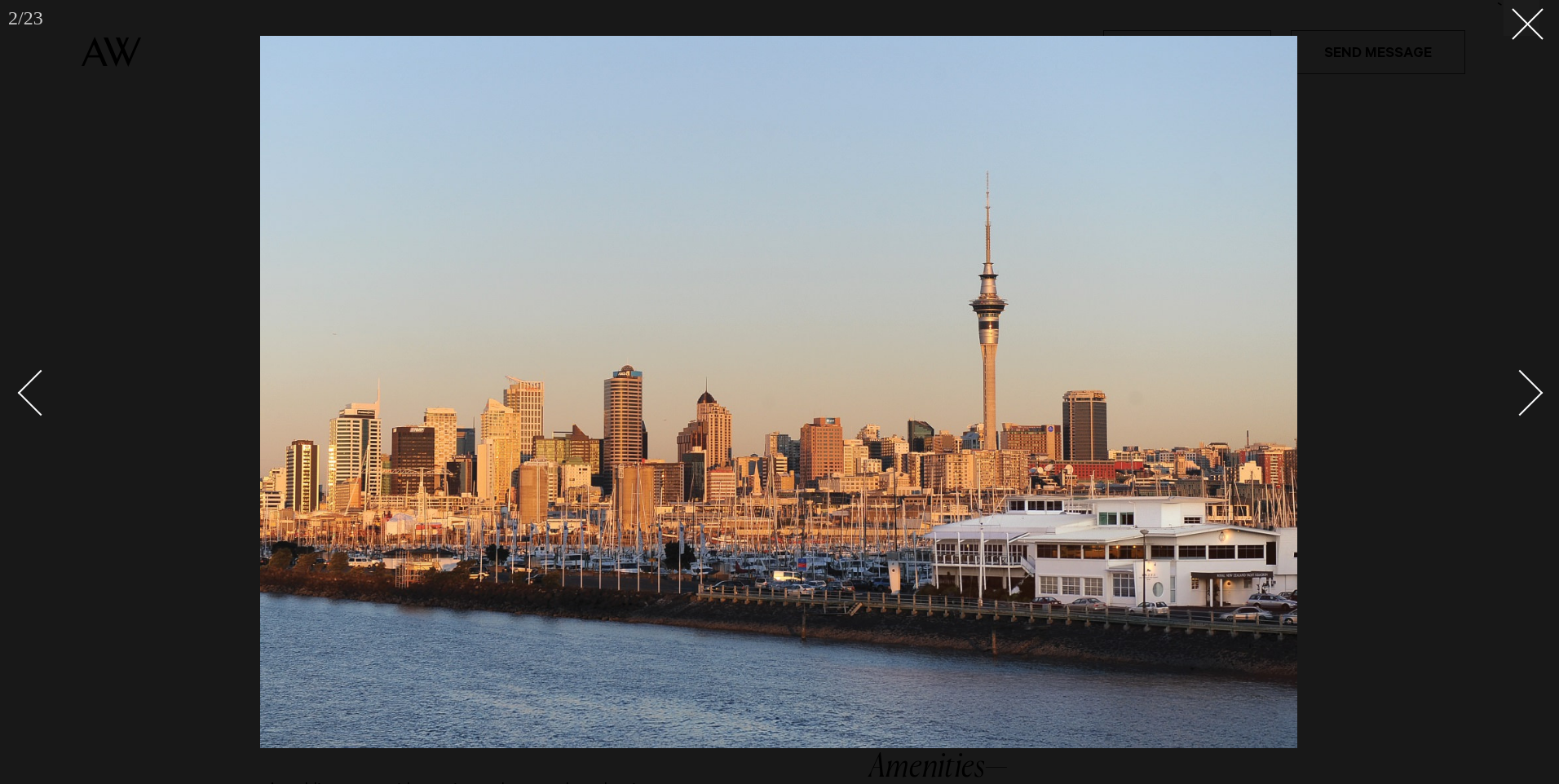
click at [1527, 381] on div "Next slide" at bounding box center [1520, 393] width 46 height 46
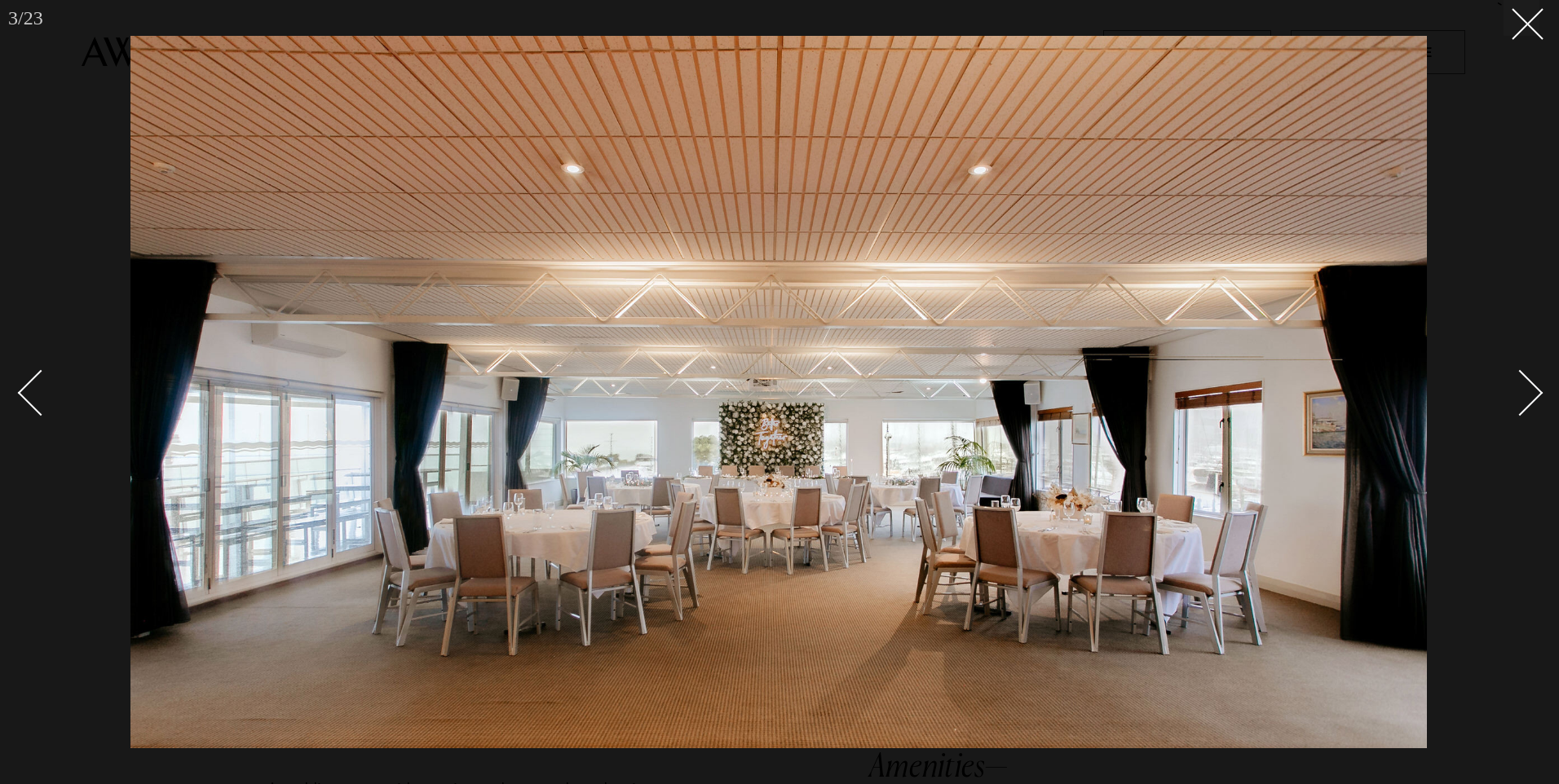
click at [1528, 387] on div "Next slide" at bounding box center [1520, 393] width 46 height 46
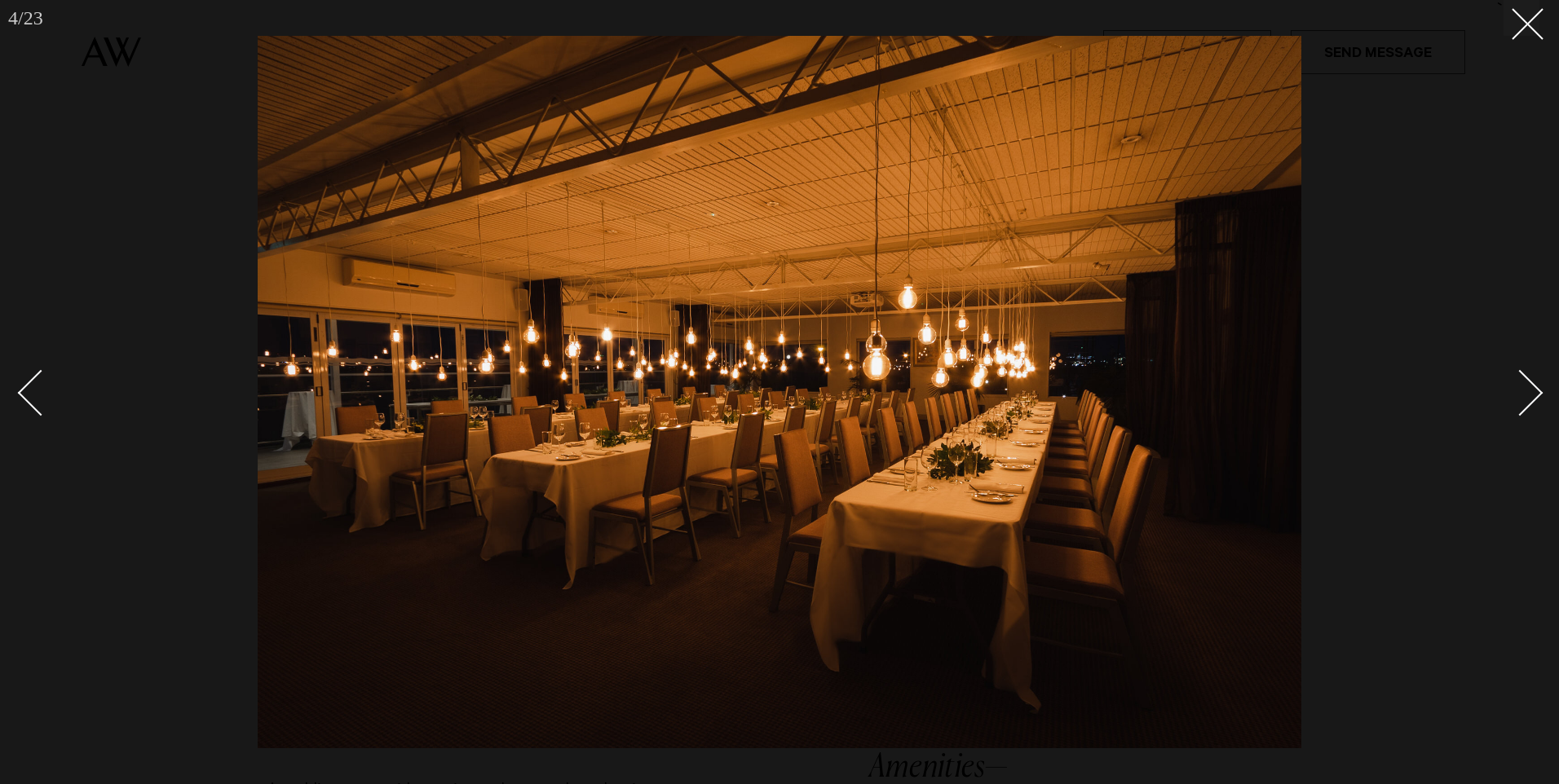
click at [1528, 388] on div "Next slide" at bounding box center [1520, 393] width 46 height 46
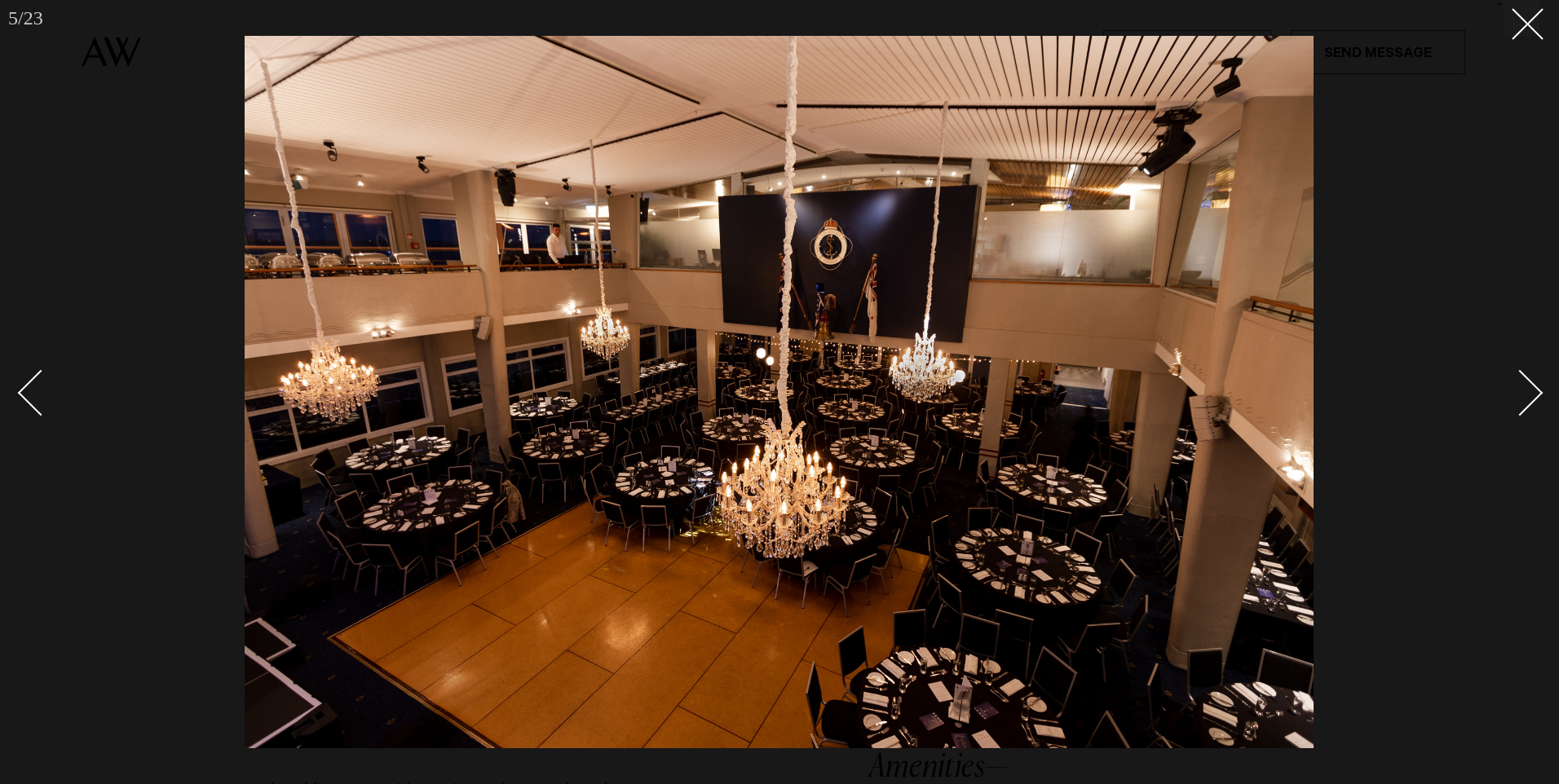
click at [1527, 390] on div "Next slide" at bounding box center [1520, 393] width 46 height 46
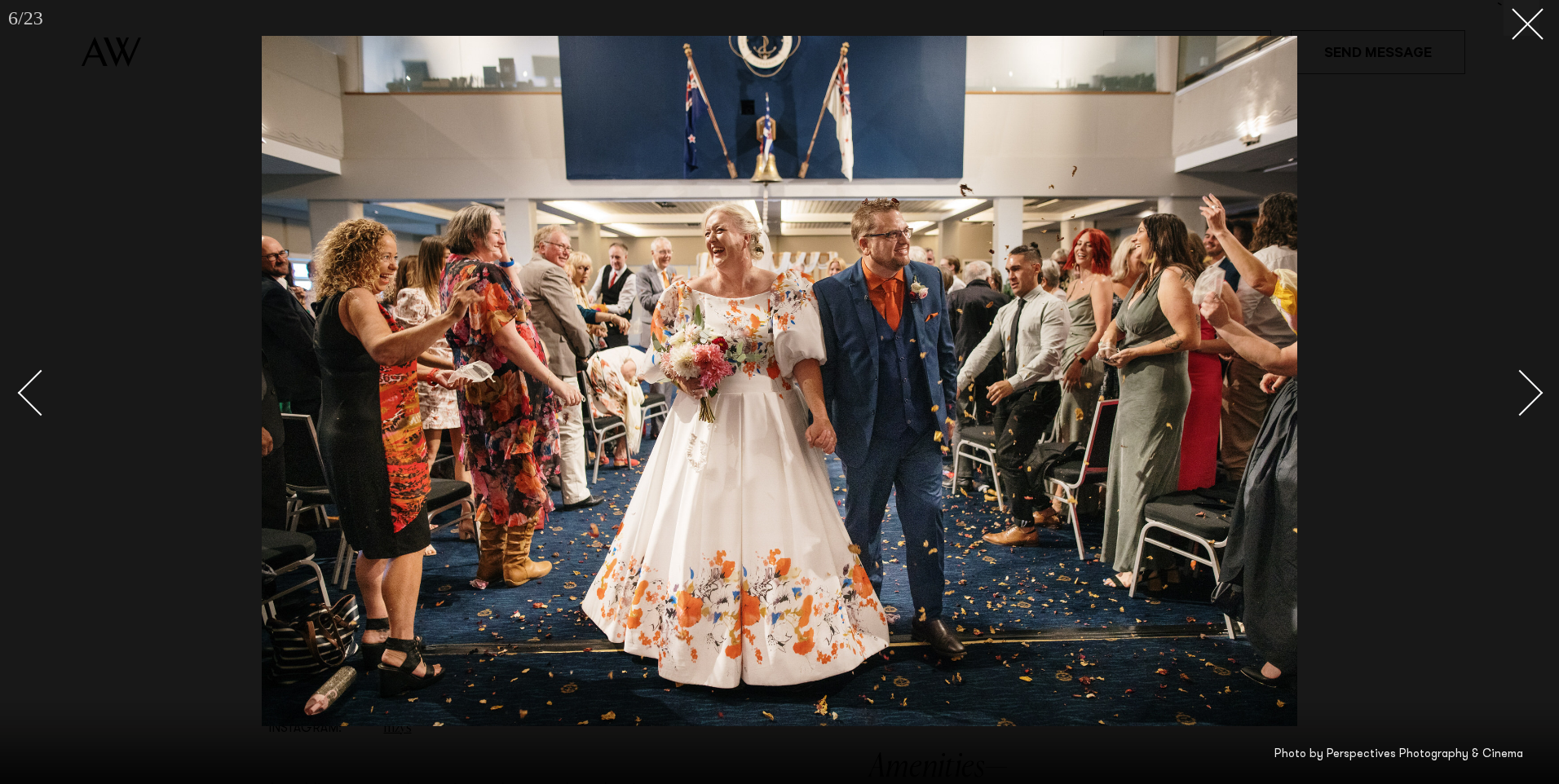
click at [1527, 390] on div "Next slide" at bounding box center [1520, 393] width 46 height 46
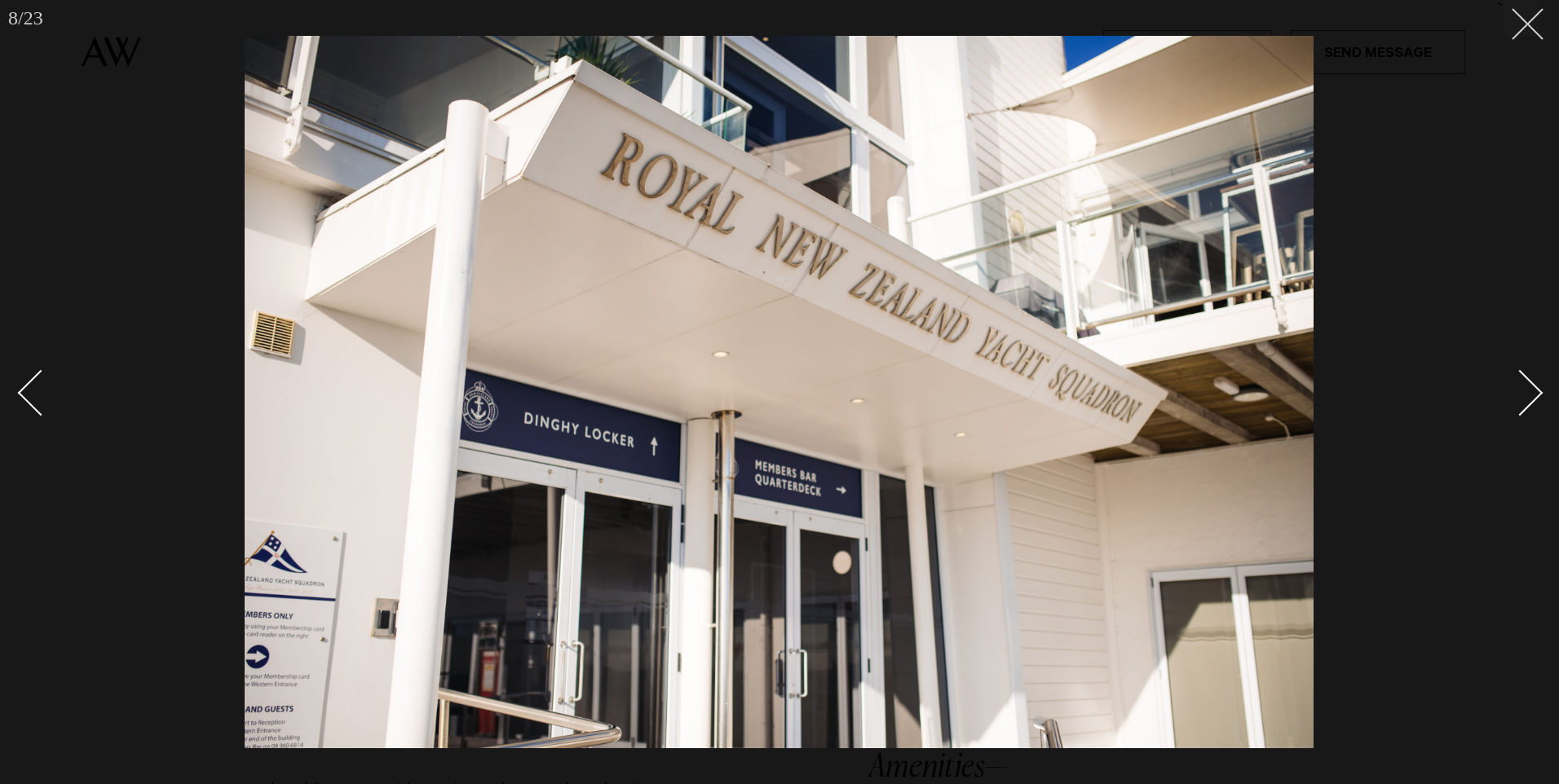
click at [1520, 24] on icon at bounding box center [1522, 18] width 20 height 20
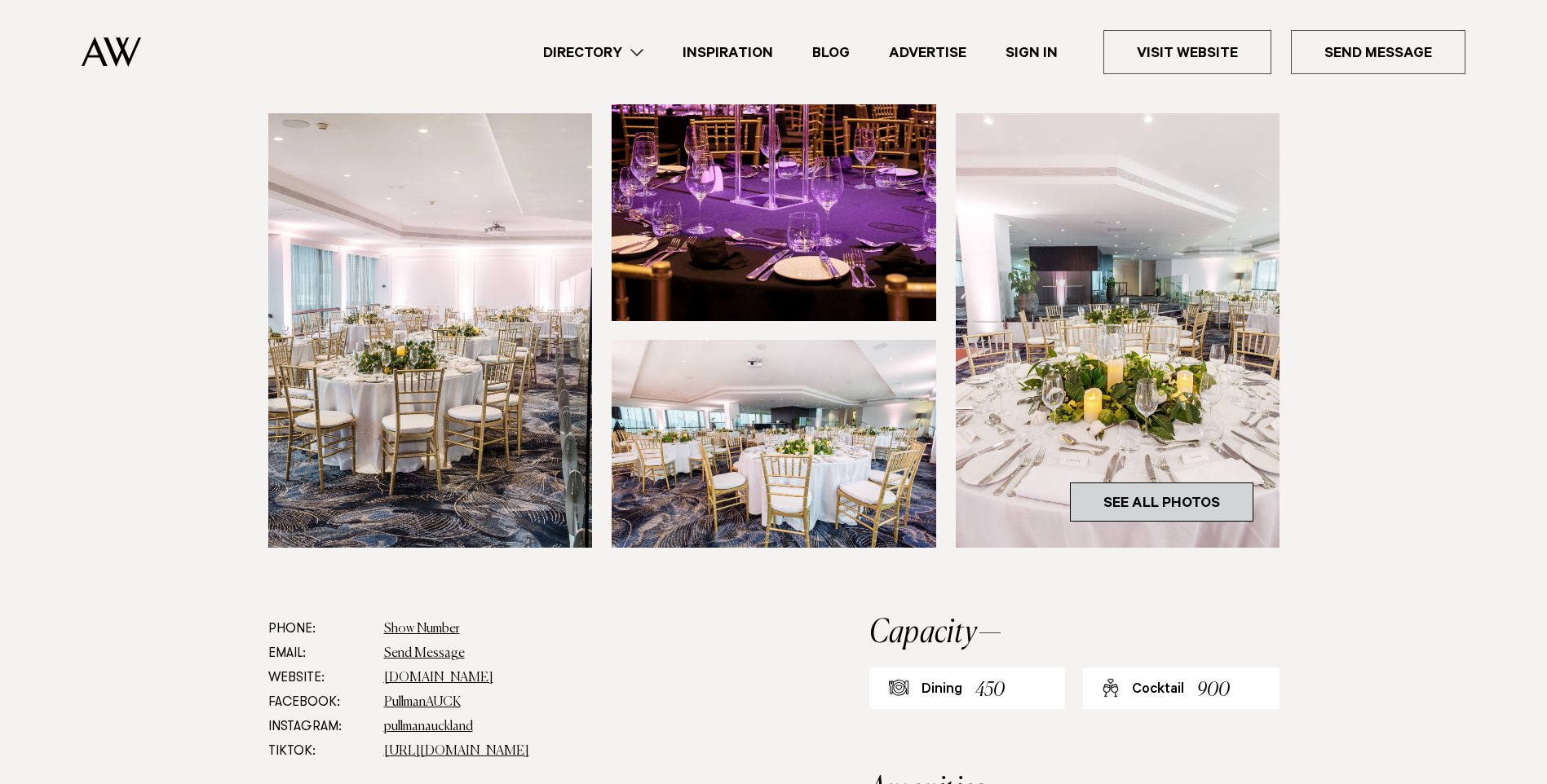
scroll to position [326, 0]
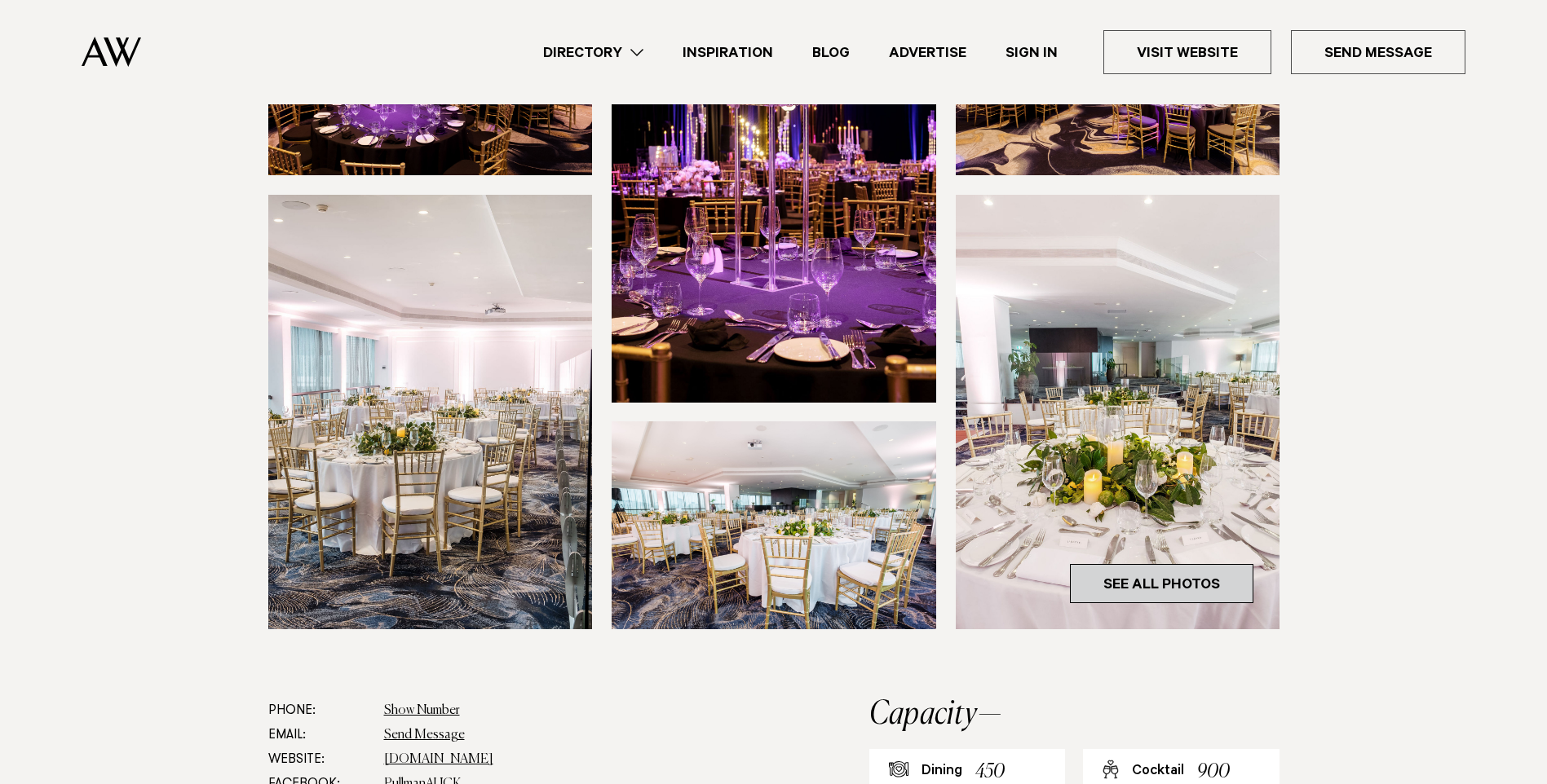
click at [1154, 588] on link "See All Photos" at bounding box center [1161, 584] width 183 height 39
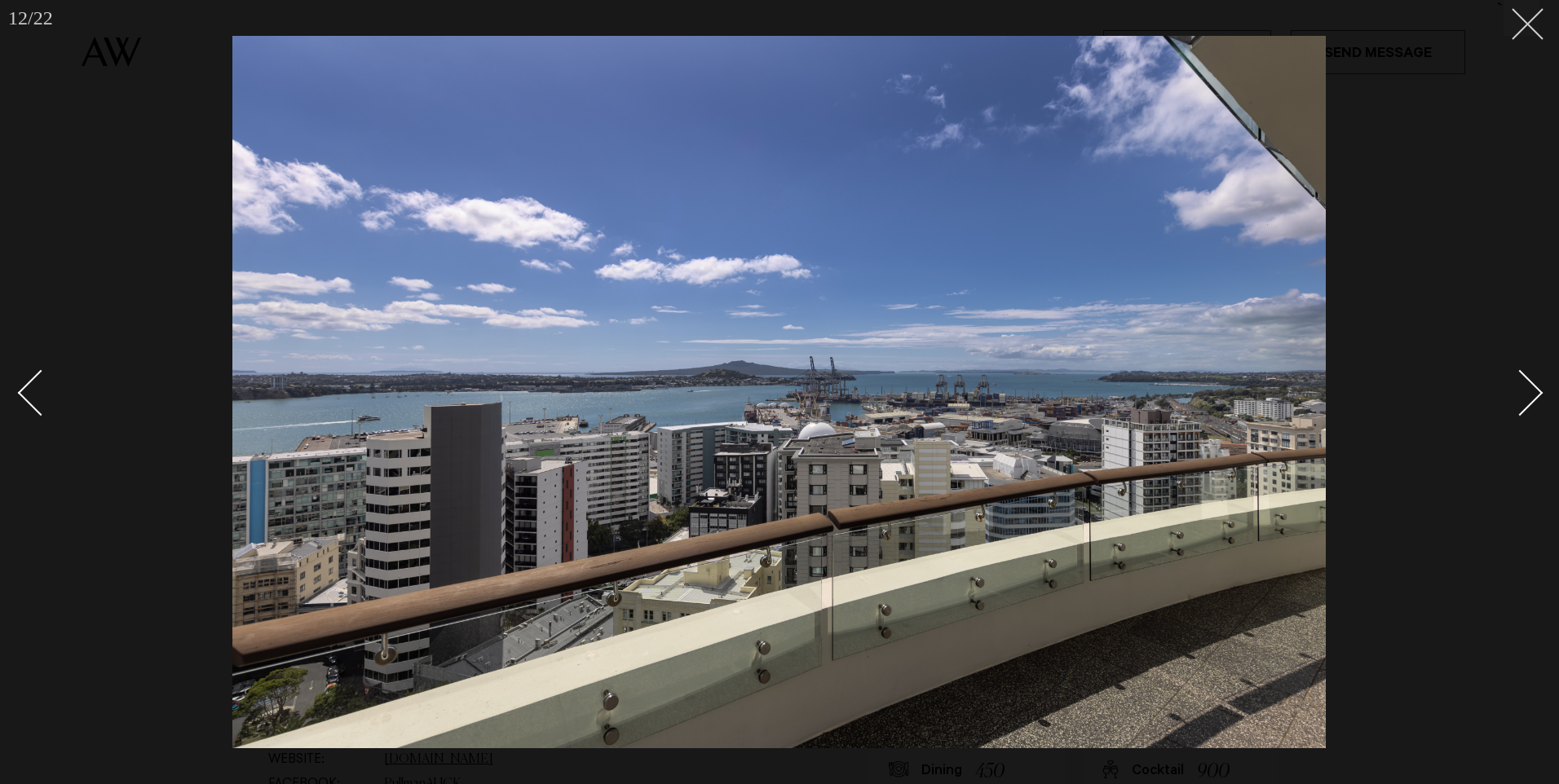
click at [1529, 15] on icon at bounding box center [1522, 18] width 20 height 20
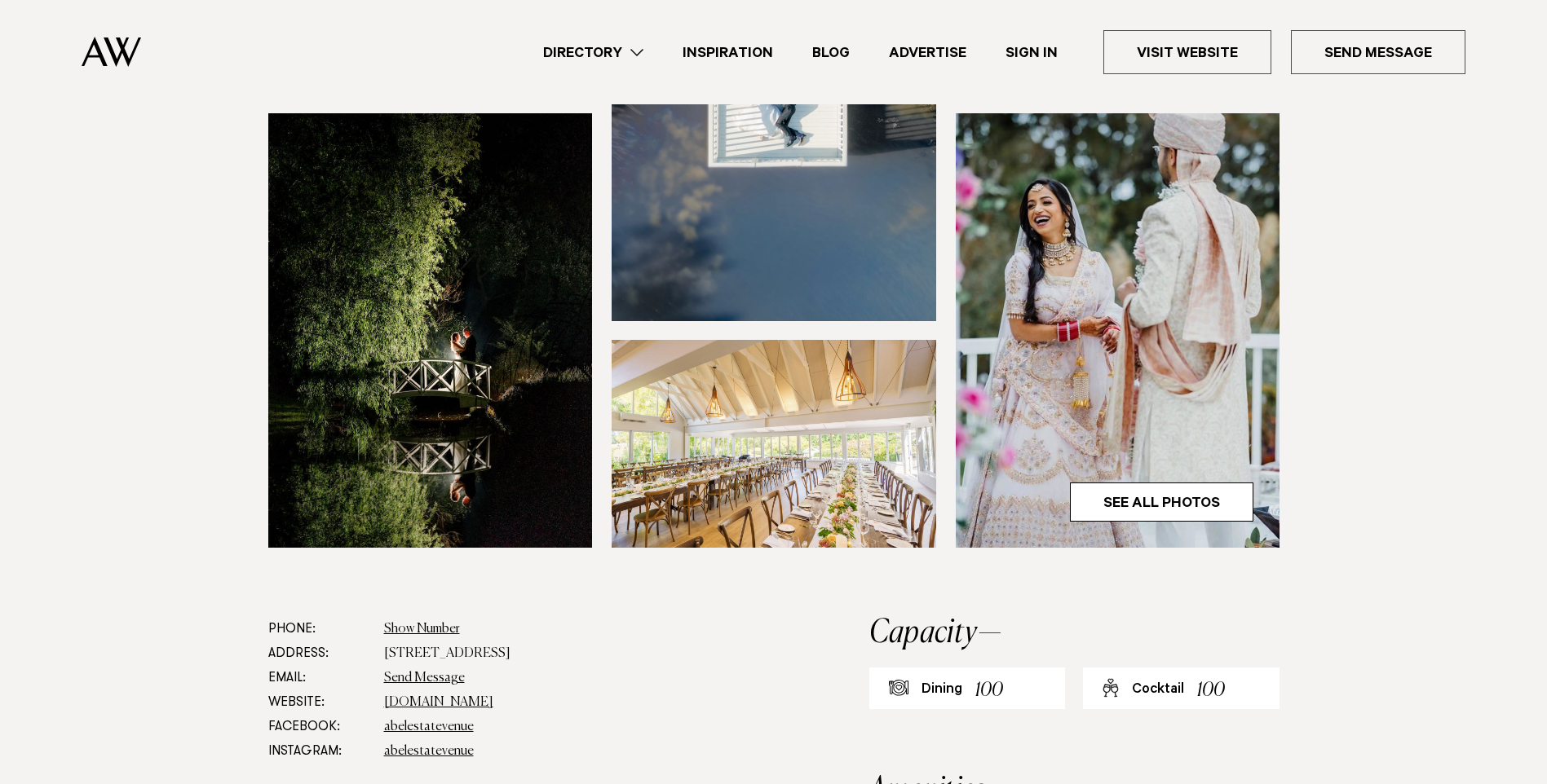
scroll to position [570, 0]
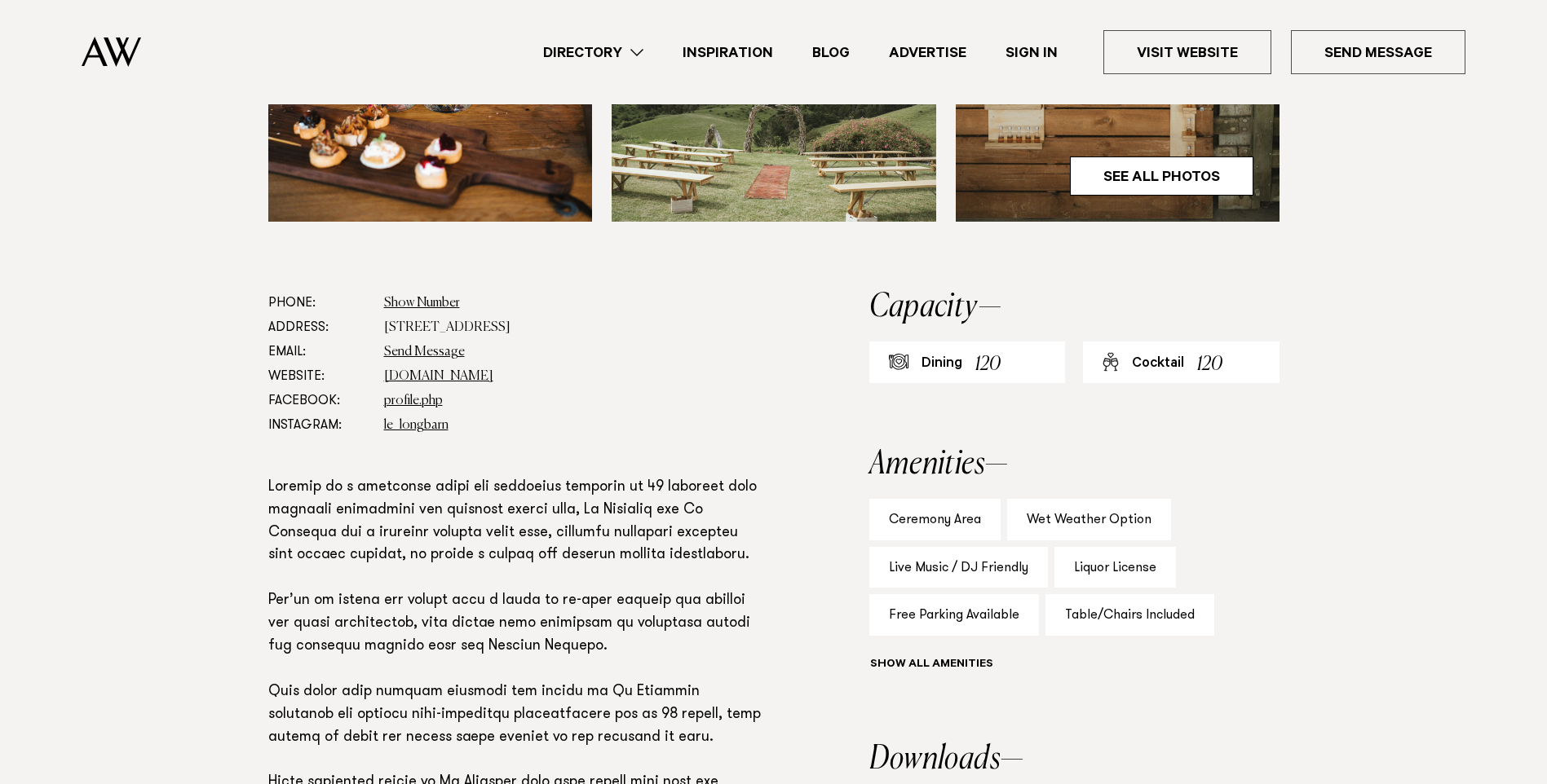
scroll to position [815, 0]
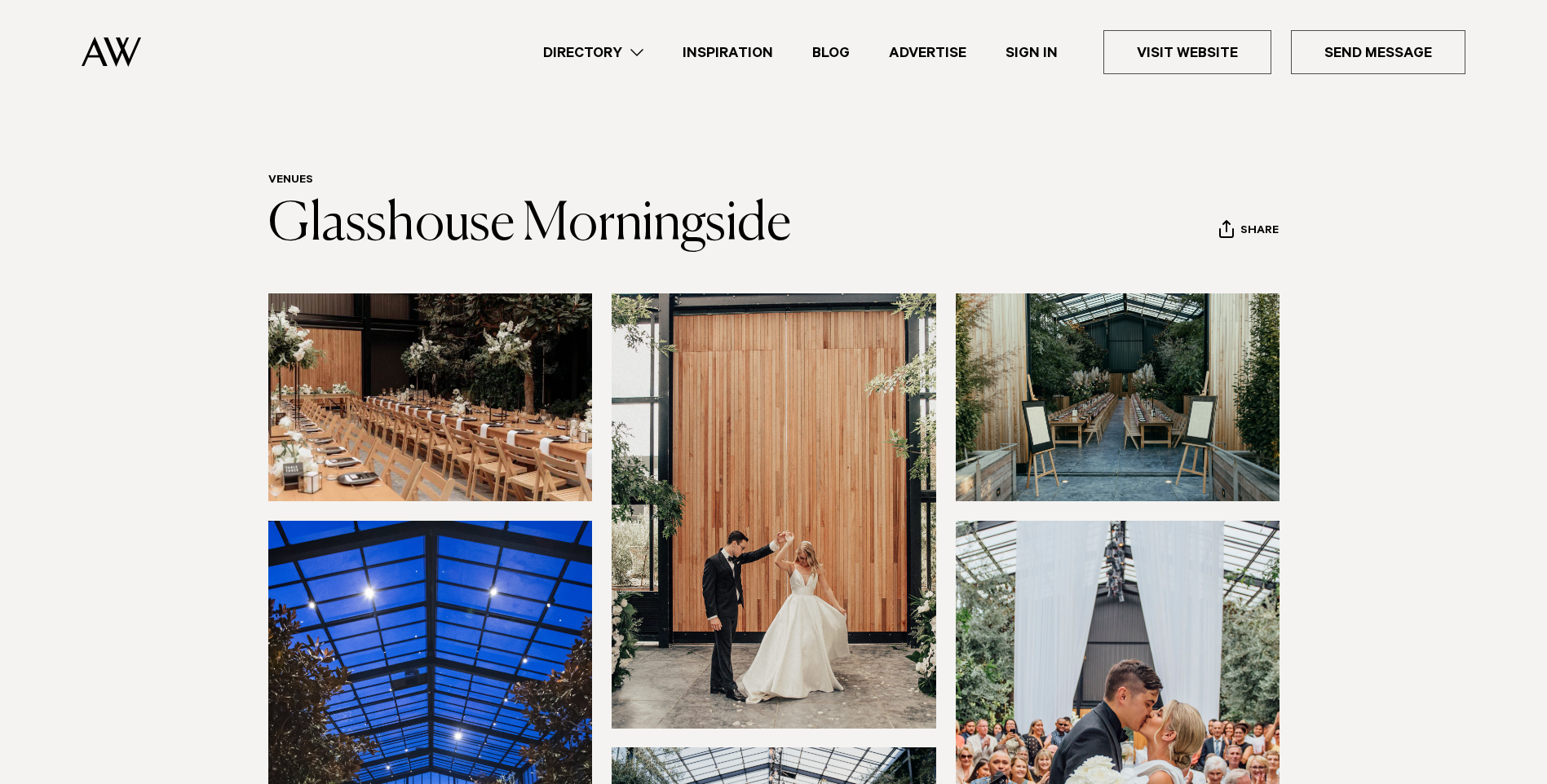
scroll to position [245, 0]
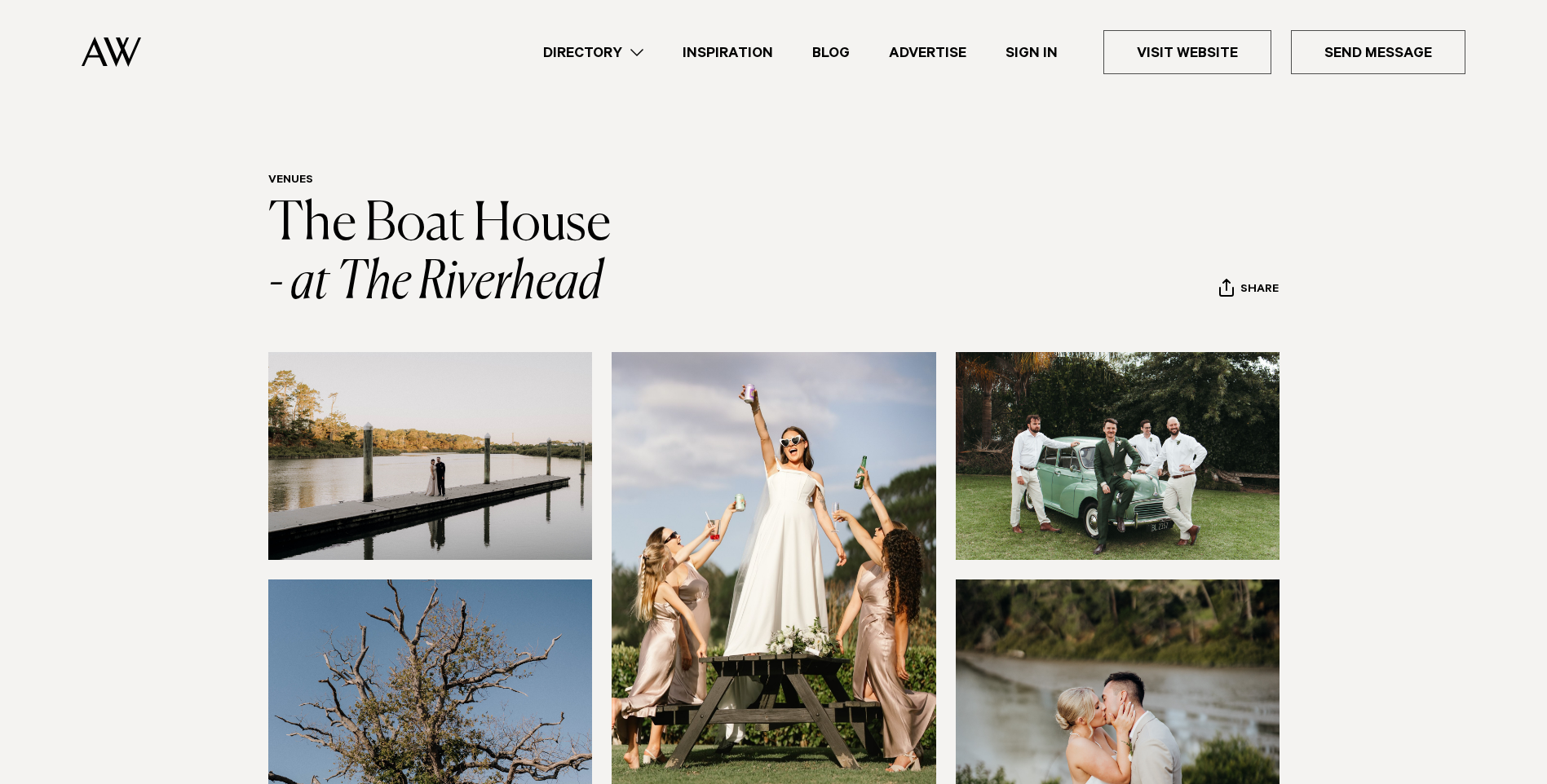
scroll to position [326, 0]
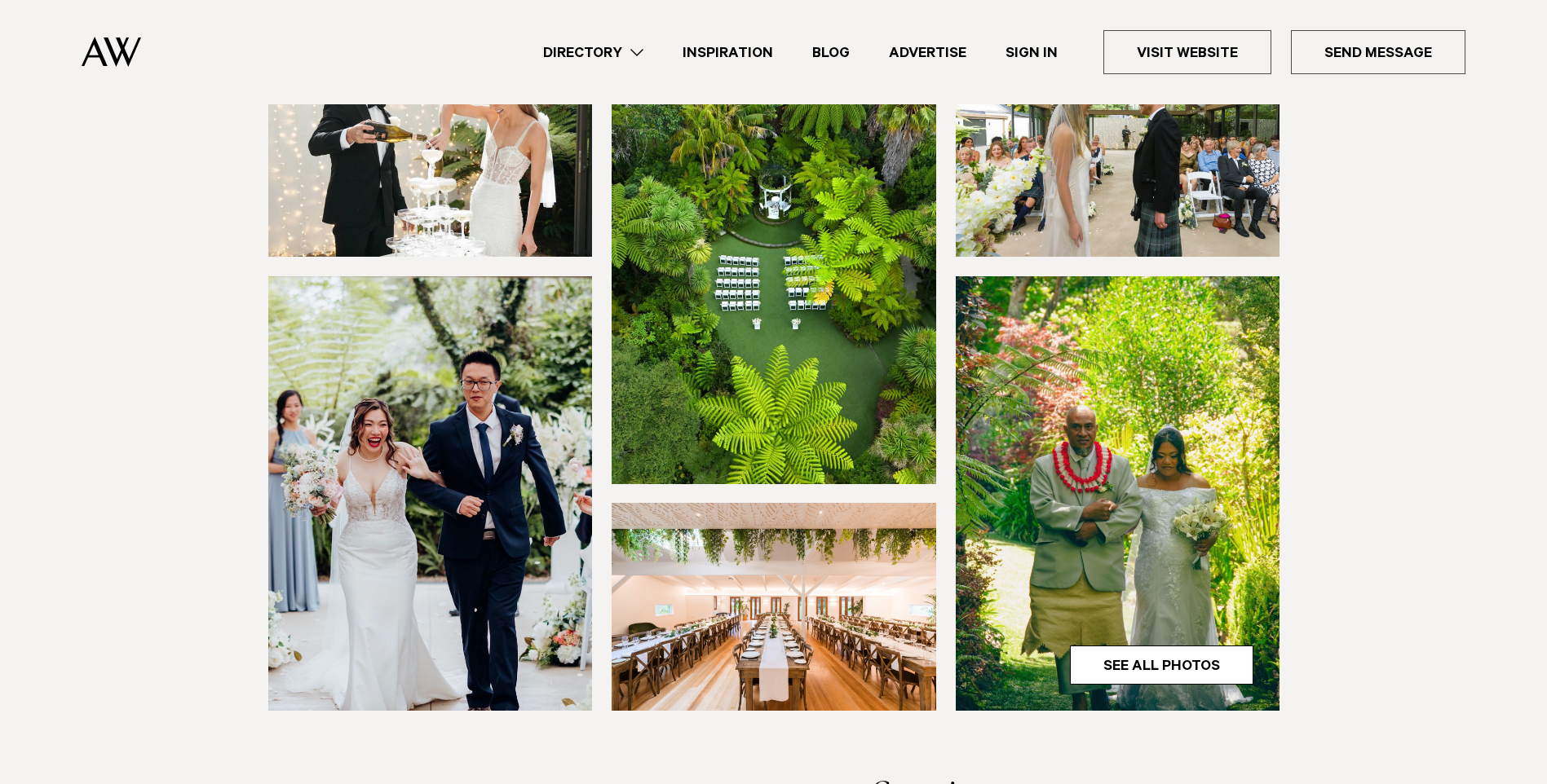
scroll to position [326, 0]
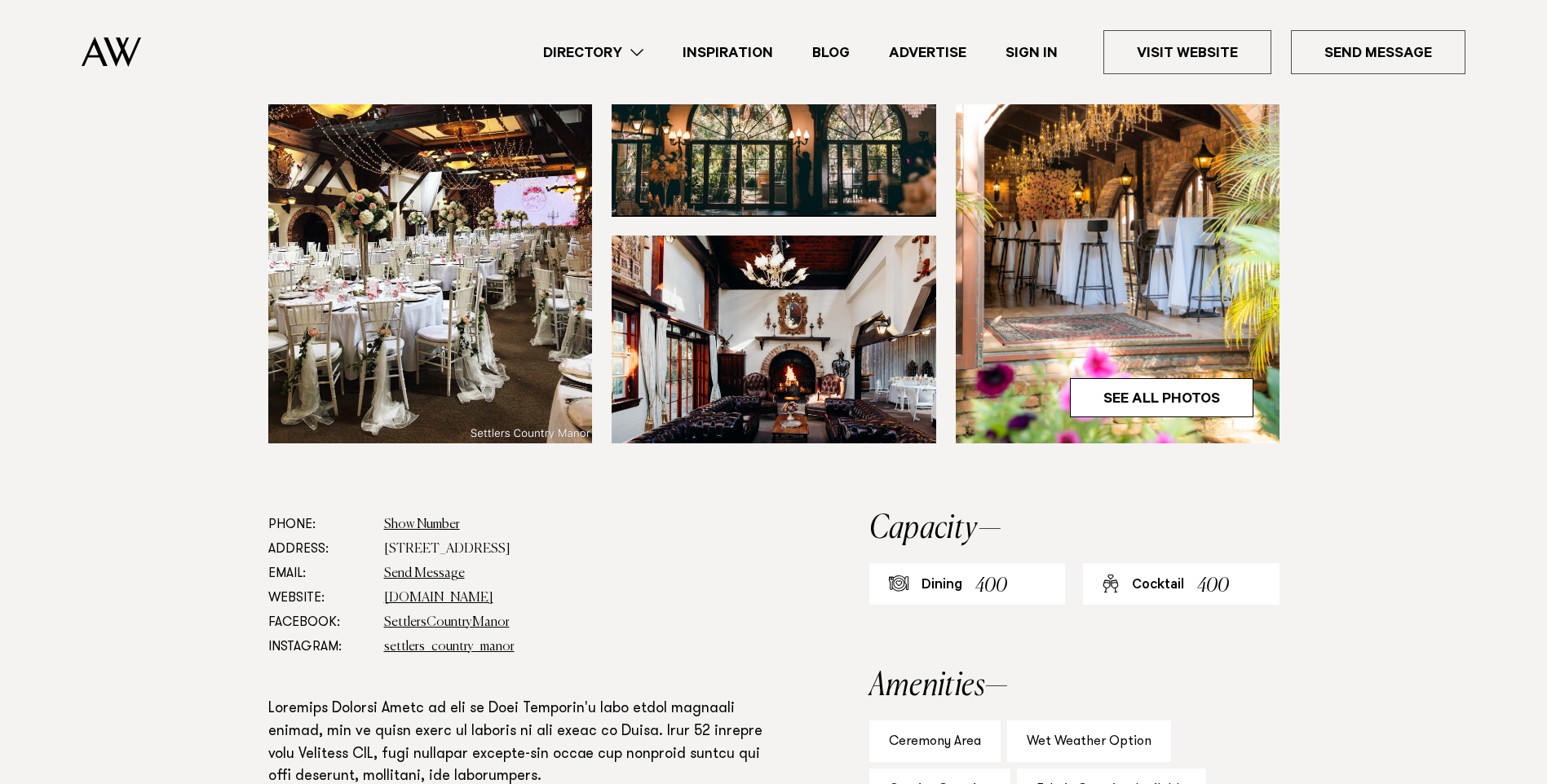
scroll to position [245, 0]
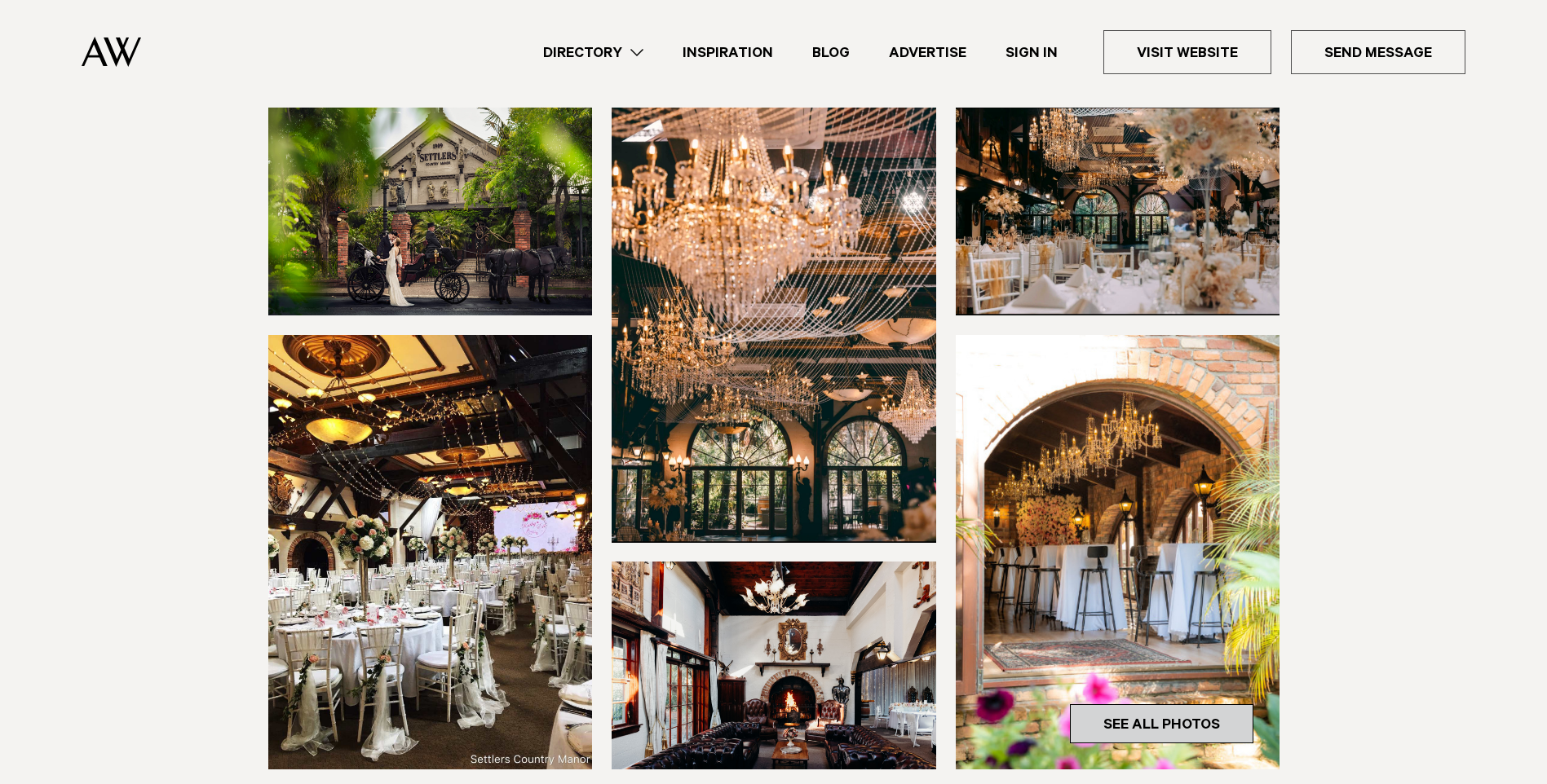
click at [1161, 705] on link "See All Photos" at bounding box center [1161, 724] width 183 height 39
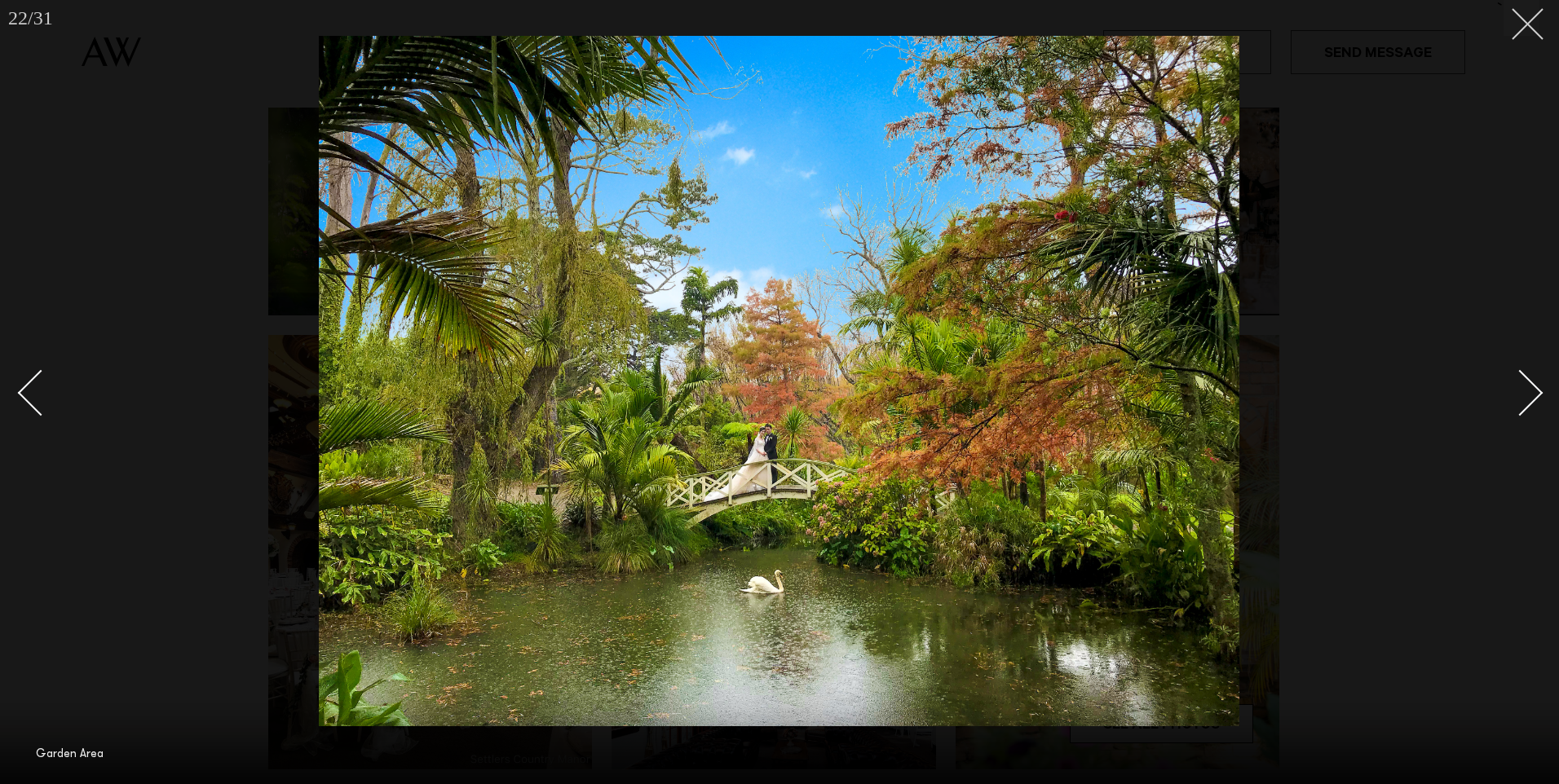
click at [1520, 22] on icon at bounding box center [1522, 18] width 20 height 20
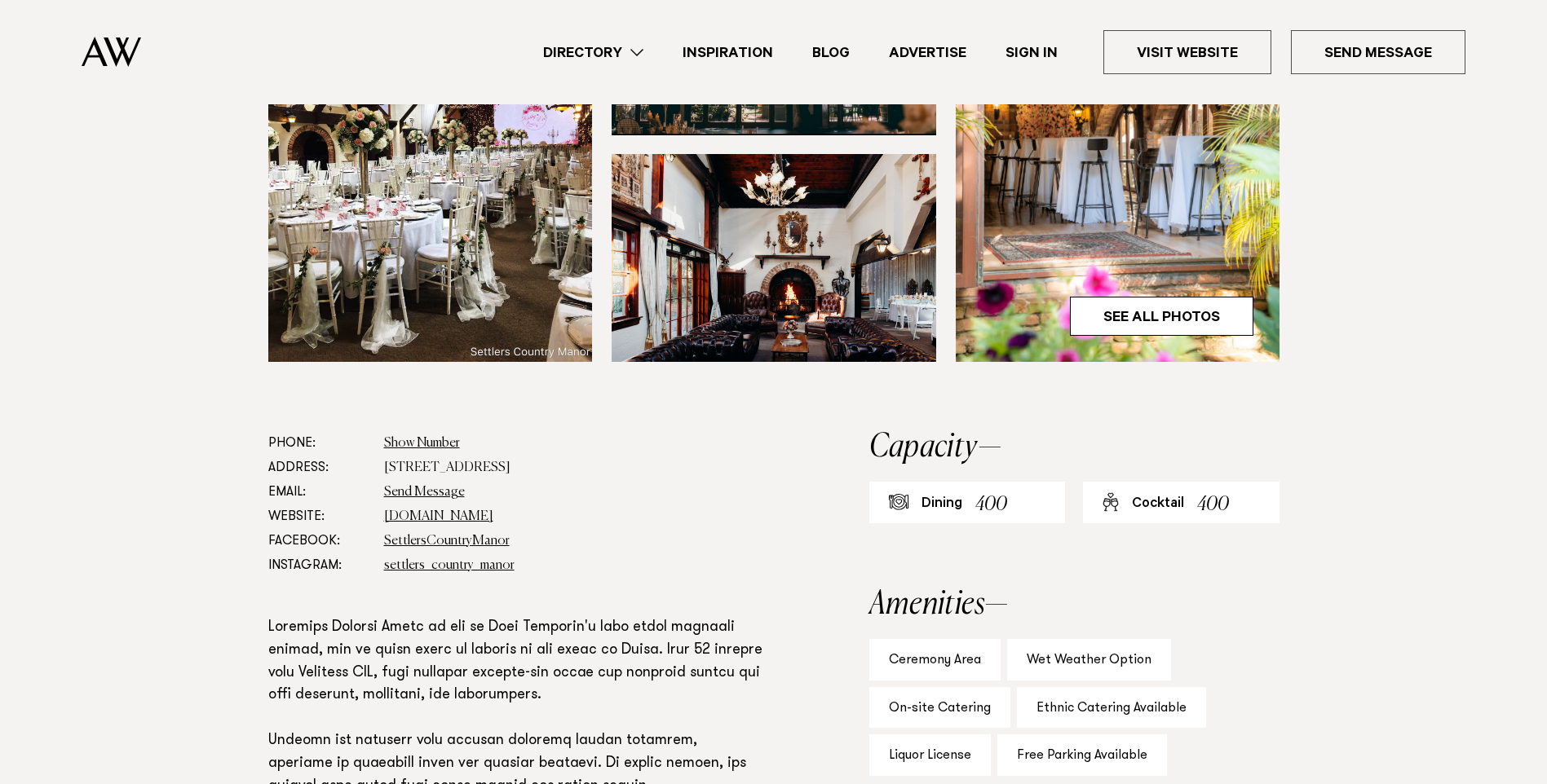
scroll to position [815, 0]
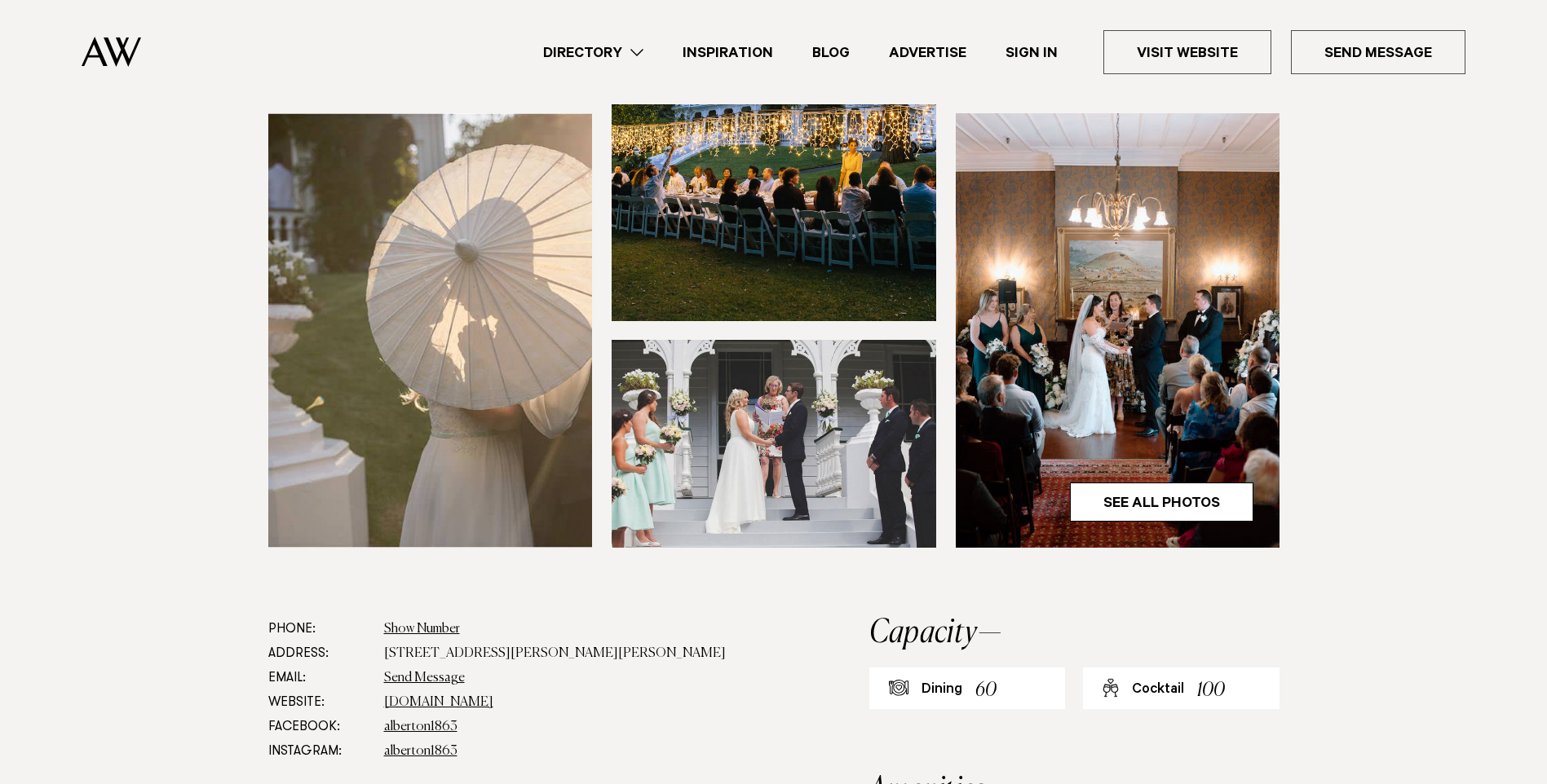
scroll to position [652, 0]
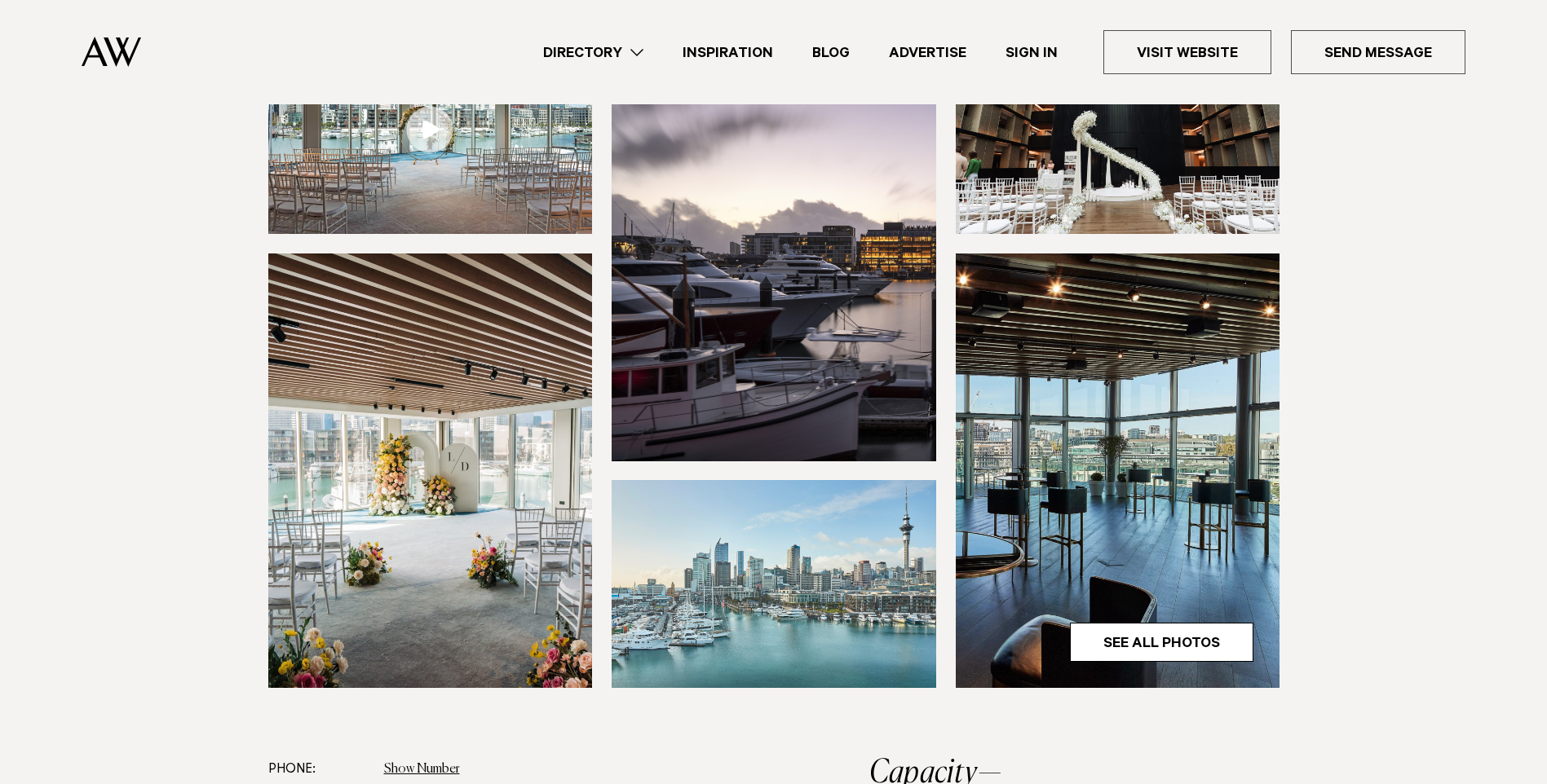
scroll to position [489, 0]
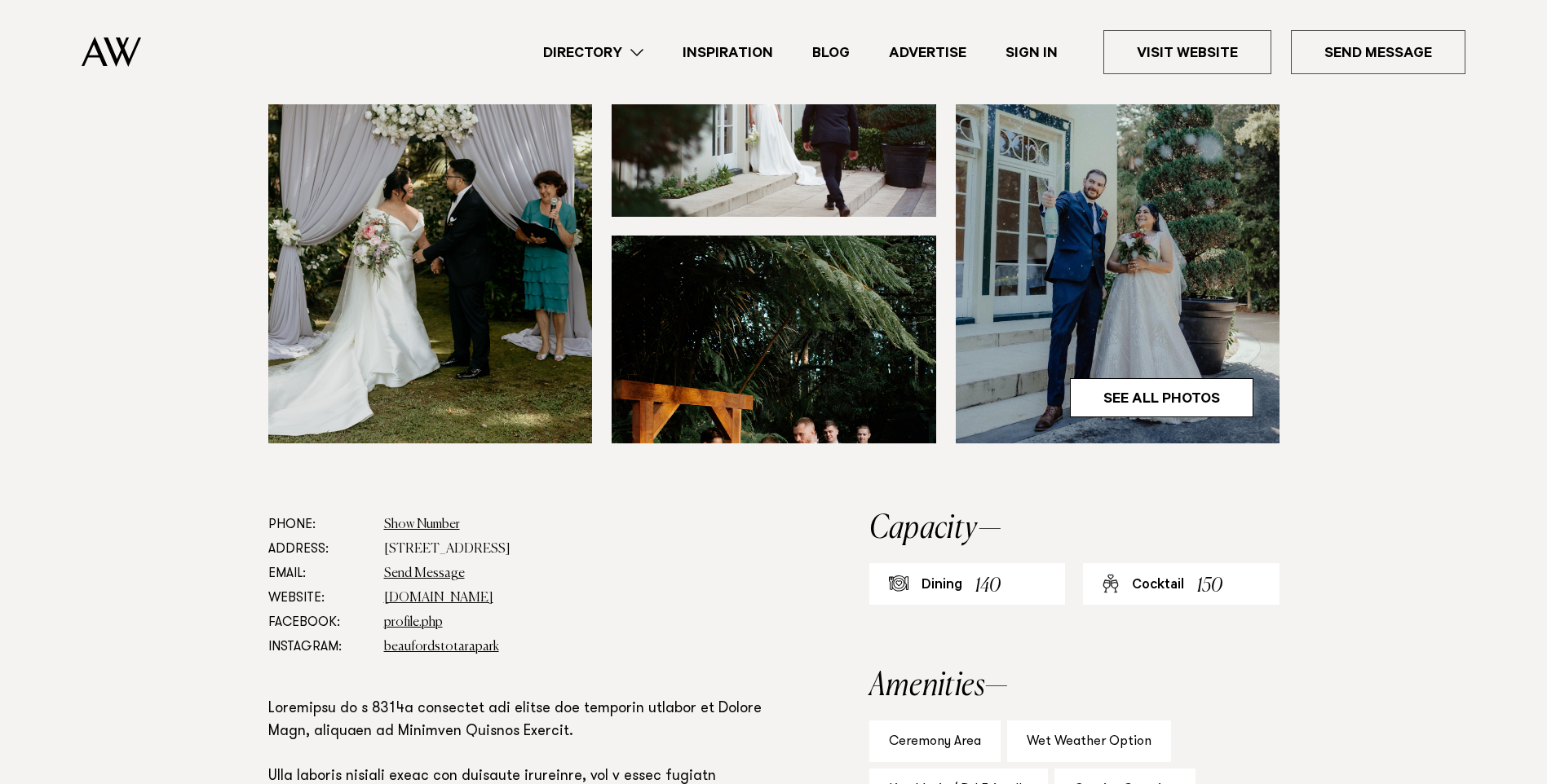
scroll to position [489, 0]
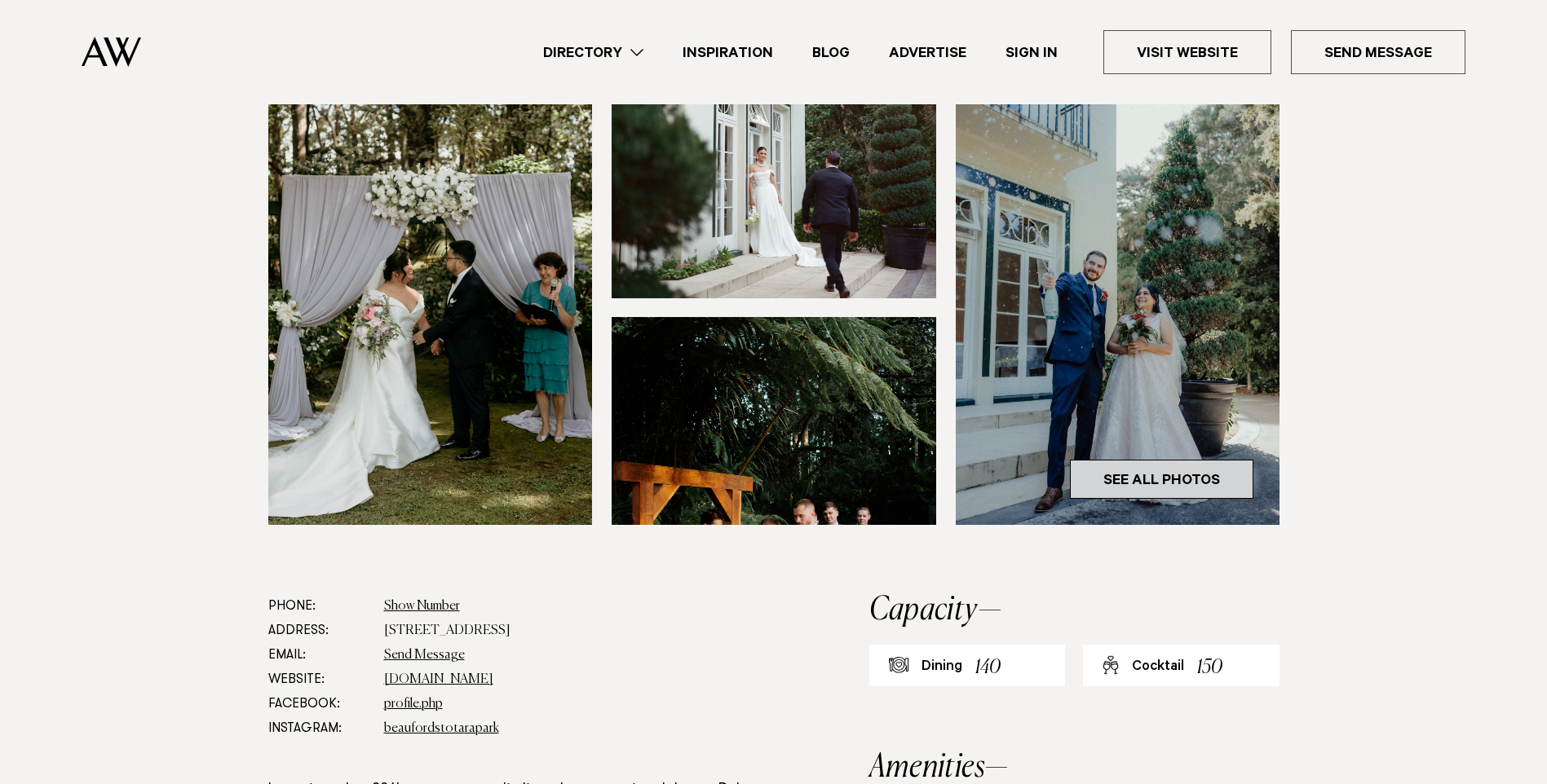
click at [1104, 460] on link "See All Photos" at bounding box center [1161, 479] width 183 height 39
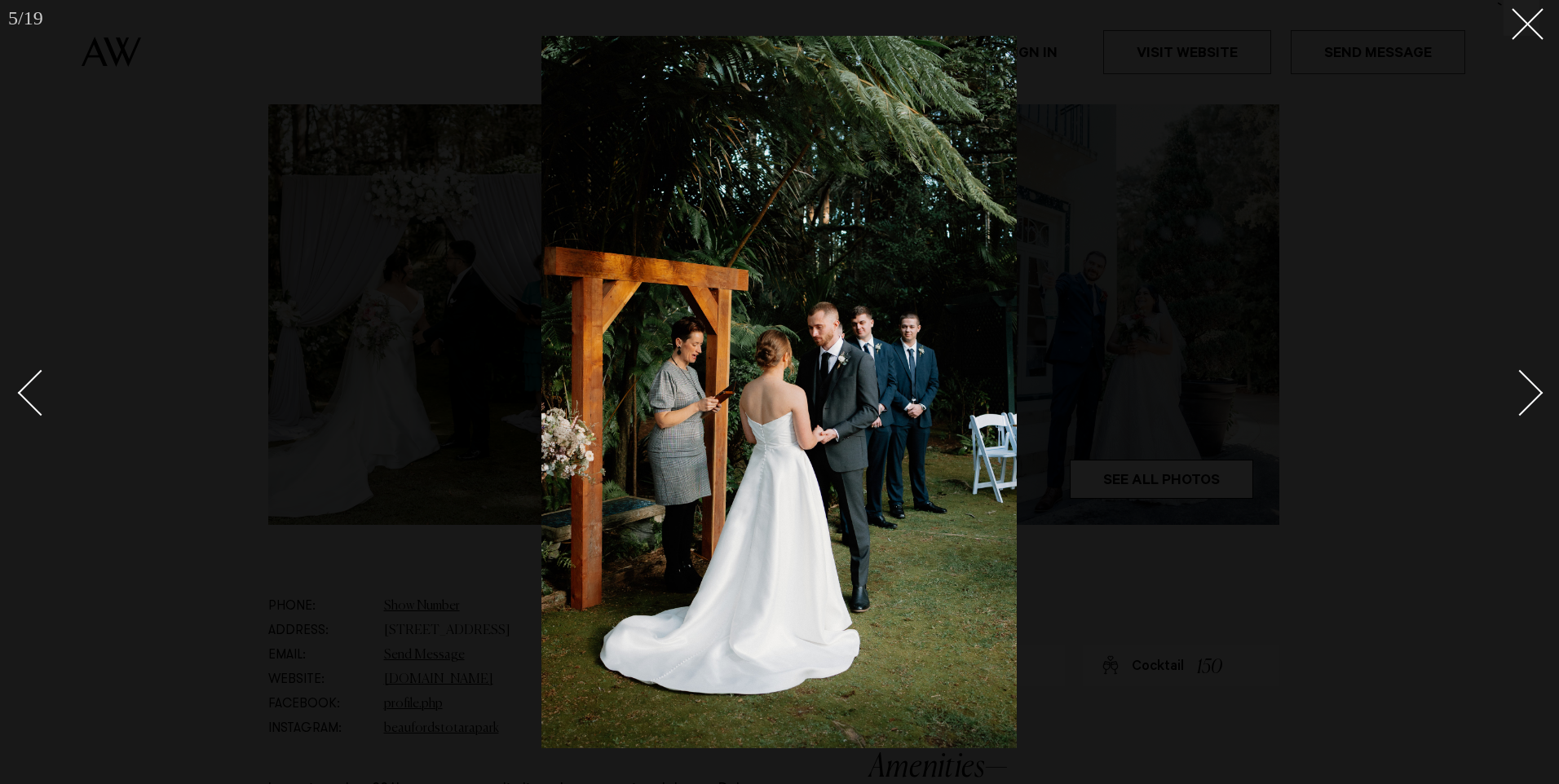
click at [1539, 17] on div at bounding box center [780, 392] width 1559 height 784
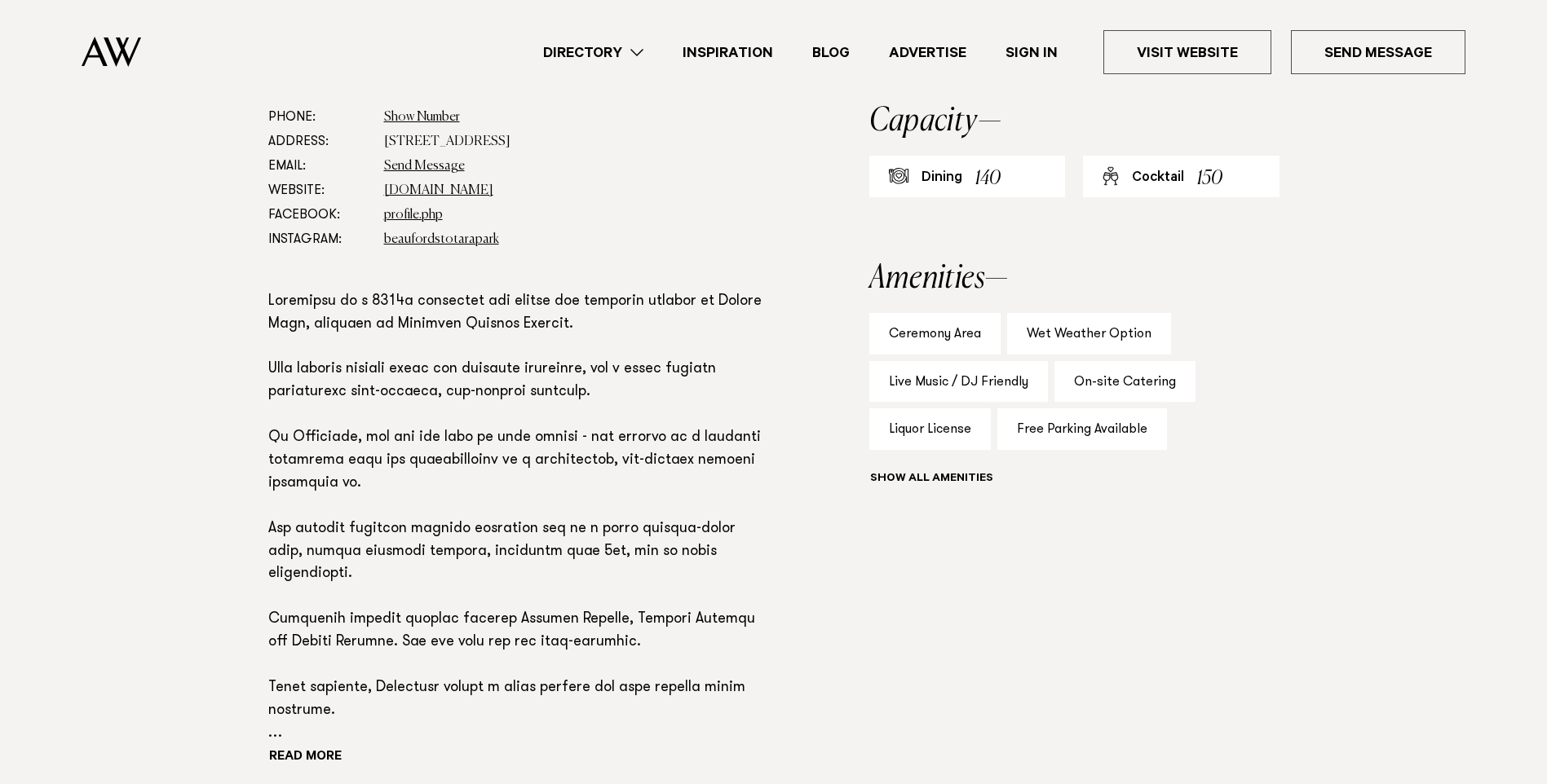
scroll to position [1059, 0]
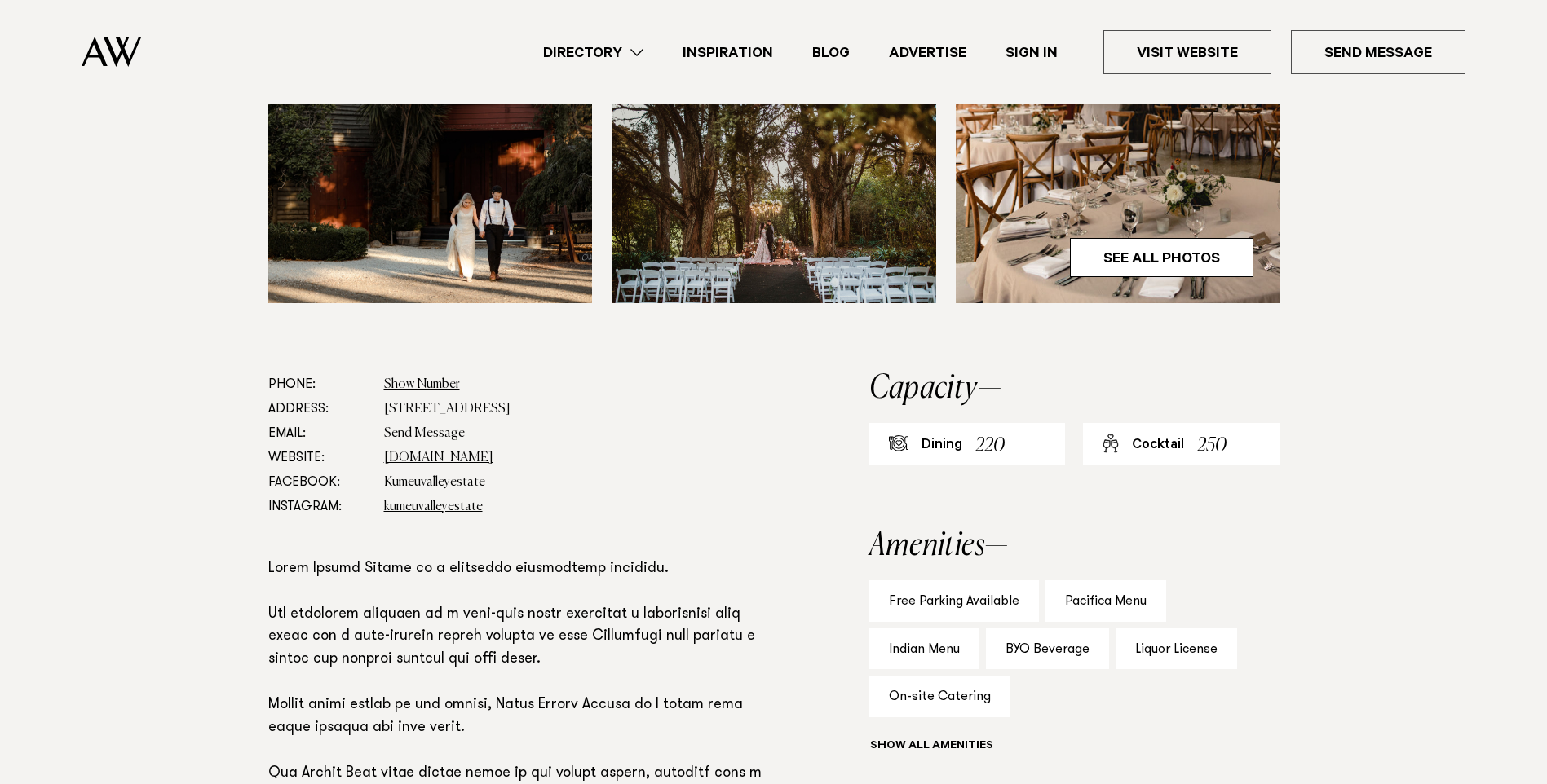
scroll to position [734, 0]
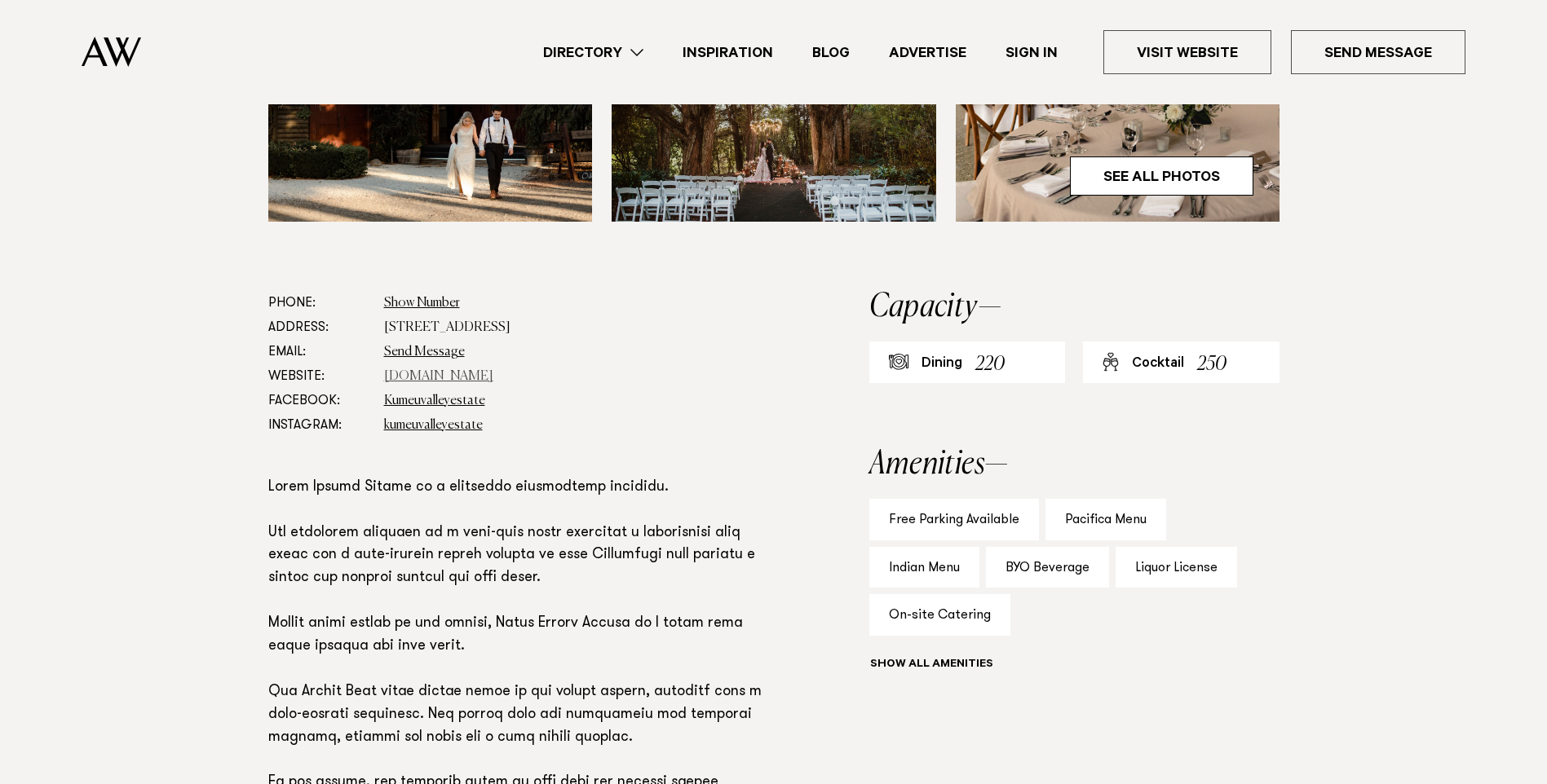
click at [433, 377] on link "[DOMAIN_NAME]" at bounding box center [438, 376] width 109 height 13
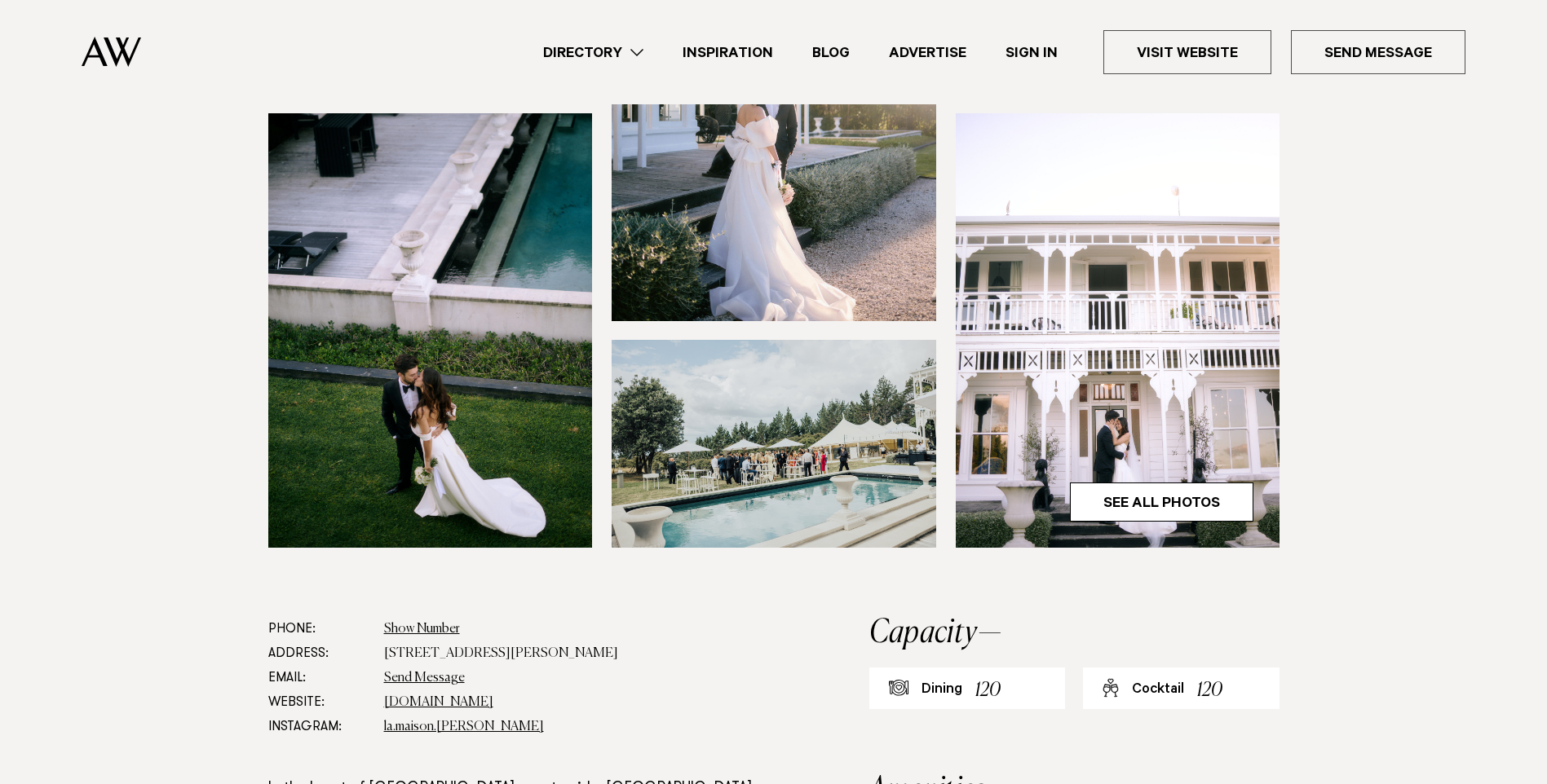
scroll to position [652, 0]
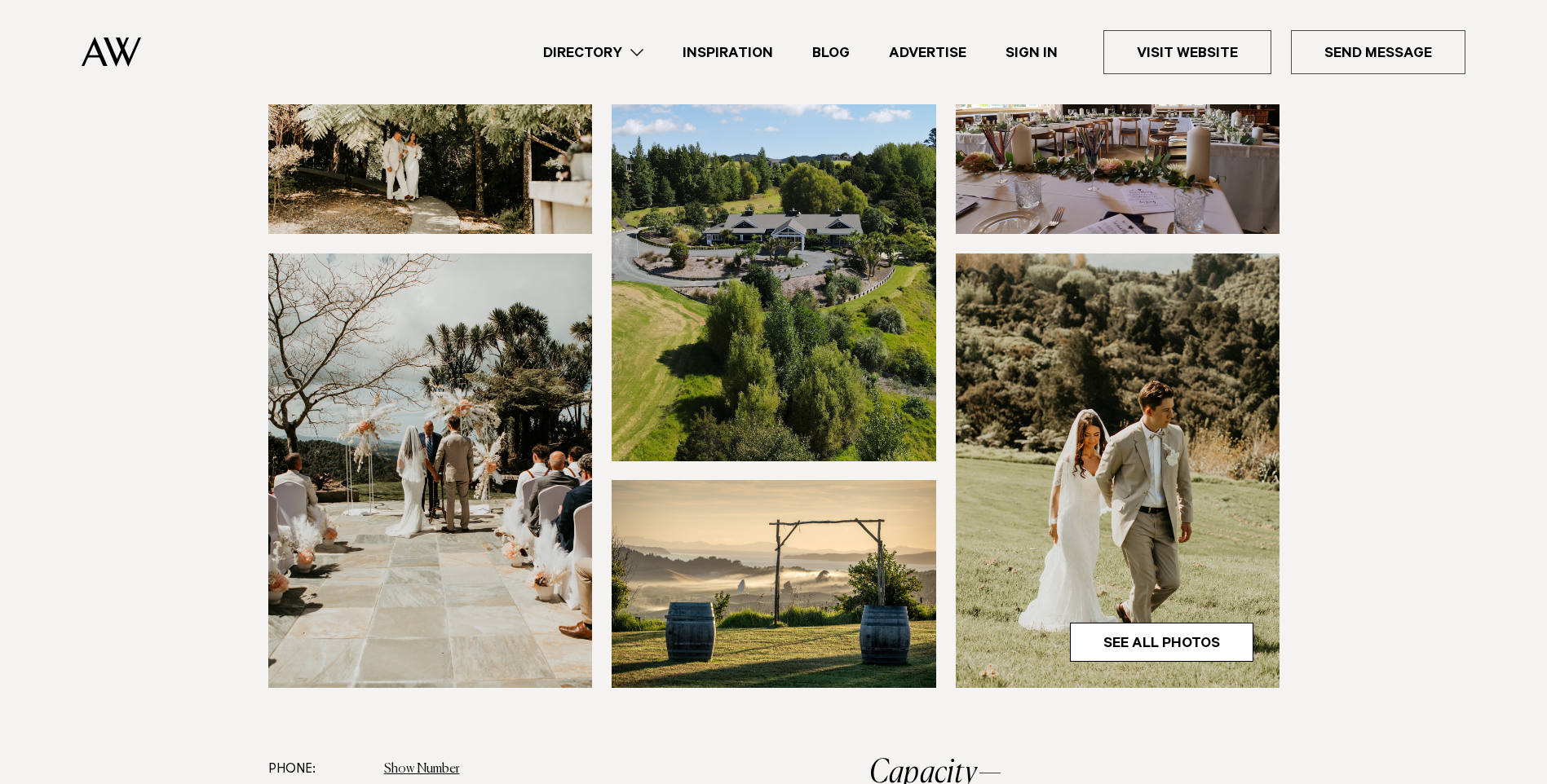
scroll to position [570, 0]
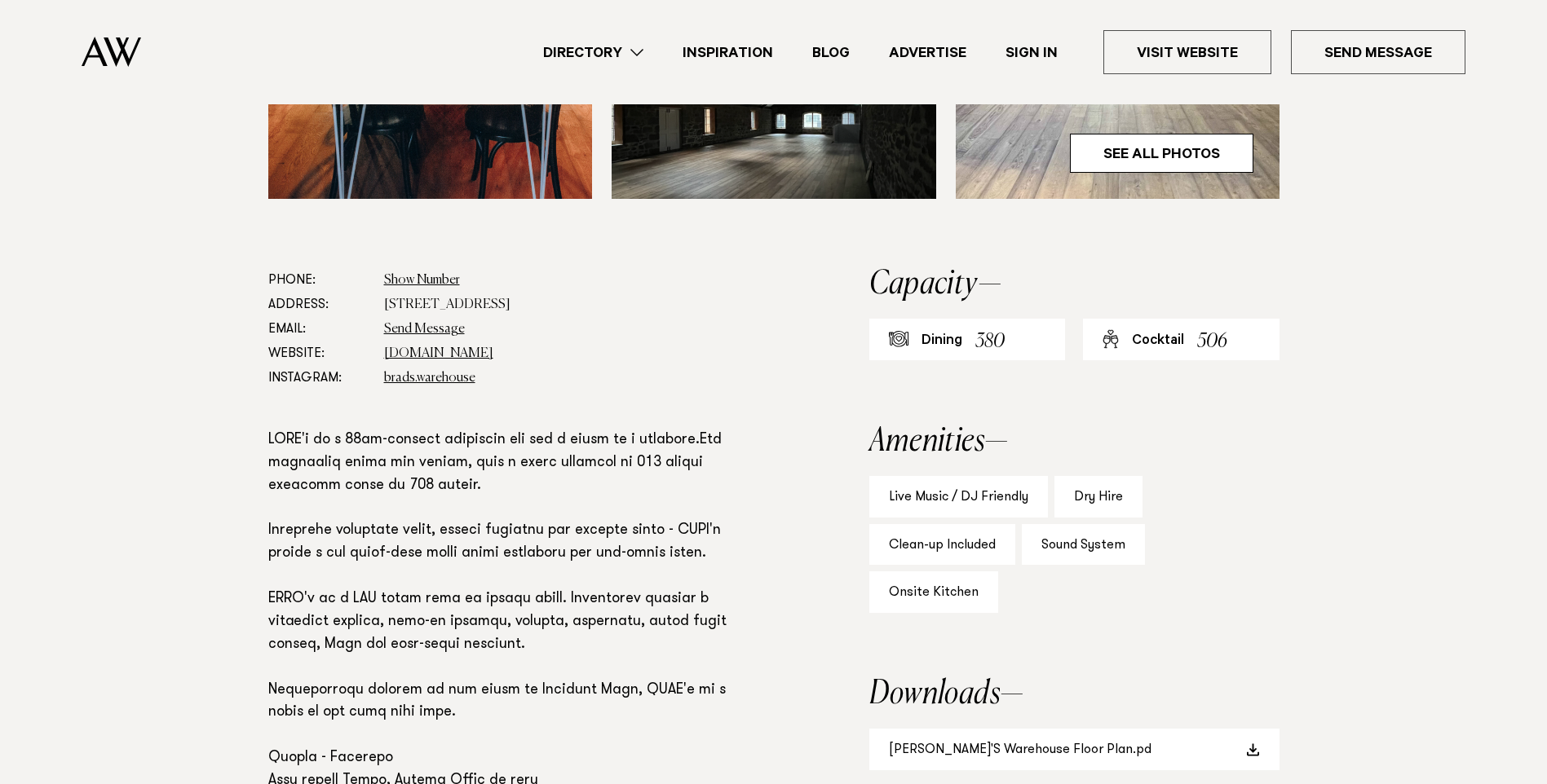
scroll to position [978, 0]
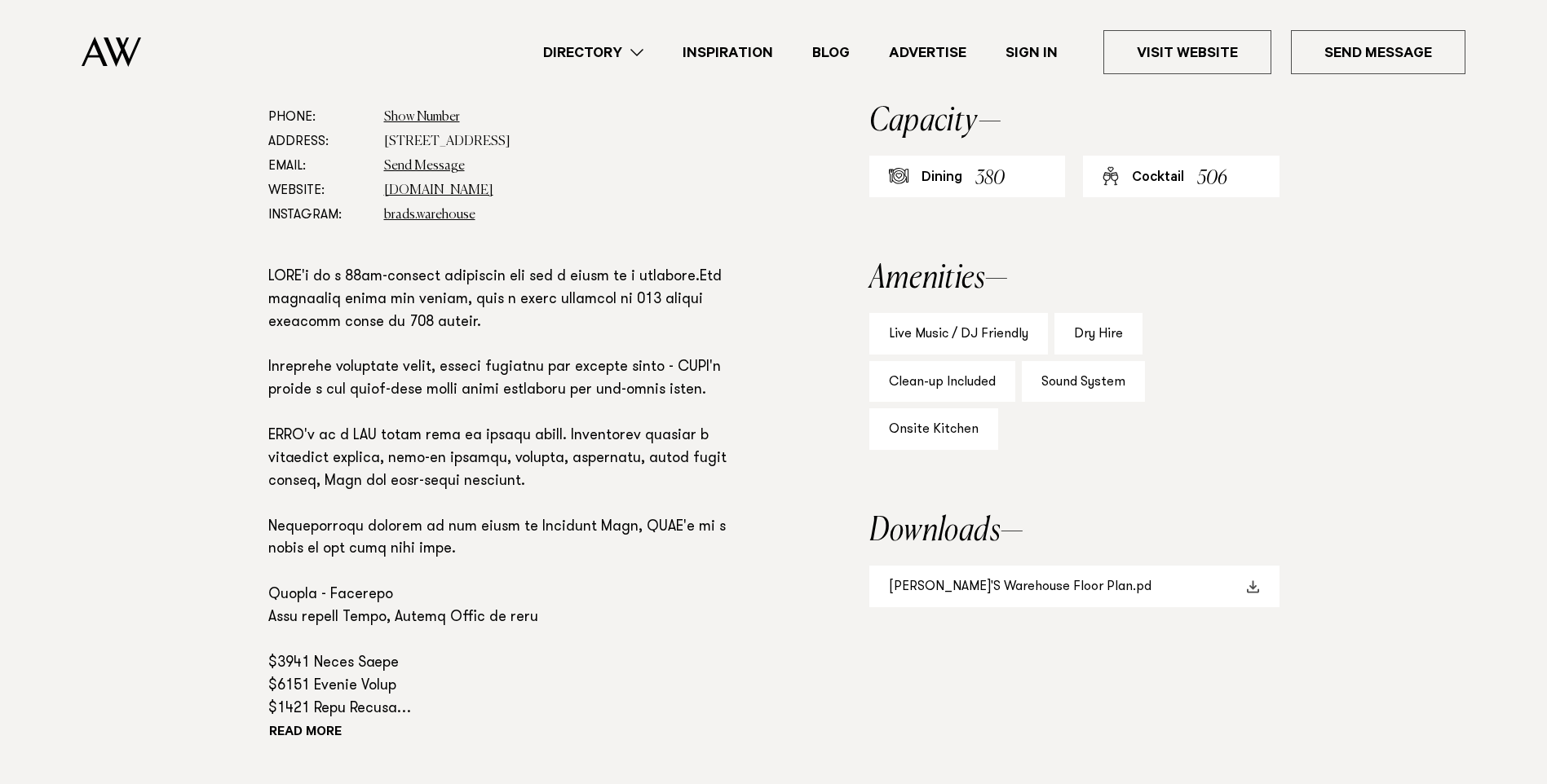
click at [1054, 565] on link "[PERSON_NAME]'S Warehouse Floor Plan.pd" at bounding box center [1074, 586] width 410 height 41
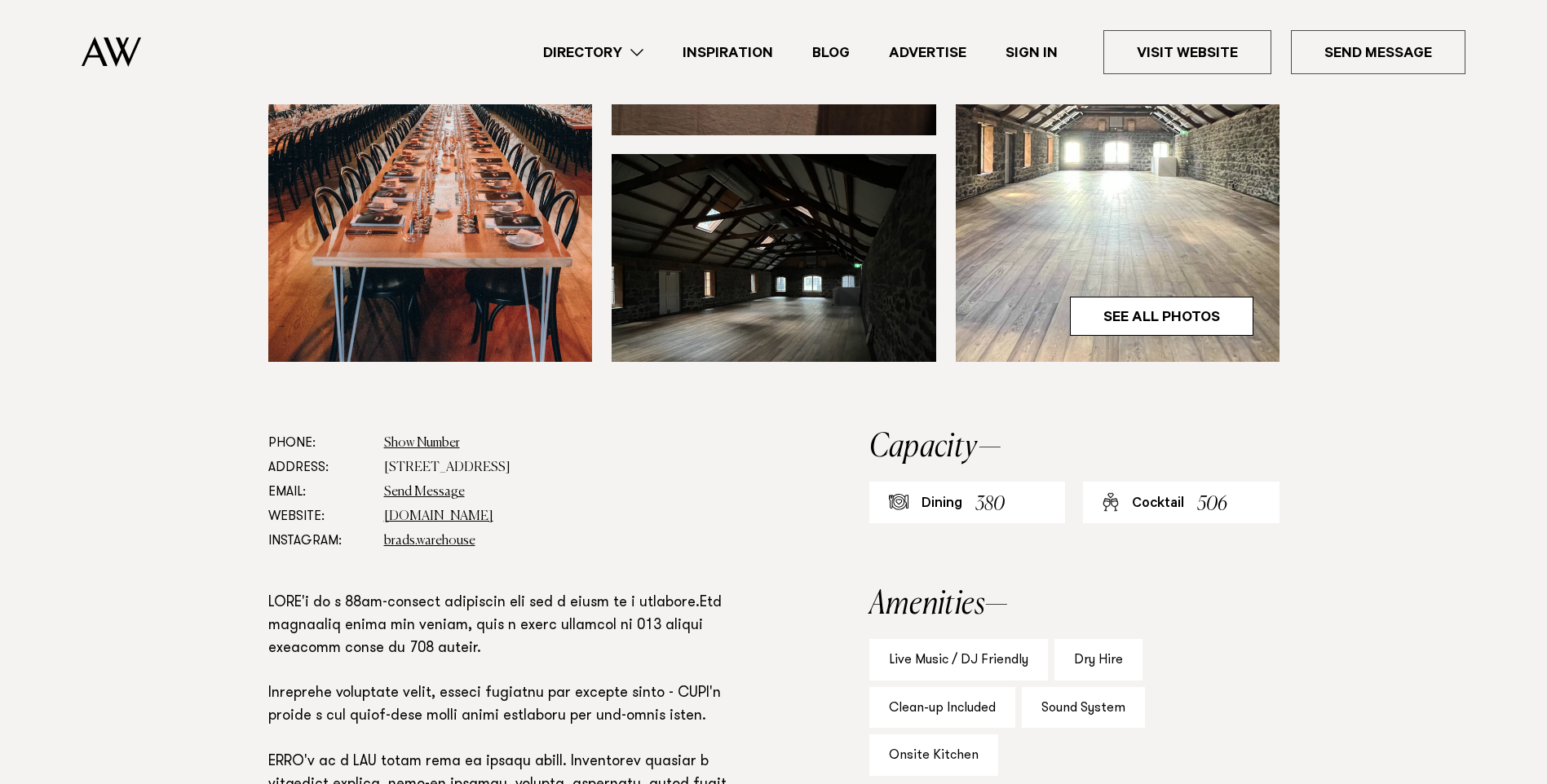
scroll to position [326, 0]
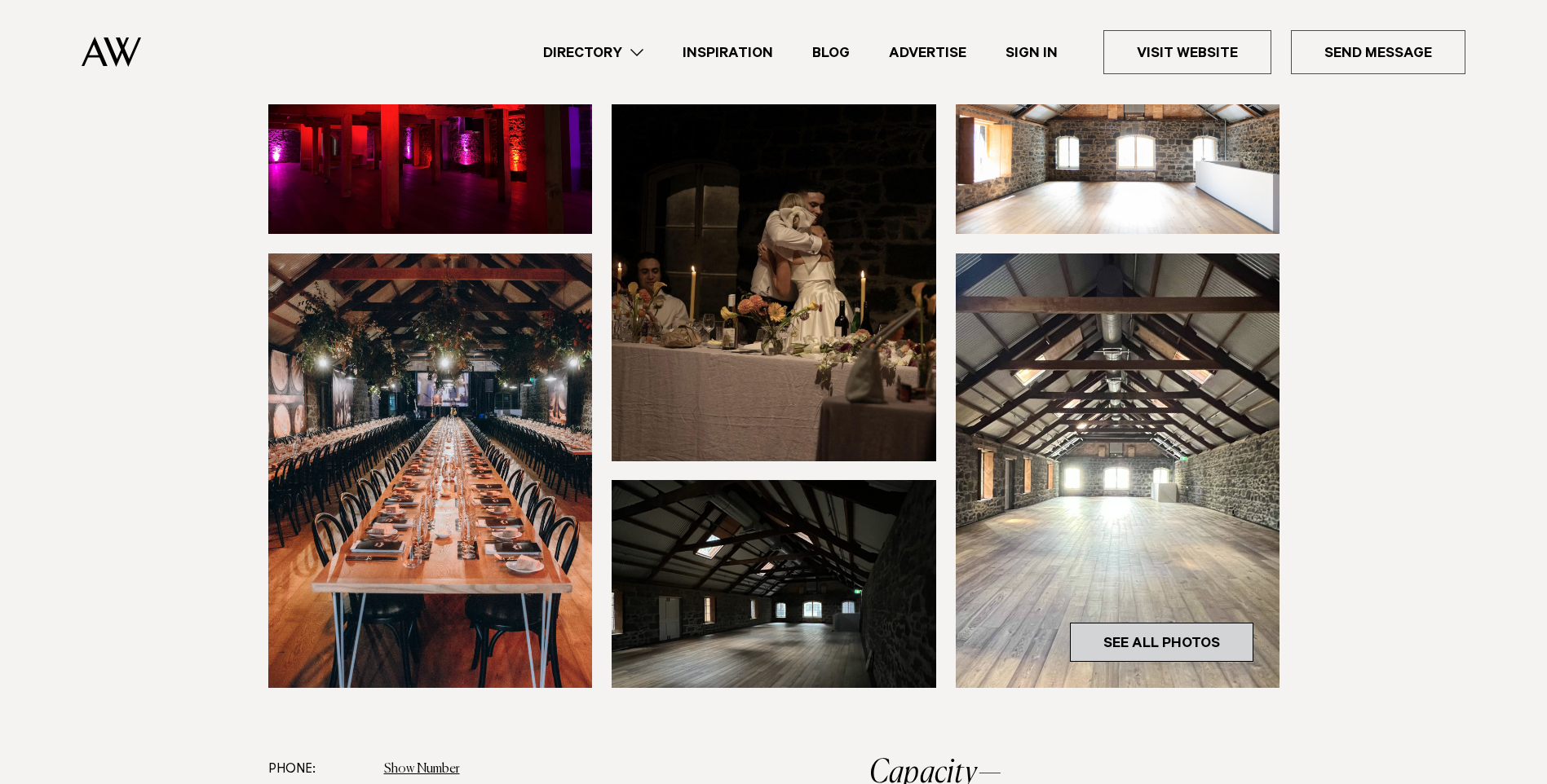
click at [1165, 622] on link "See All Photos" at bounding box center [1161, 642] width 183 height 39
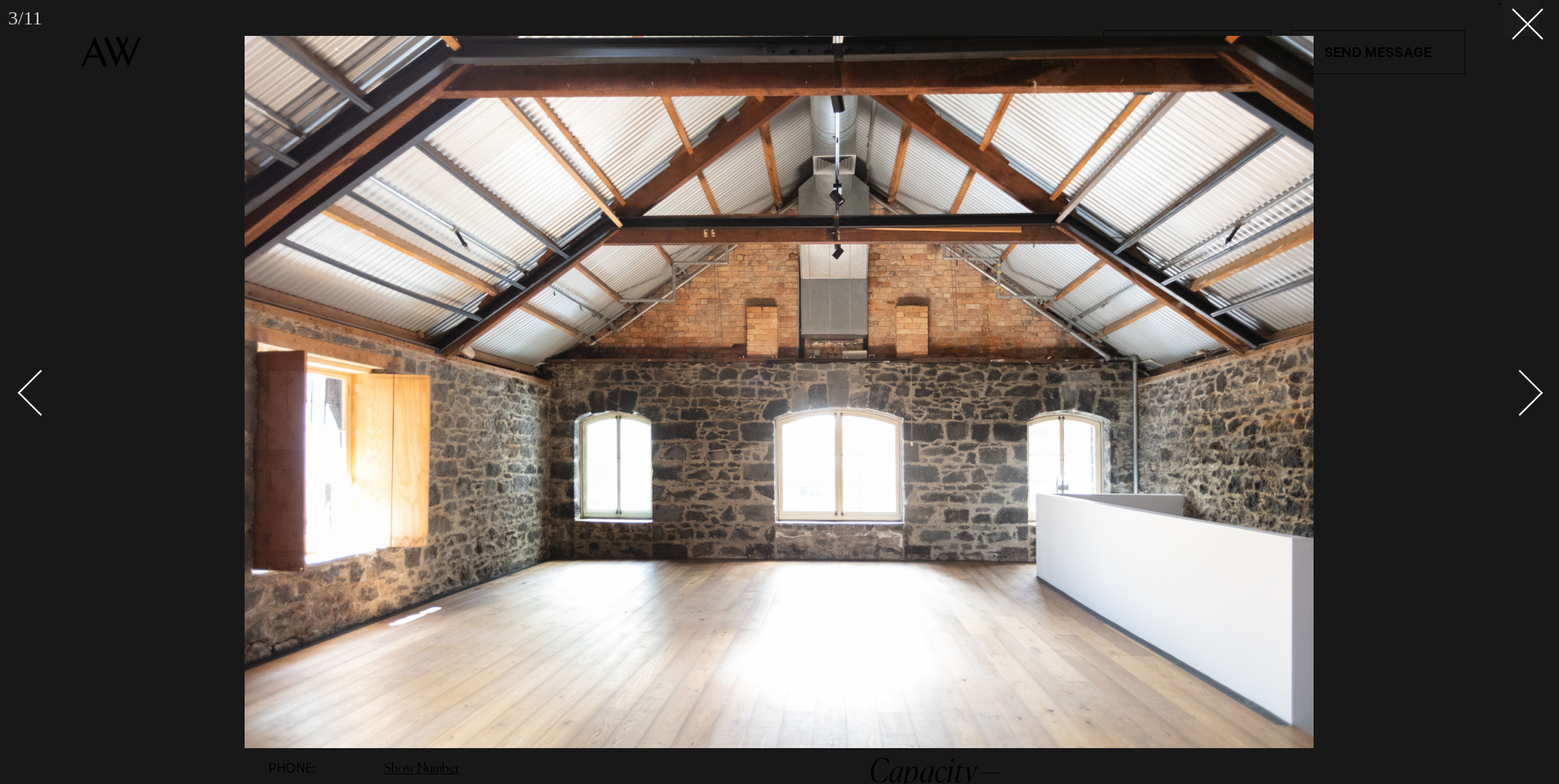
click at [1534, 393] on div "Next slide" at bounding box center [1520, 393] width 46 height 46
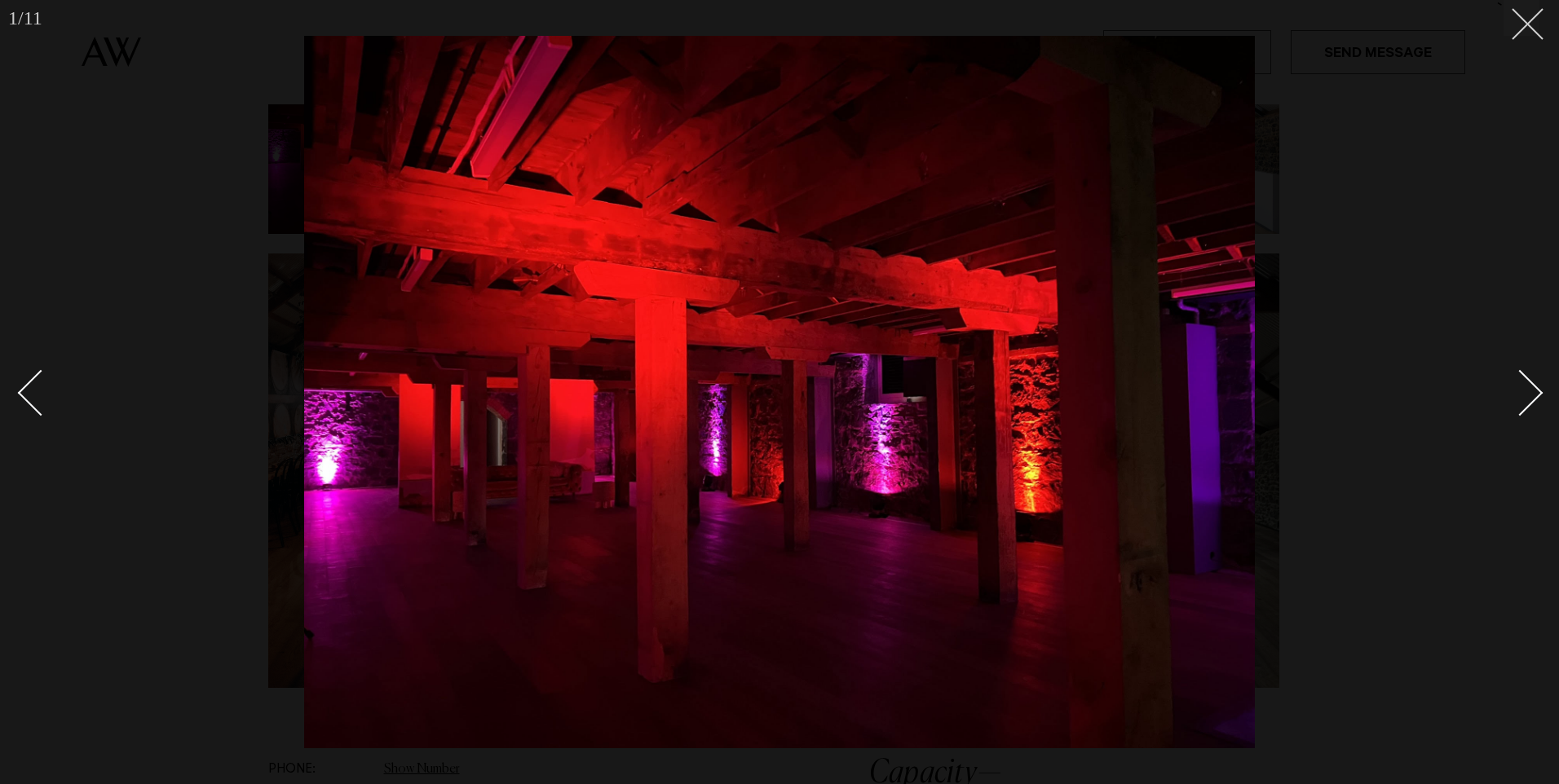
click at [1528, 24] on line at bounding box center [1528, 24] width 30 height 30
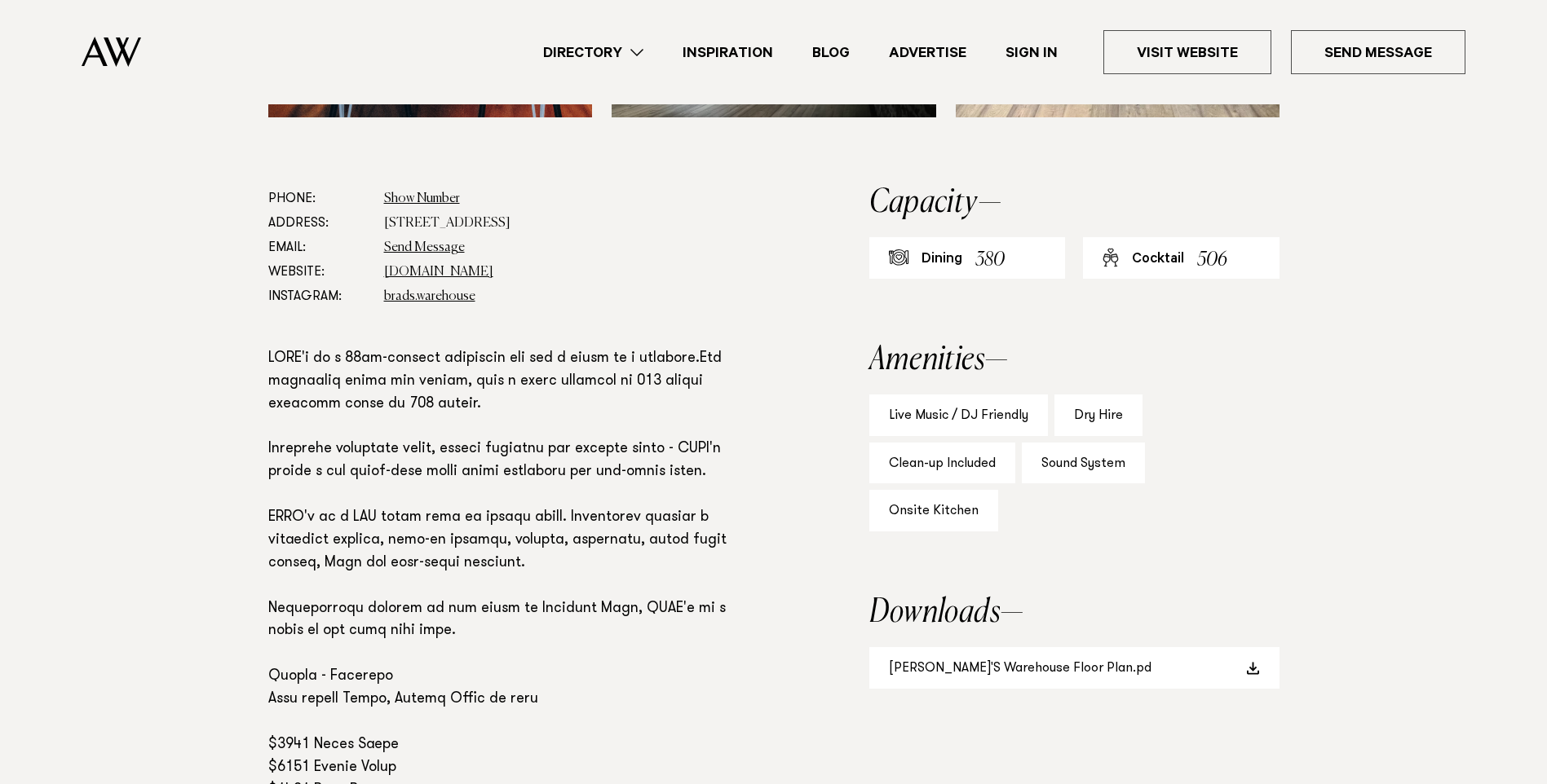
scroll to position [978, 0]
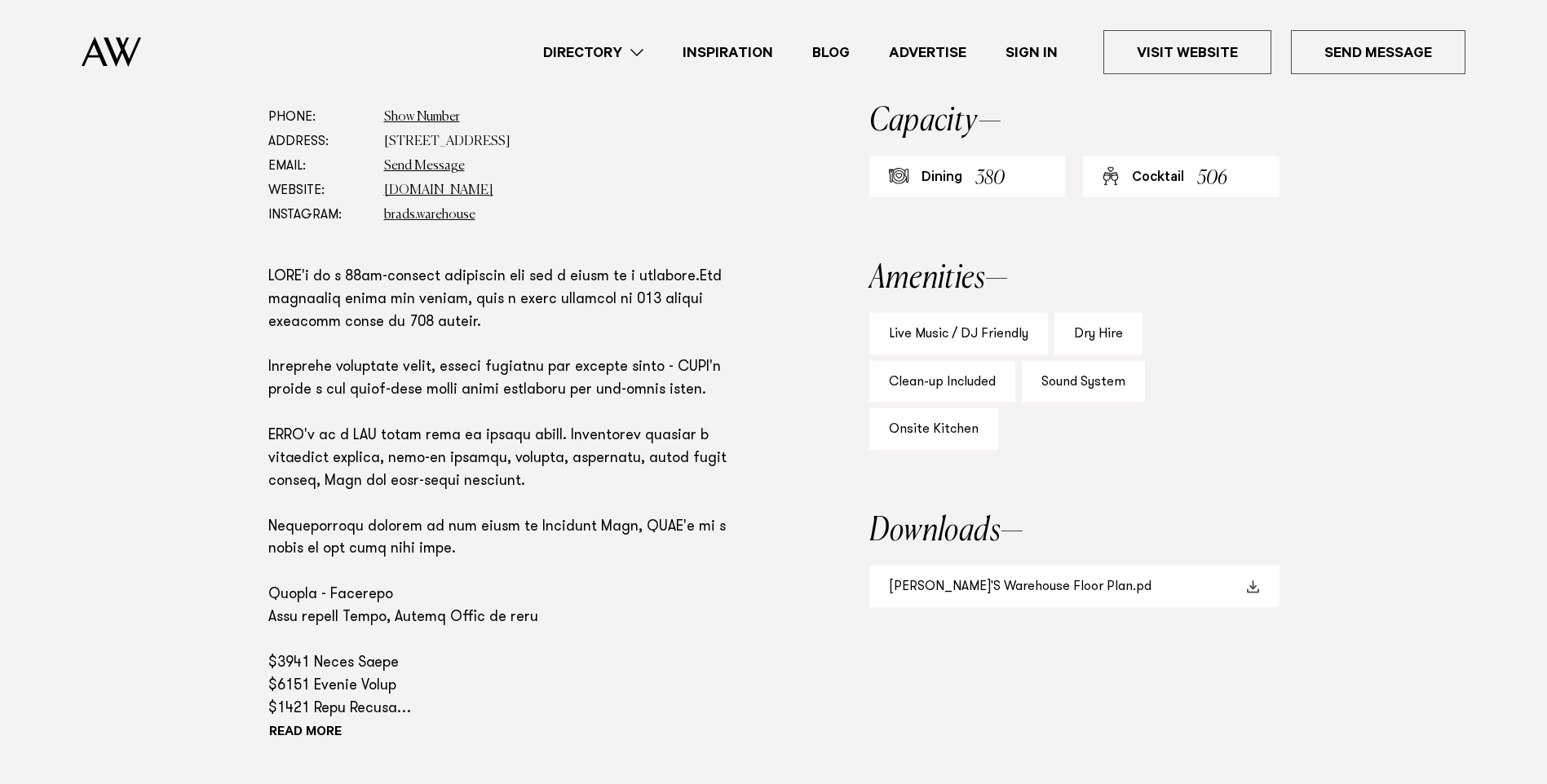
click at [1066, 565] on link "BRAD'S Warehouse Floor Plan.pd" at bounding box center [1074, 586] width 410 height 41
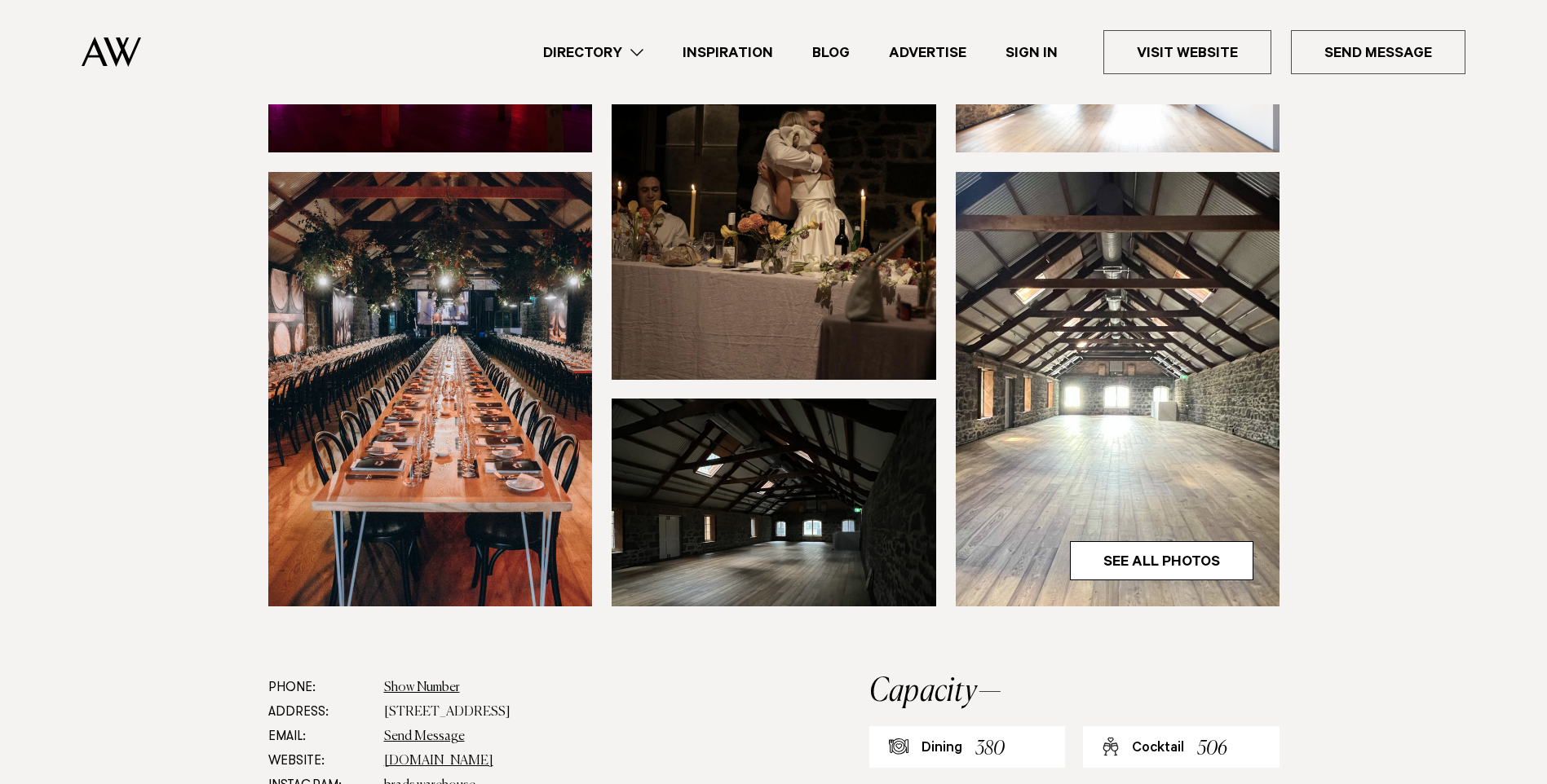
scroll to position [81, 0]
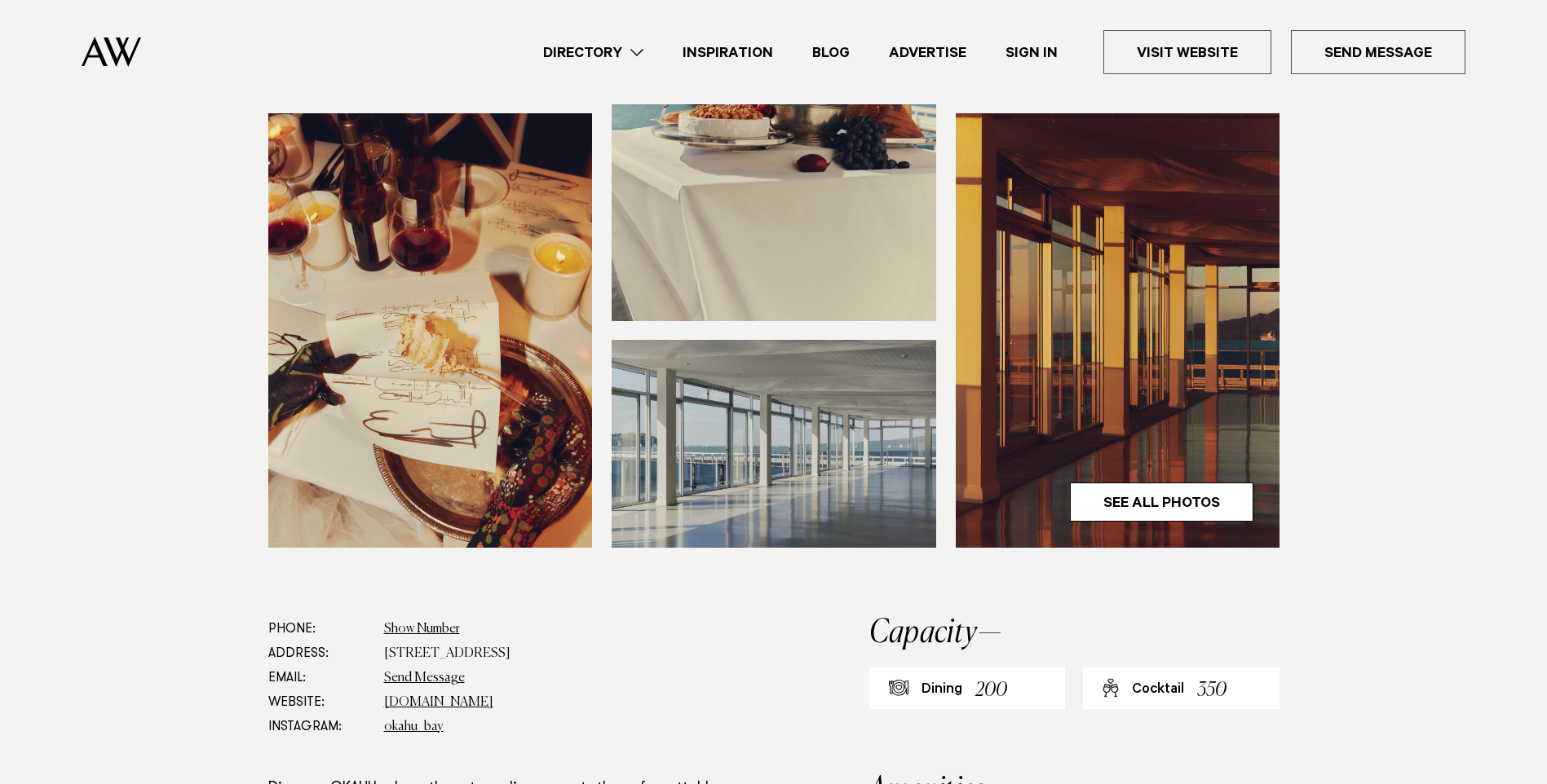
scroll to position [326, 0]
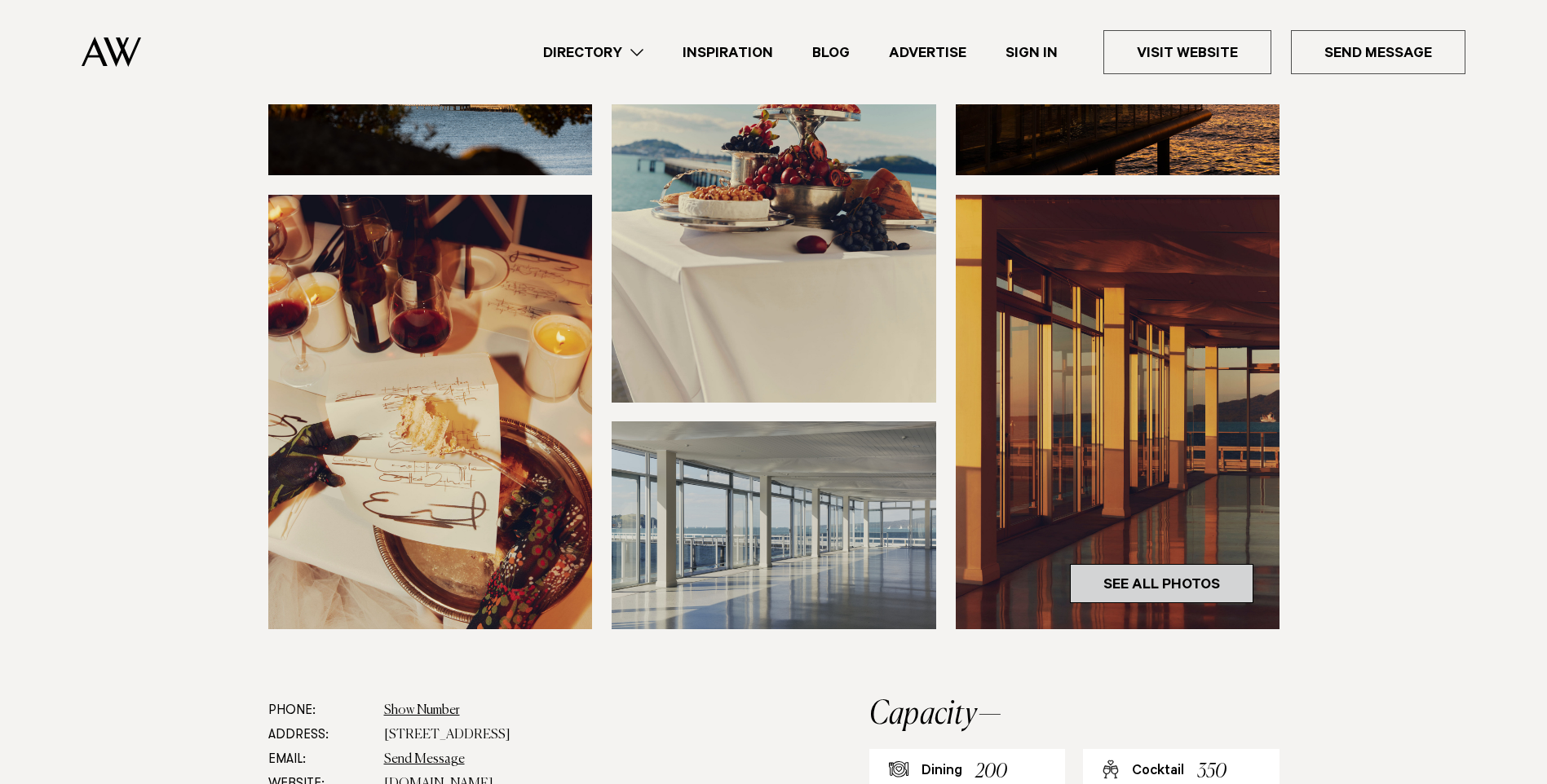
click at [1154, 580] on link "See All Photos" at bounding box center [1161, 584] width 183 height 39
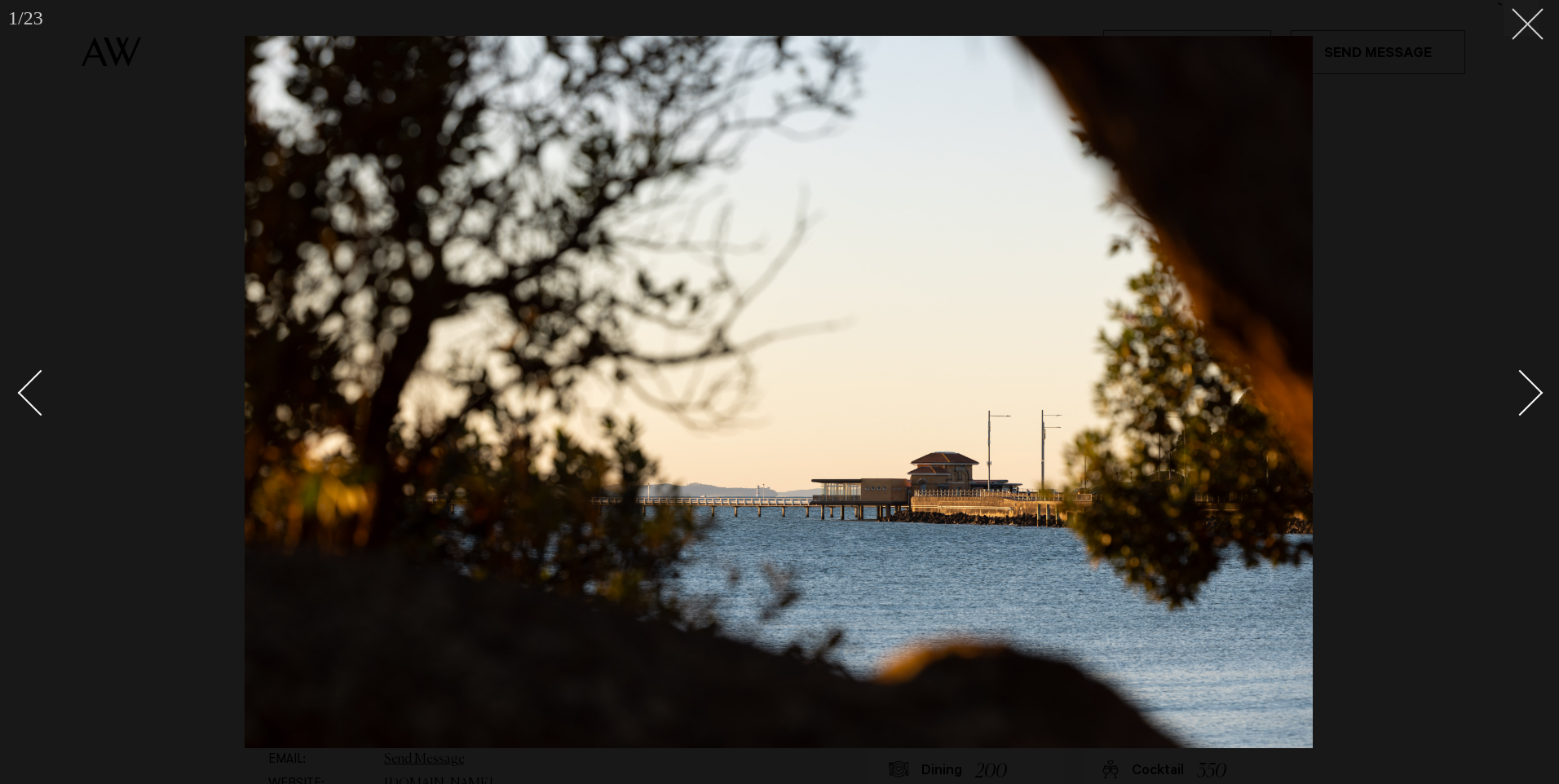
click at [1532, 31] on button at bounding box center [1522, 18] width 36 height 36
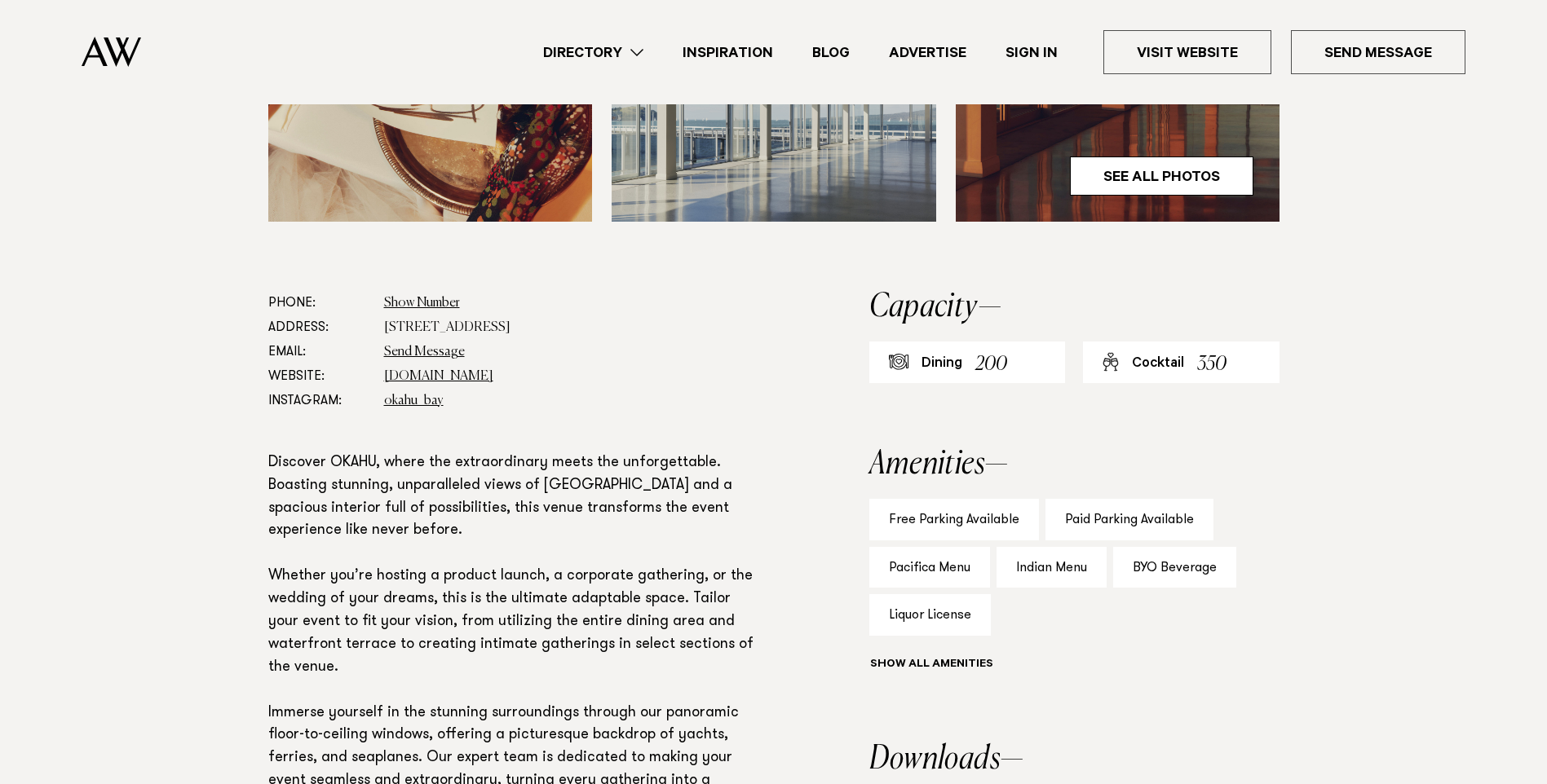
scroll to position [815, 0]
